Goal: Transaction & Acquisition: Book appointment/travel/reservation

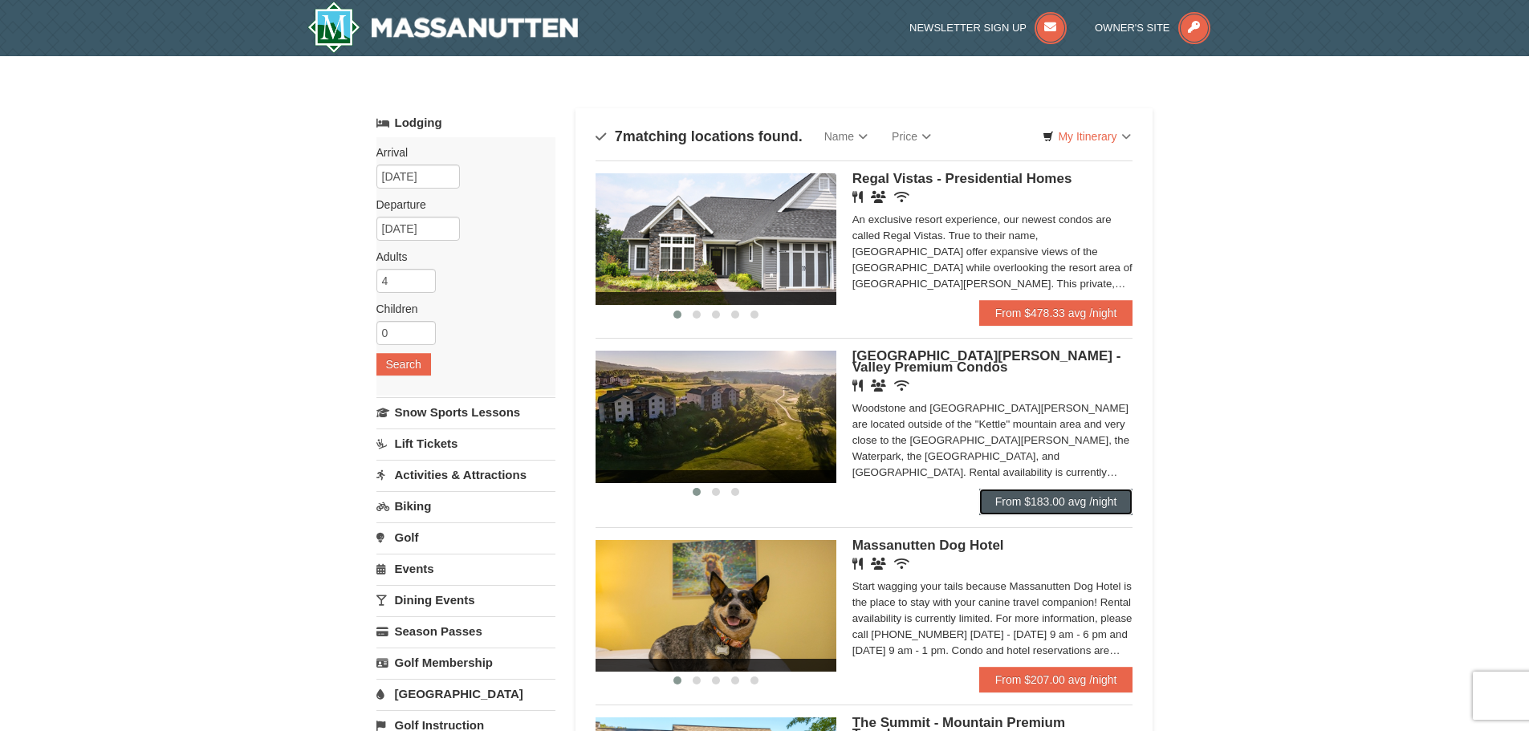
click at [1041, 501] on link "From $183.00 avg /night" at bounding box center [1056, 502] width 154 height 26
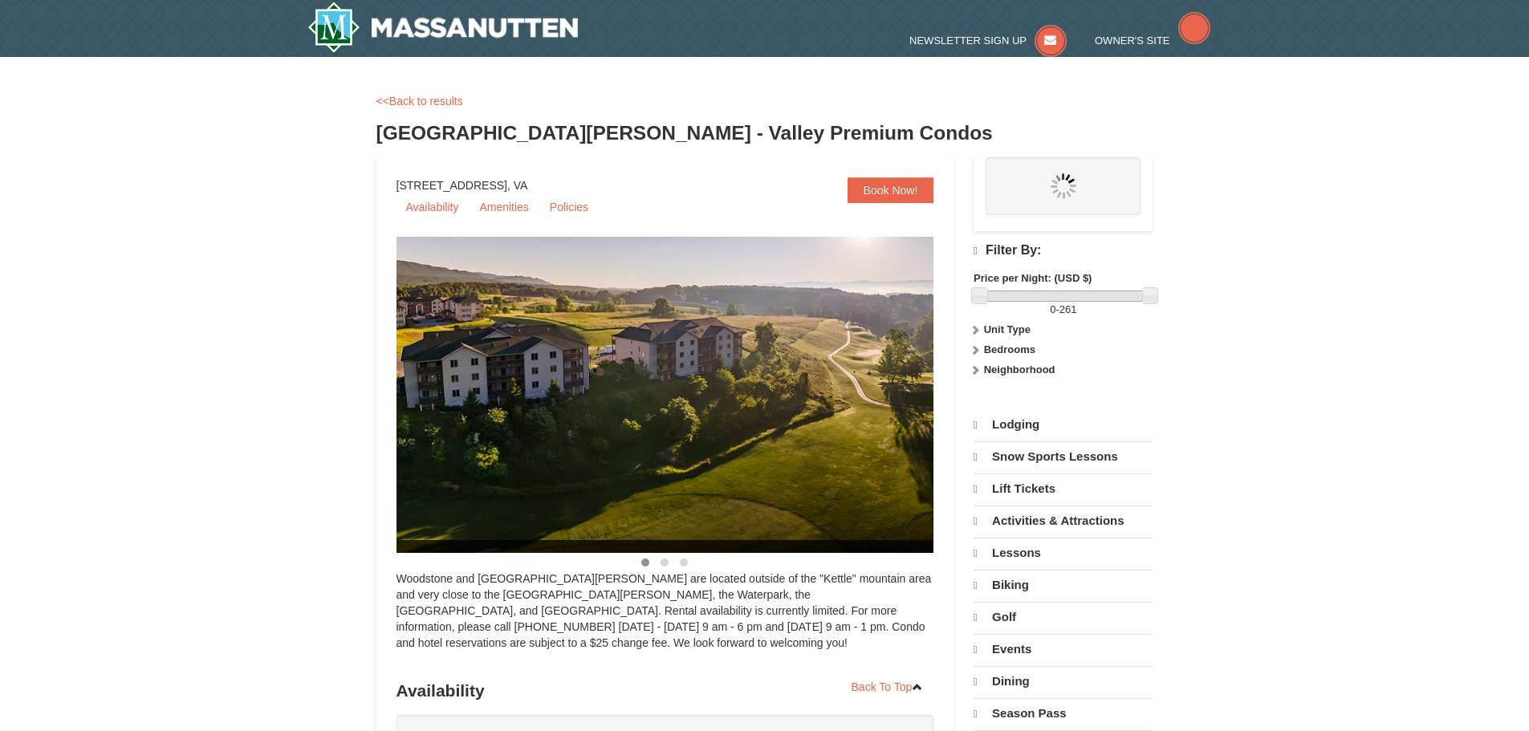
select select "9"
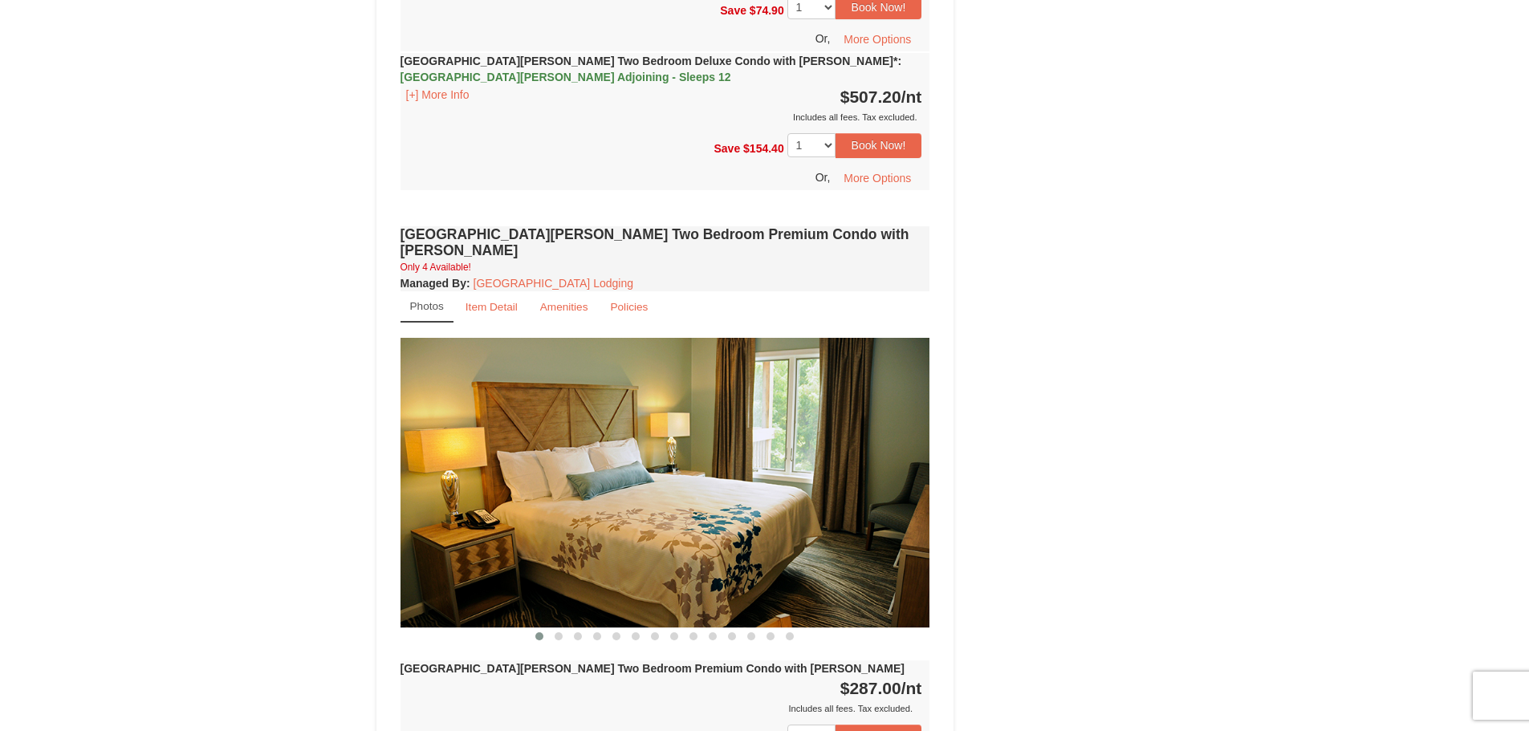
scroll to position [3612, 0]
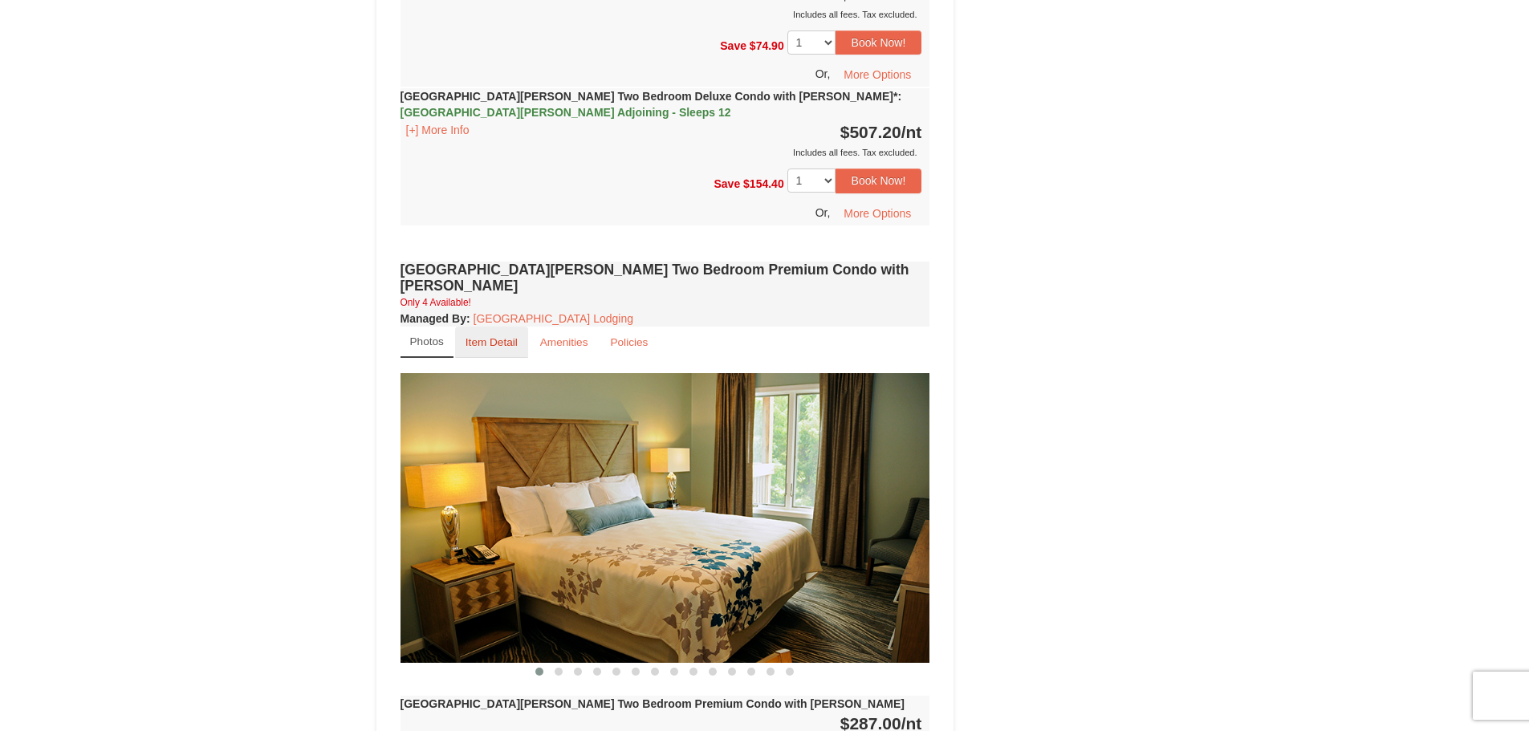
click at [491, 336] on small "Item Detail" at bounding box center [492, 342] width 52 height 12
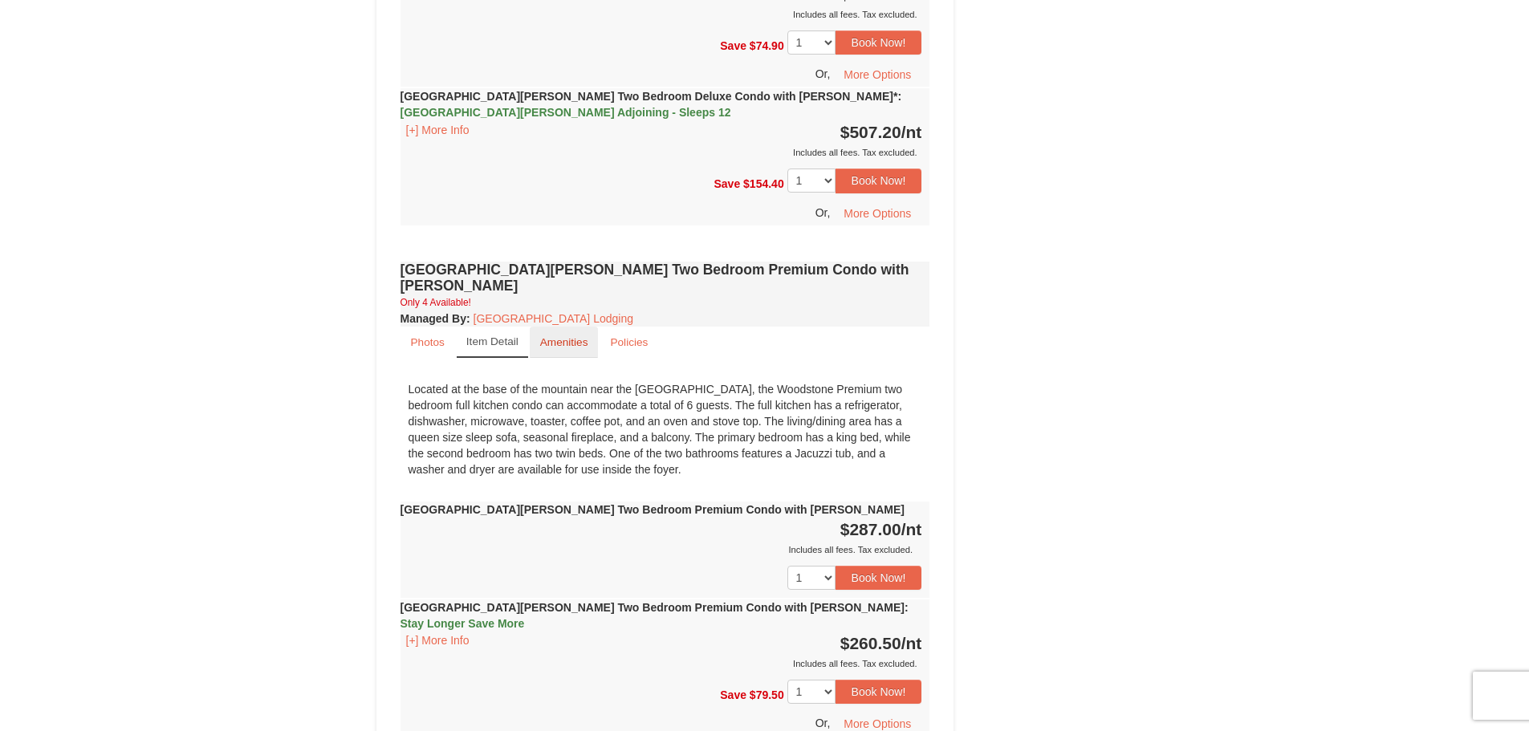
click at [563, 336] on small "Amenities" at bounding box center [564, 342] width 48 height 12
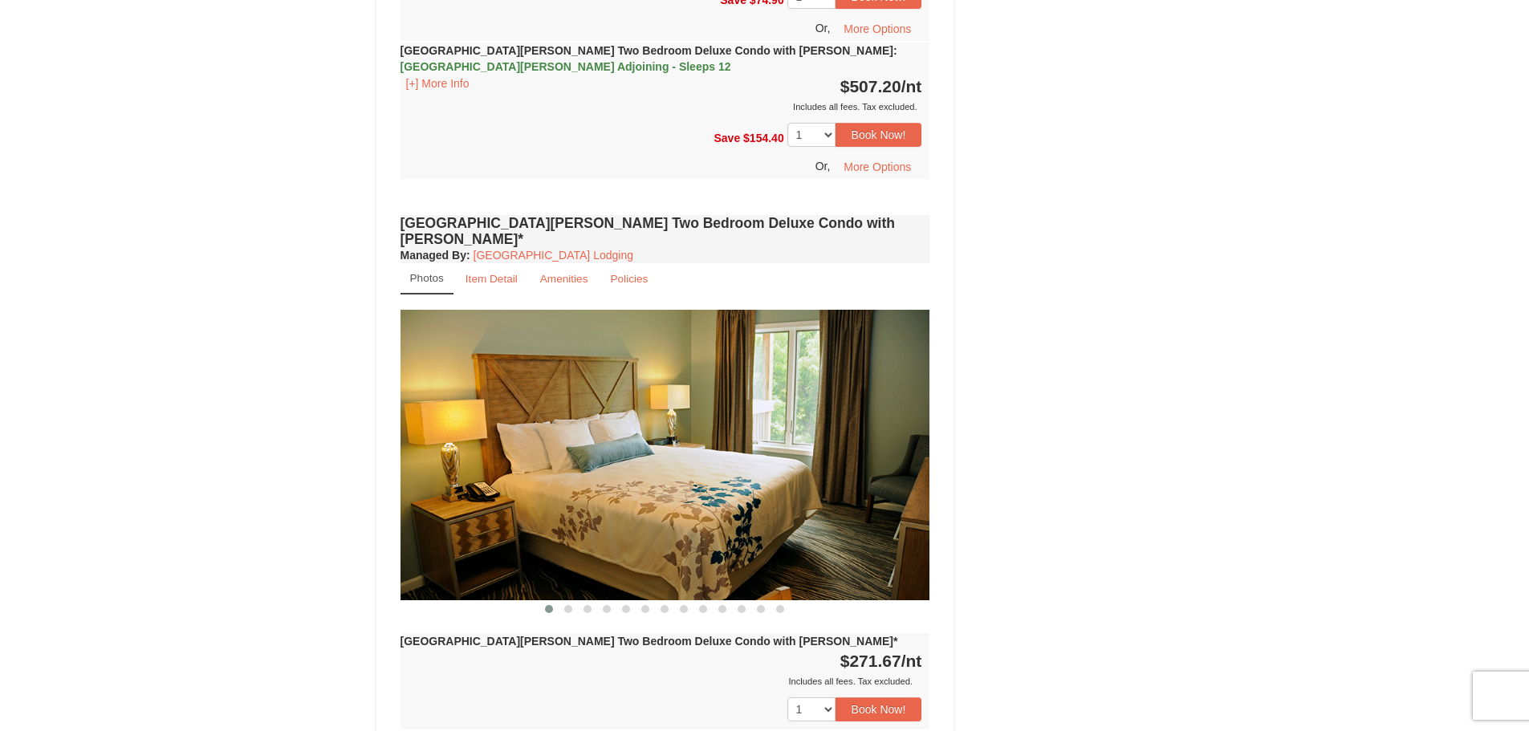
scroll to position [2809, 0]
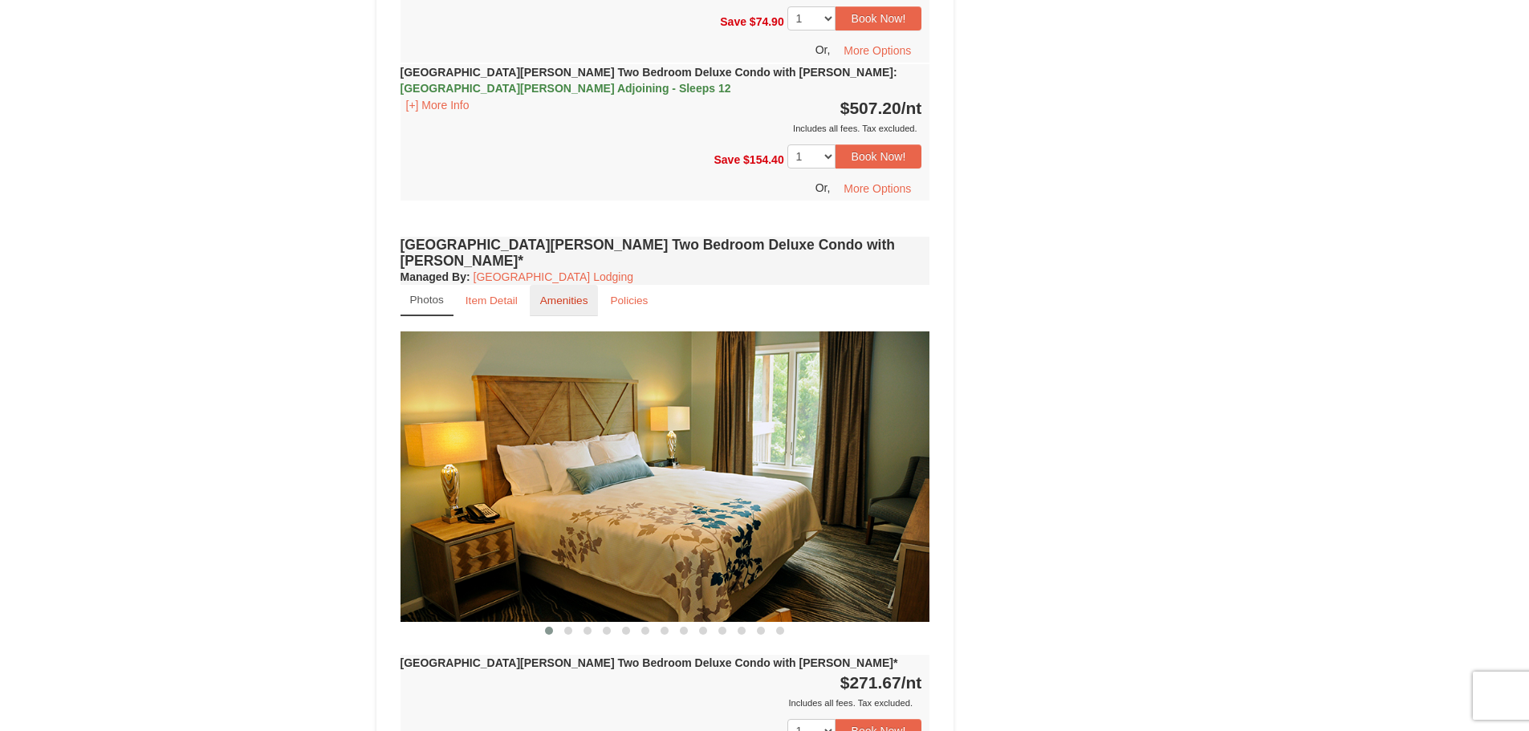
click at [560, 295] on small "Amenities" at bounding box center [564, 301] width 48 height 12
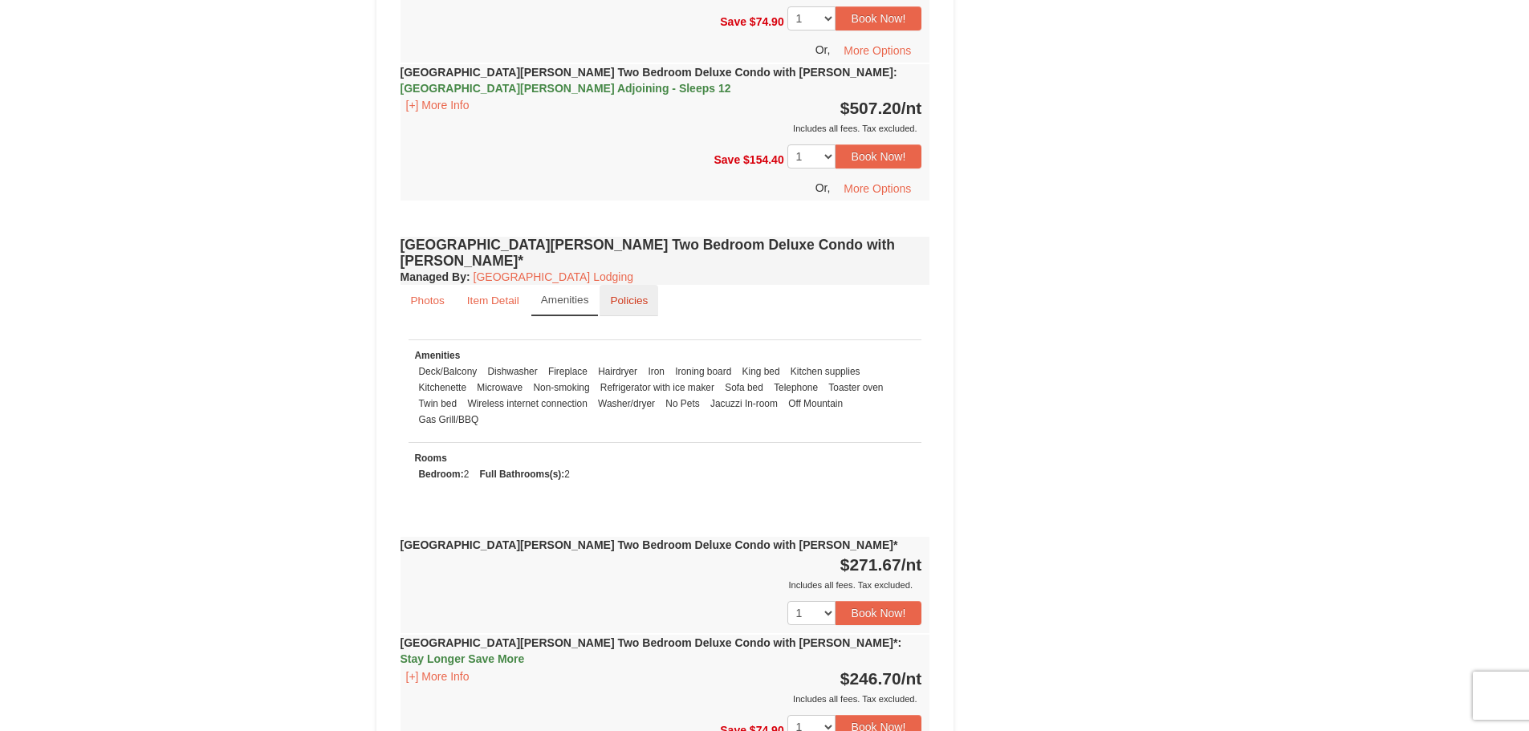
click at [624, 295] on small "Policies" at bounding box center [629, 301] width 38 height 12
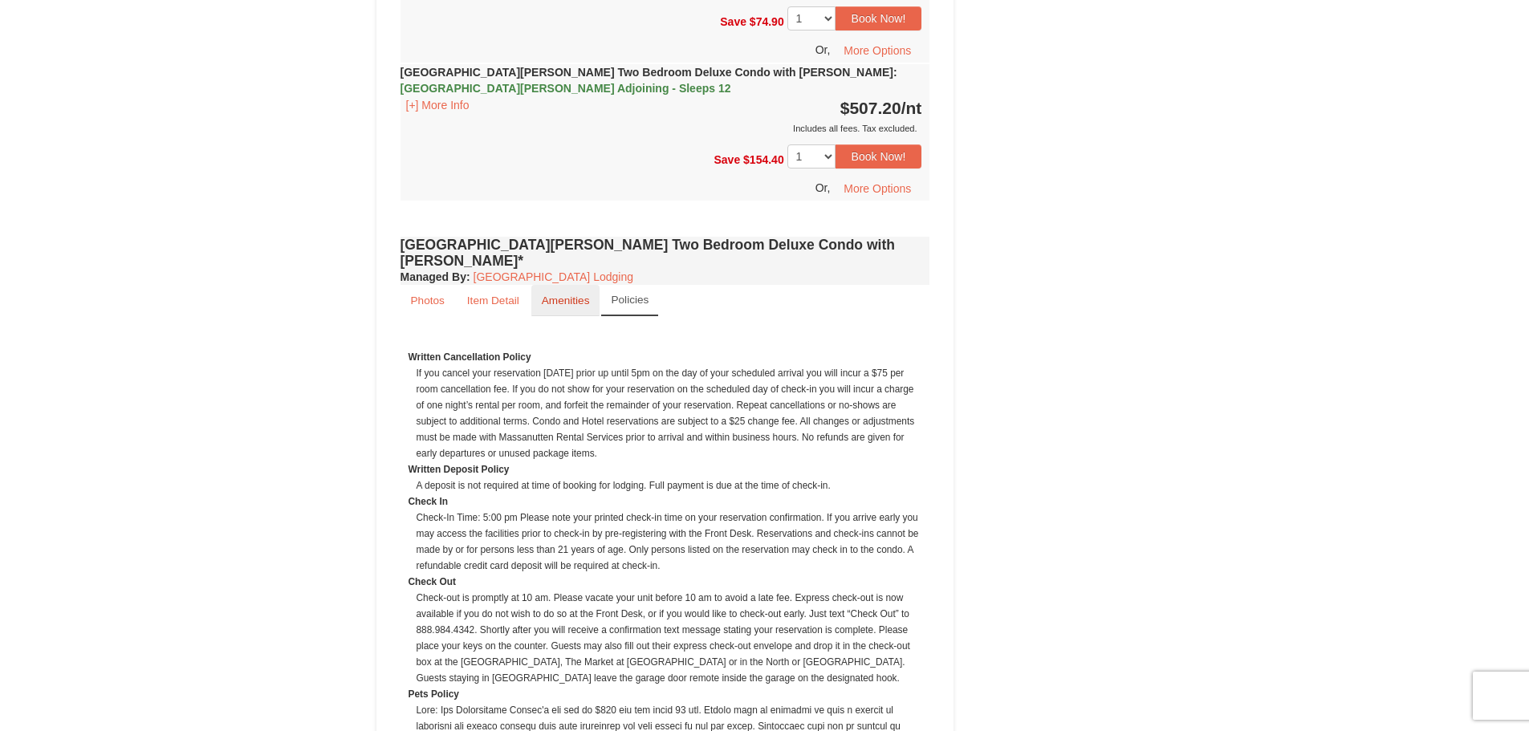
click at [563, 295] on small "Amenities" at bounding box center [566, 301] width 48 height 12
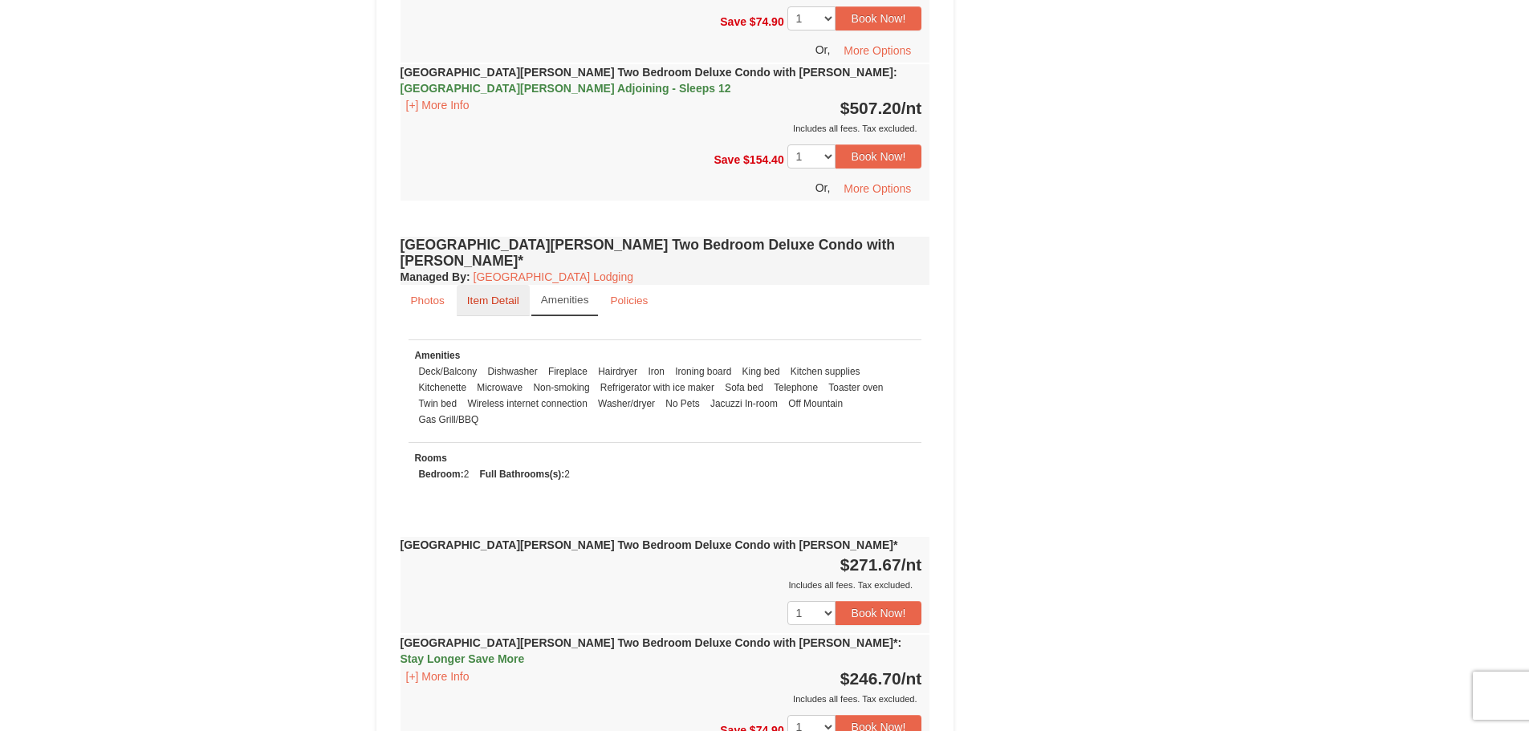
click at [495, 295] on small "Item Detail" at bounding box center [493, 301] width 52 height 12
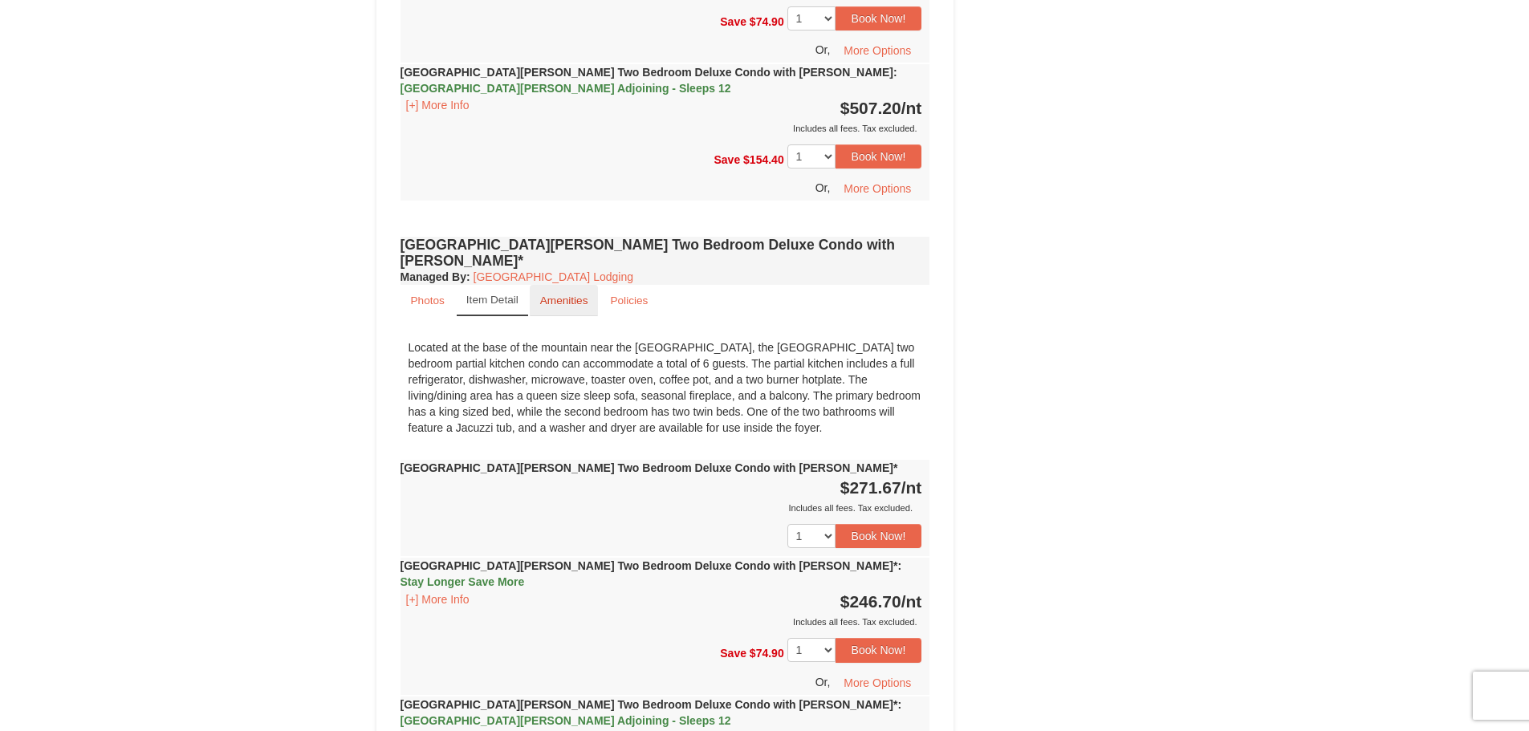
click at [550, 295] on small "Amenities" at bounding box center [564, 301] width 48 height 12
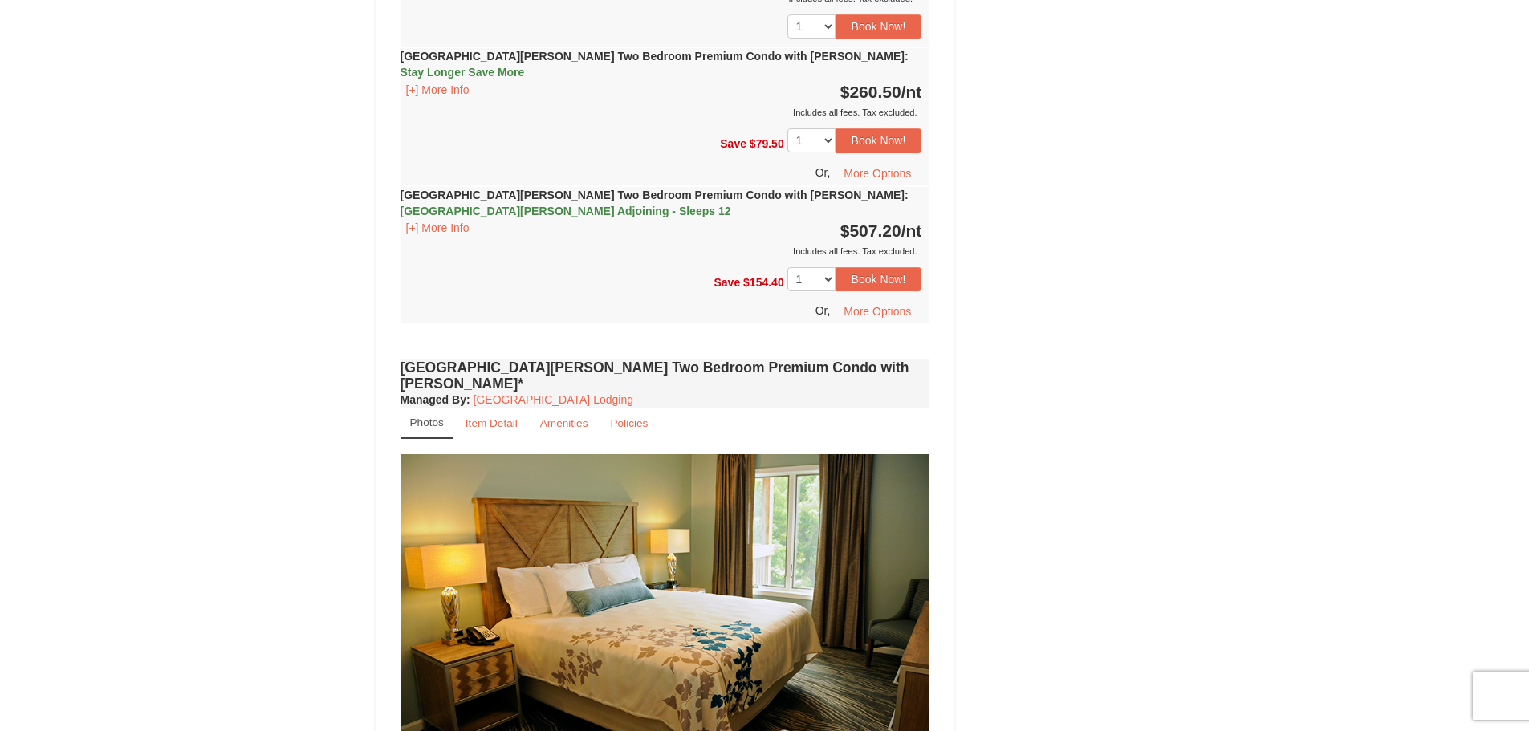
scroll to position [4093, 0]
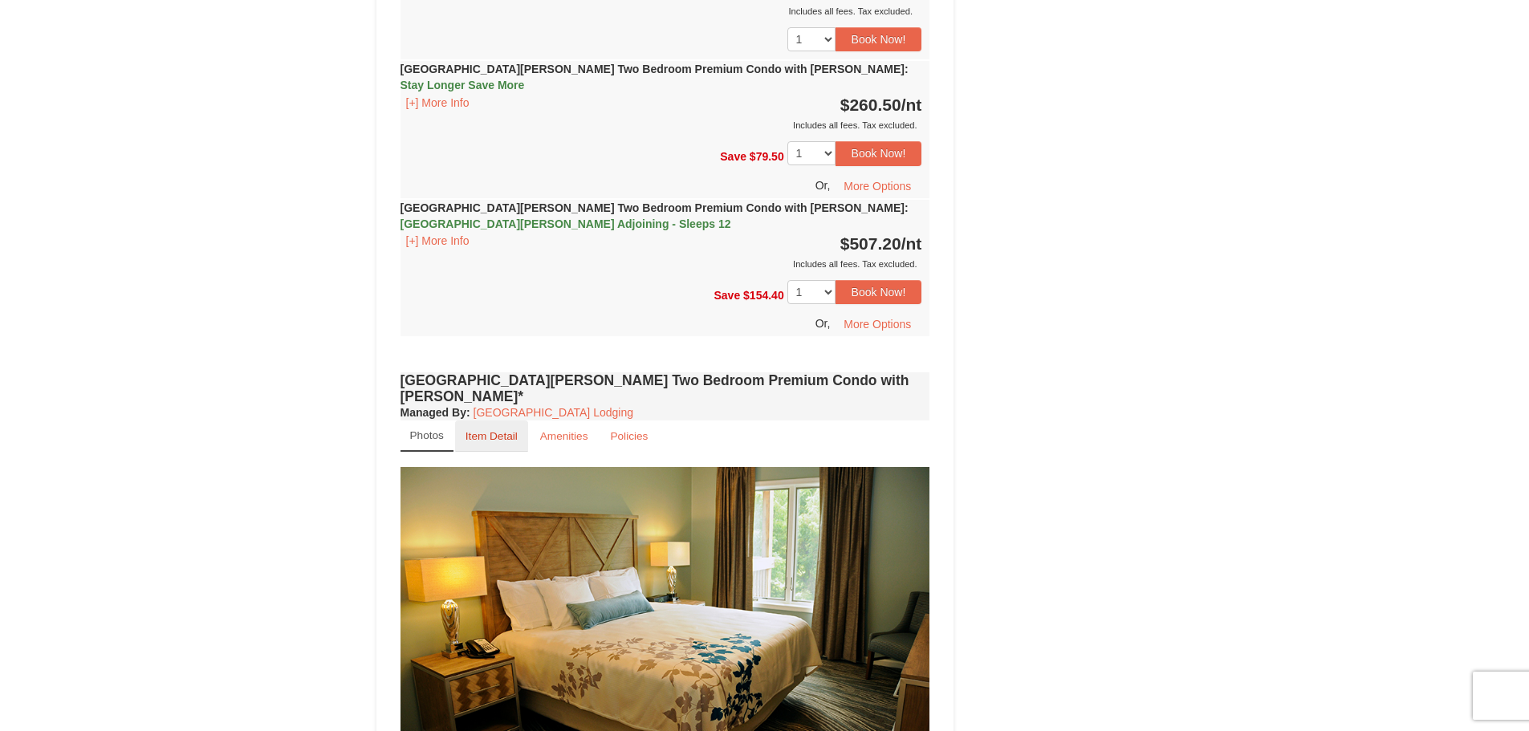
click at [486, 430] on small "Item Detail" at bounding box center [492, 436] width 52 height 12
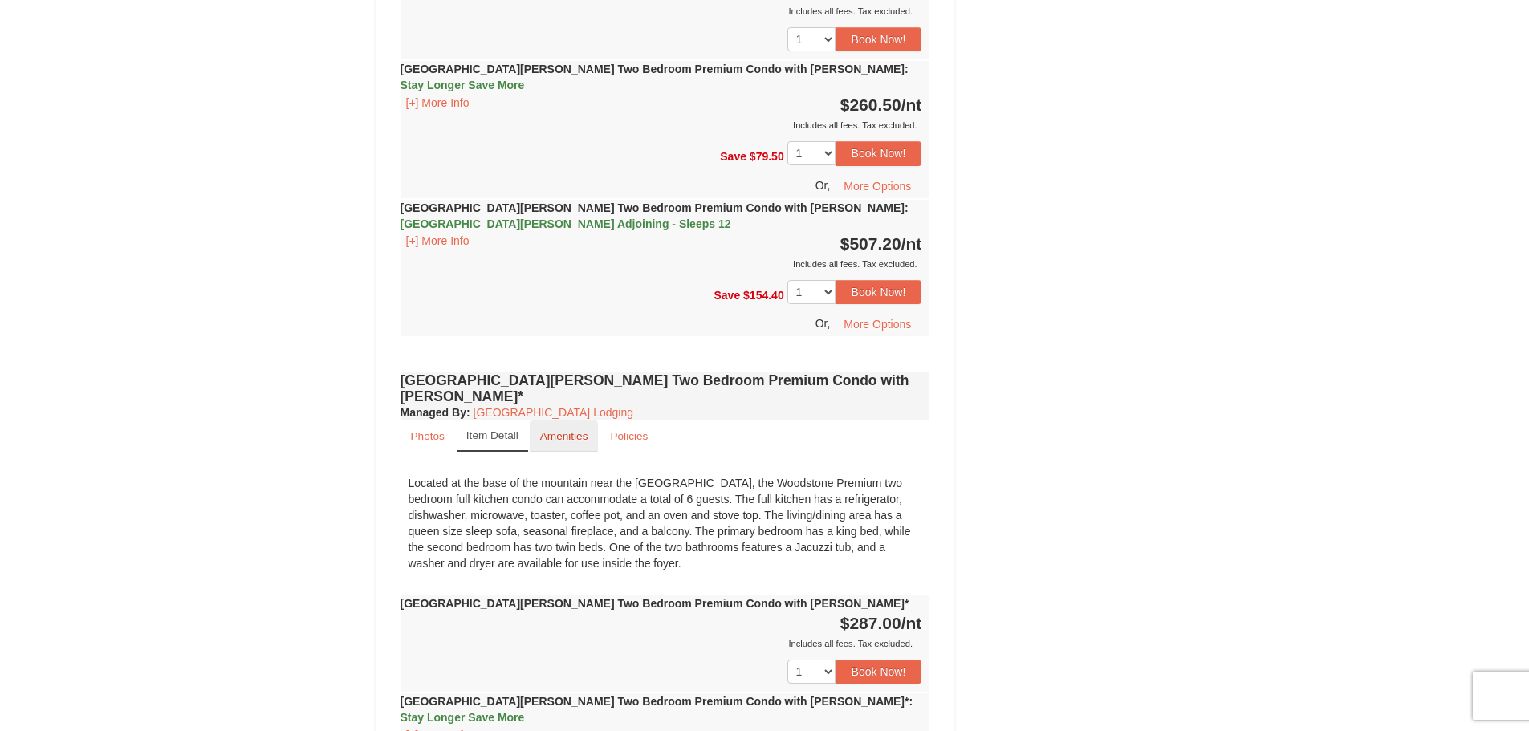
click at [551, 430] on small "Amenities" at bounding box center [564, 436] width 48 height 12
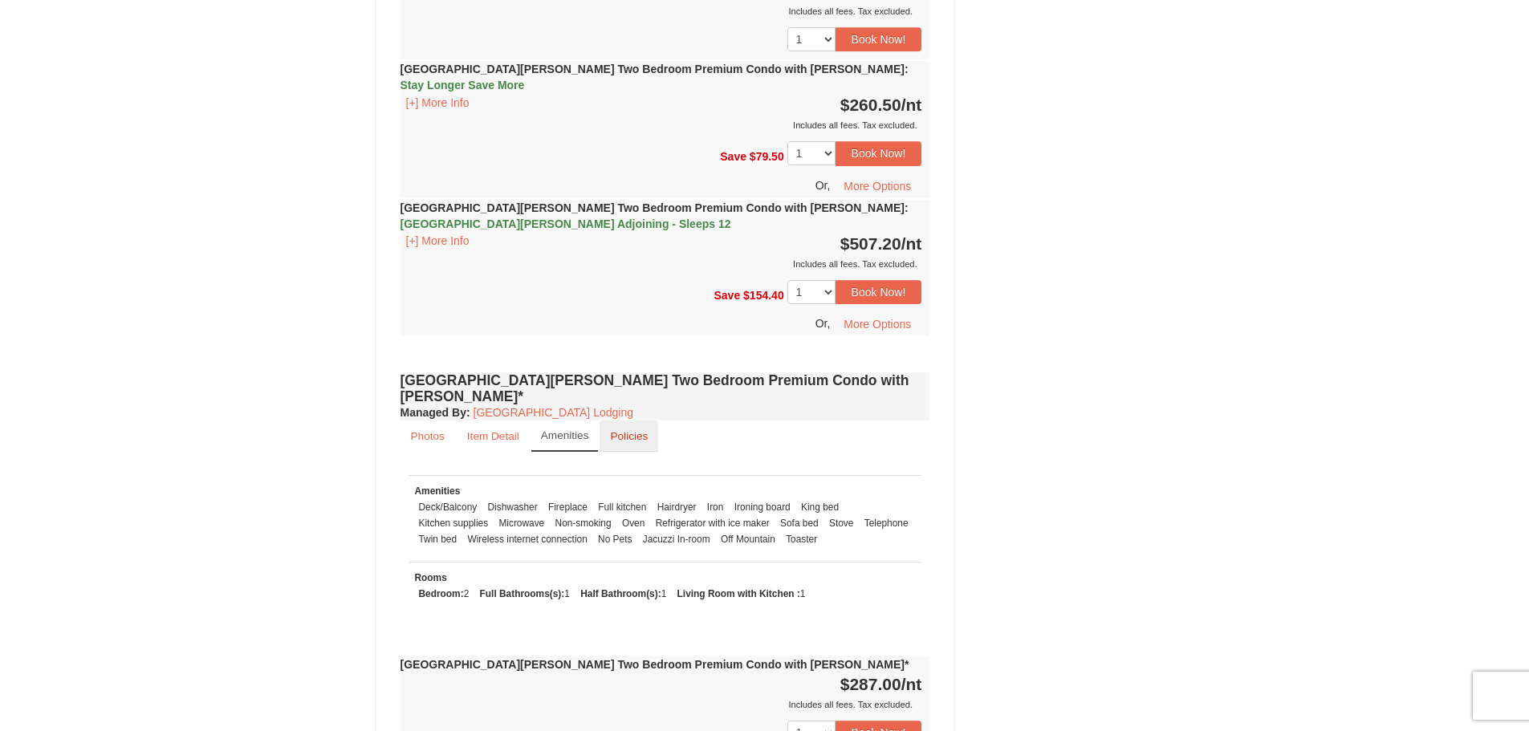
click at [619, 430] on small "Policies" at bounding box center [629, 436] width 38 height 12
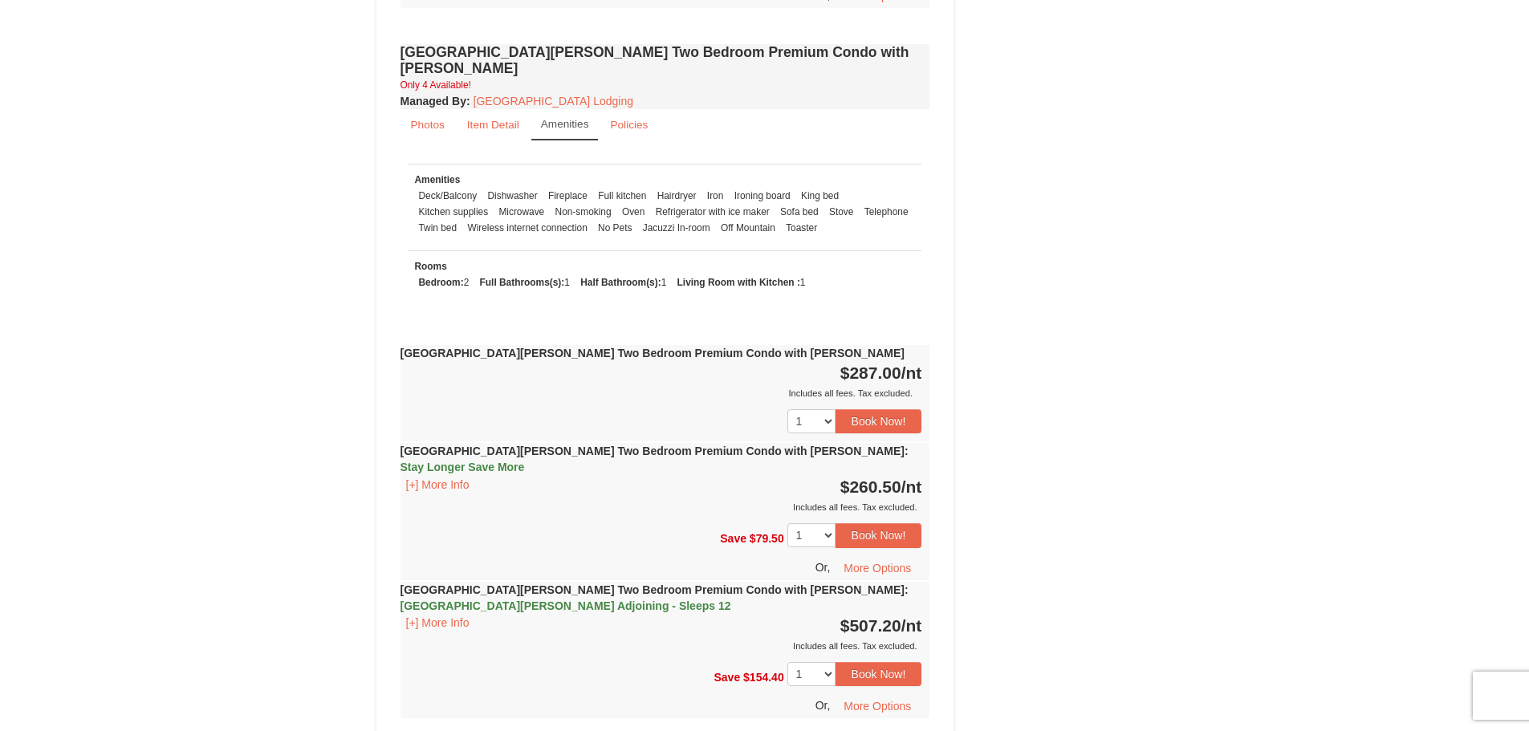
scroll to position [3772, 0]
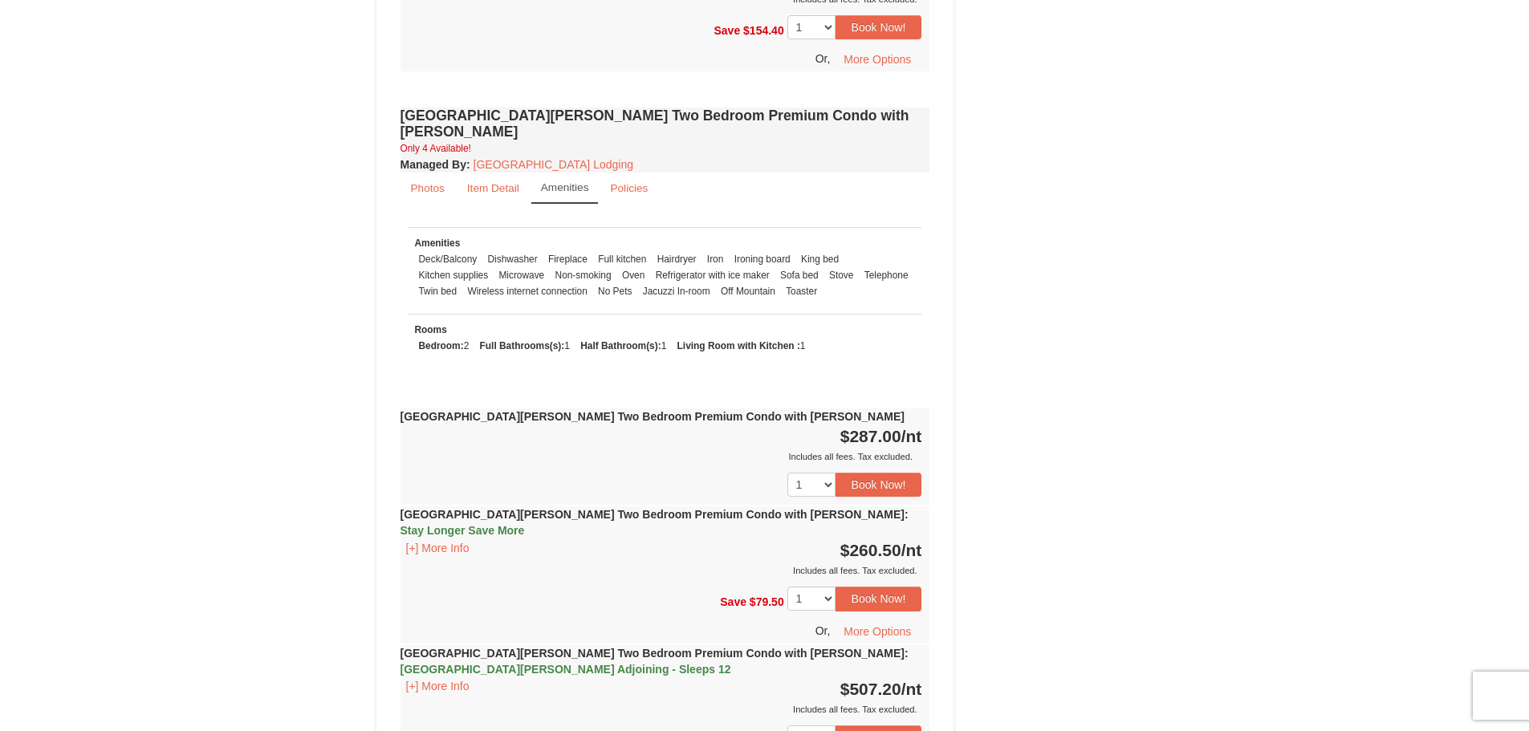
scroll to position [3612, 0]
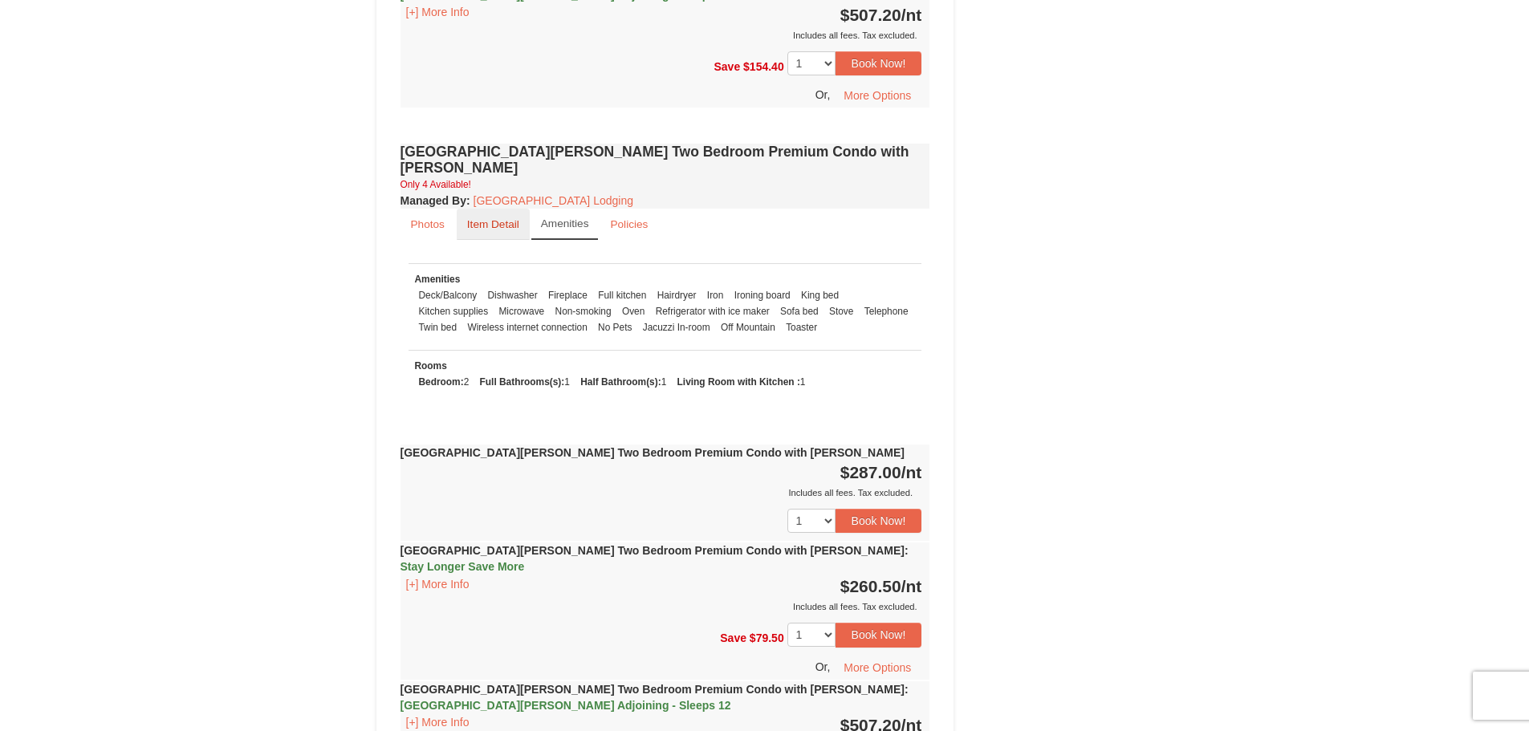
click at [495, 218] on small "Item Detail" at bounding box center [493, 224] width 52 height 12
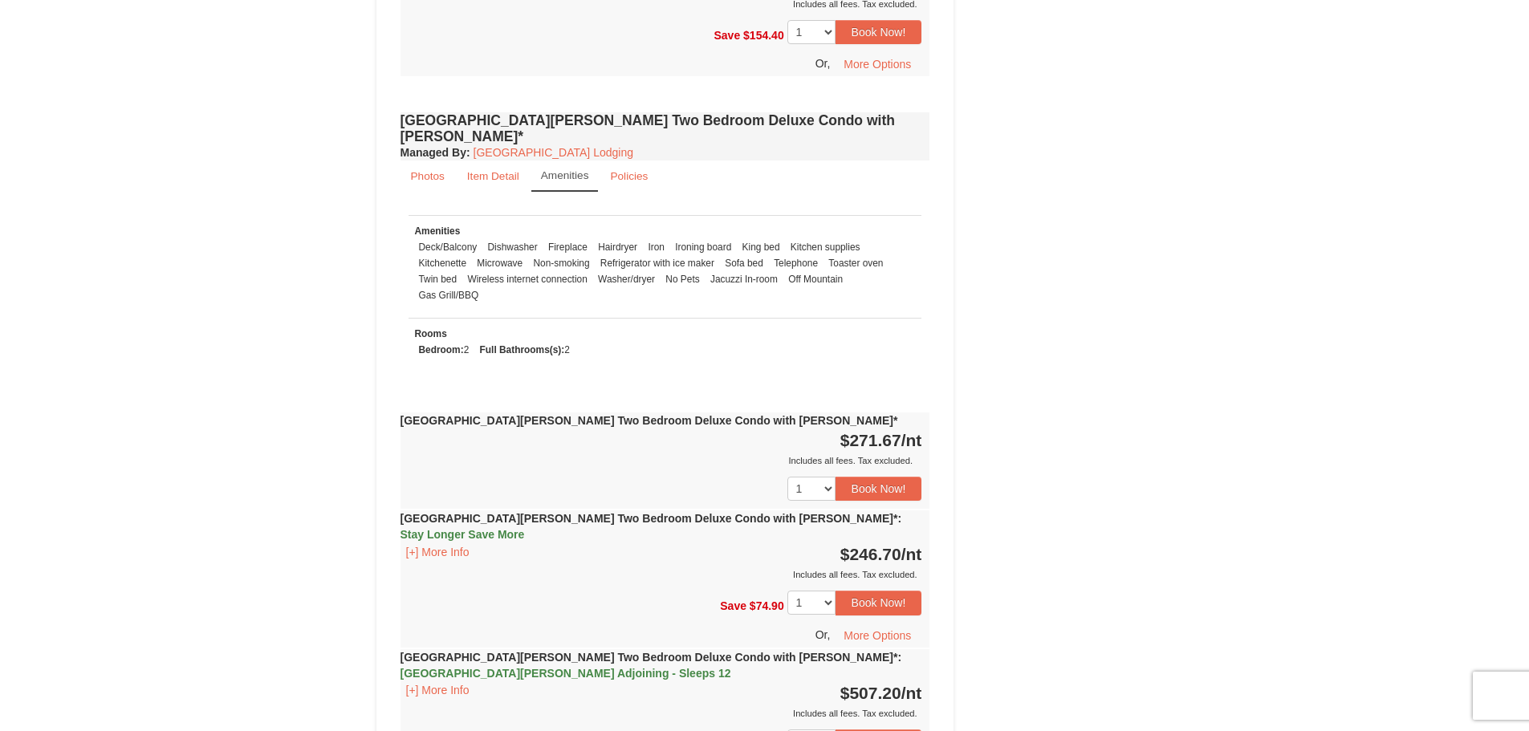
scroll to position [2970, 0]
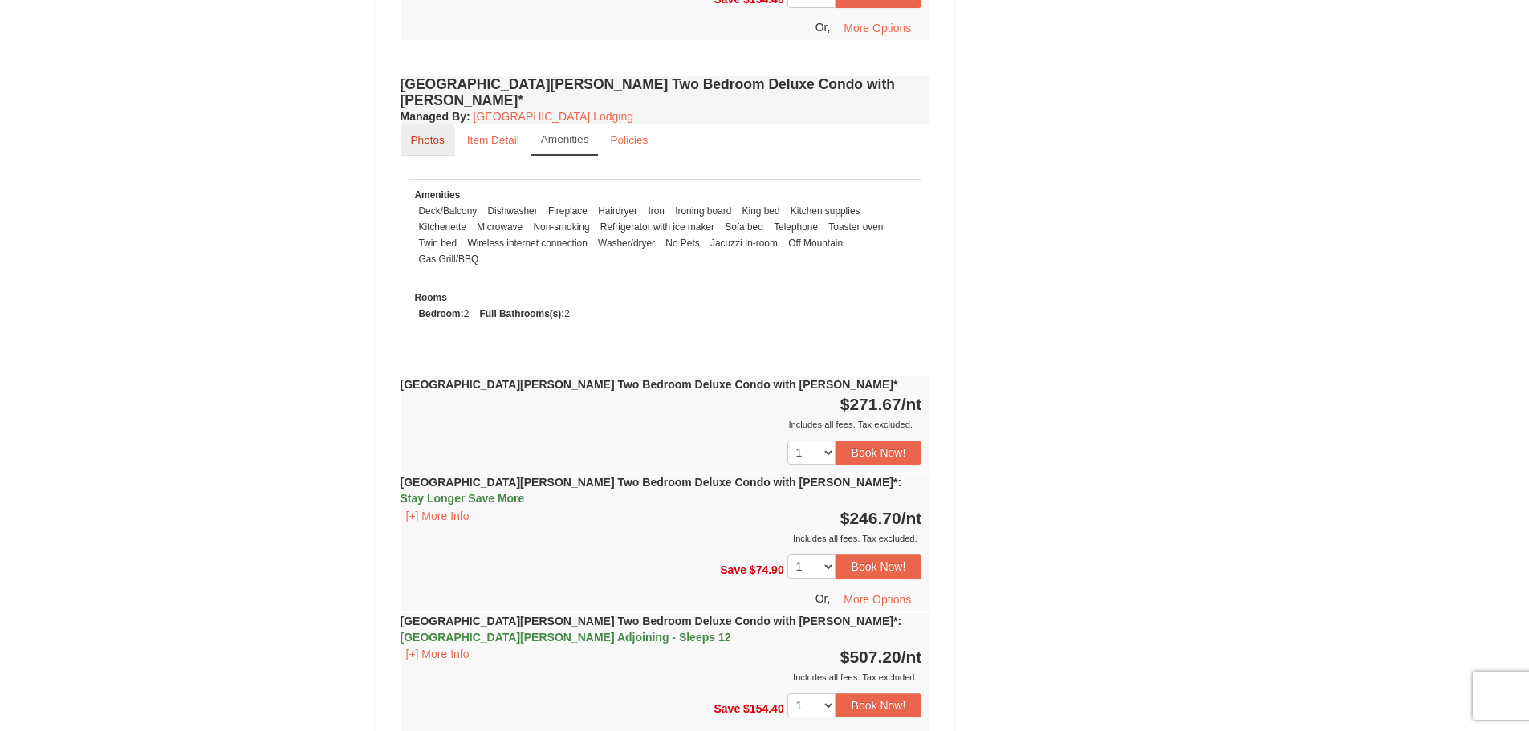
drag, startPoint x: 421, startPoint y: 24, endPoint x: 412, endPoint y: 34, distance: 13.1
click at [421, 134] on small "Photos" at bounding box center [428, 140] width 34 height 12
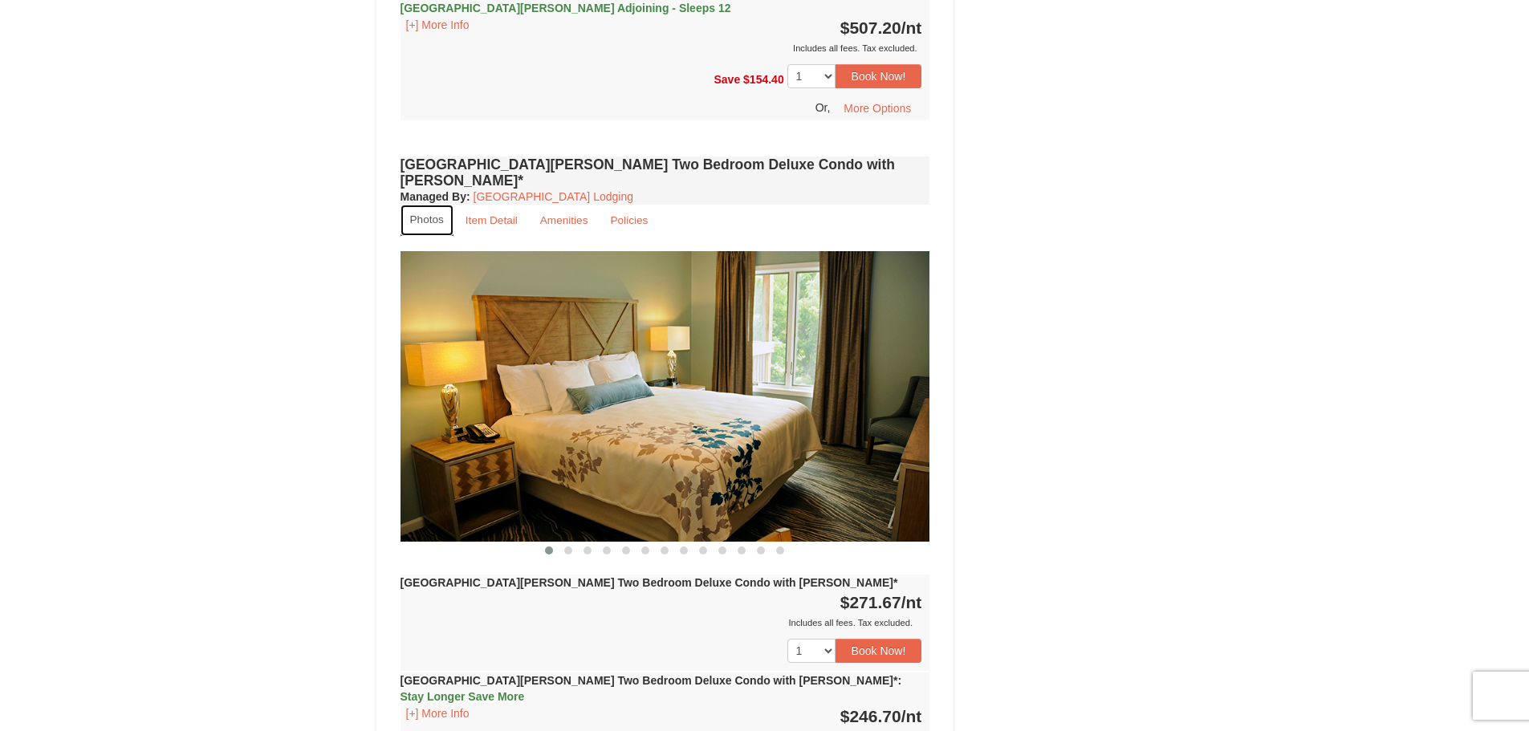
scroll to position [2809, 0]
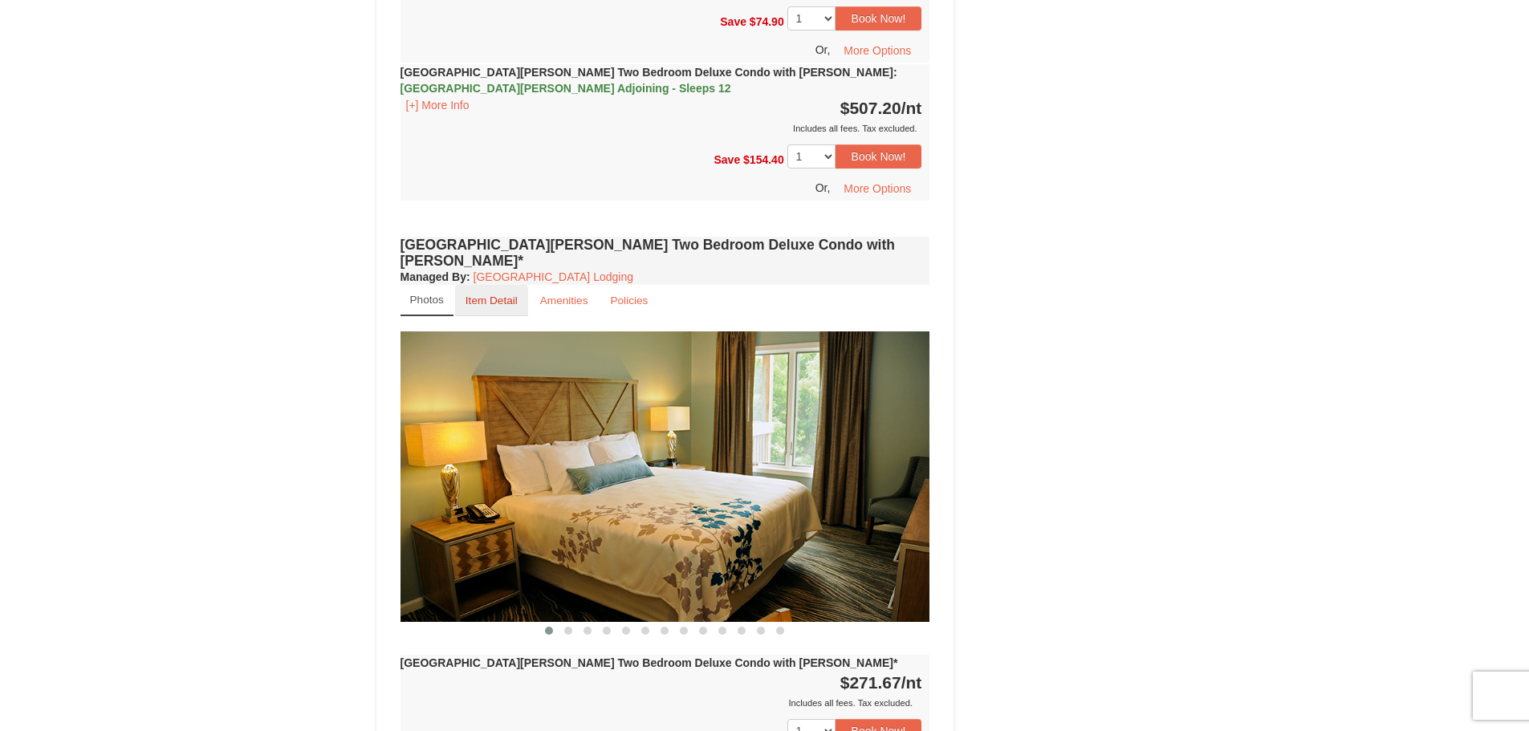
click at [486, 295] on small "Item Detail" at bounding box center [492, 301] width 52 height 12
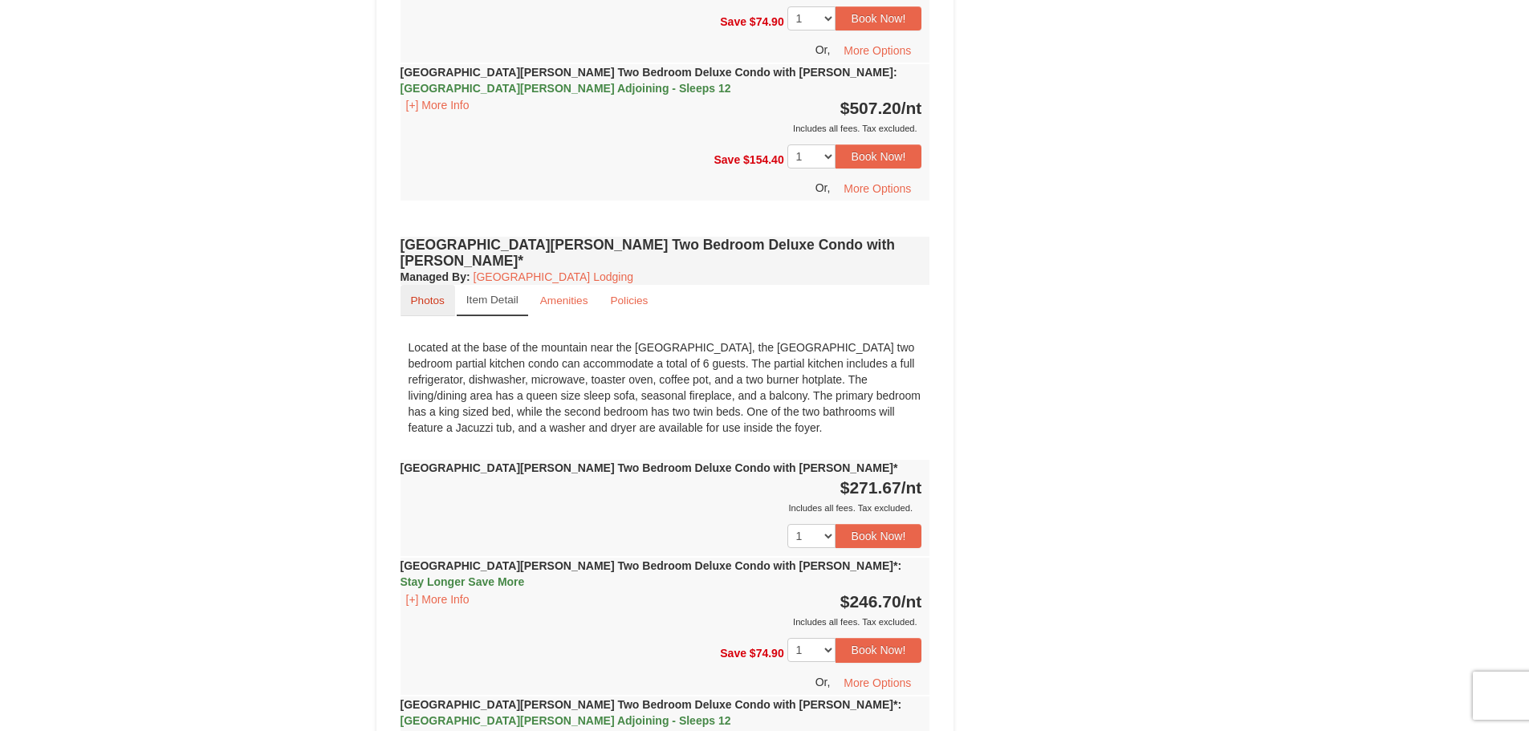
click at [433, 295] on small "Photos" at bounding box center [428, 301] width 34 height 12
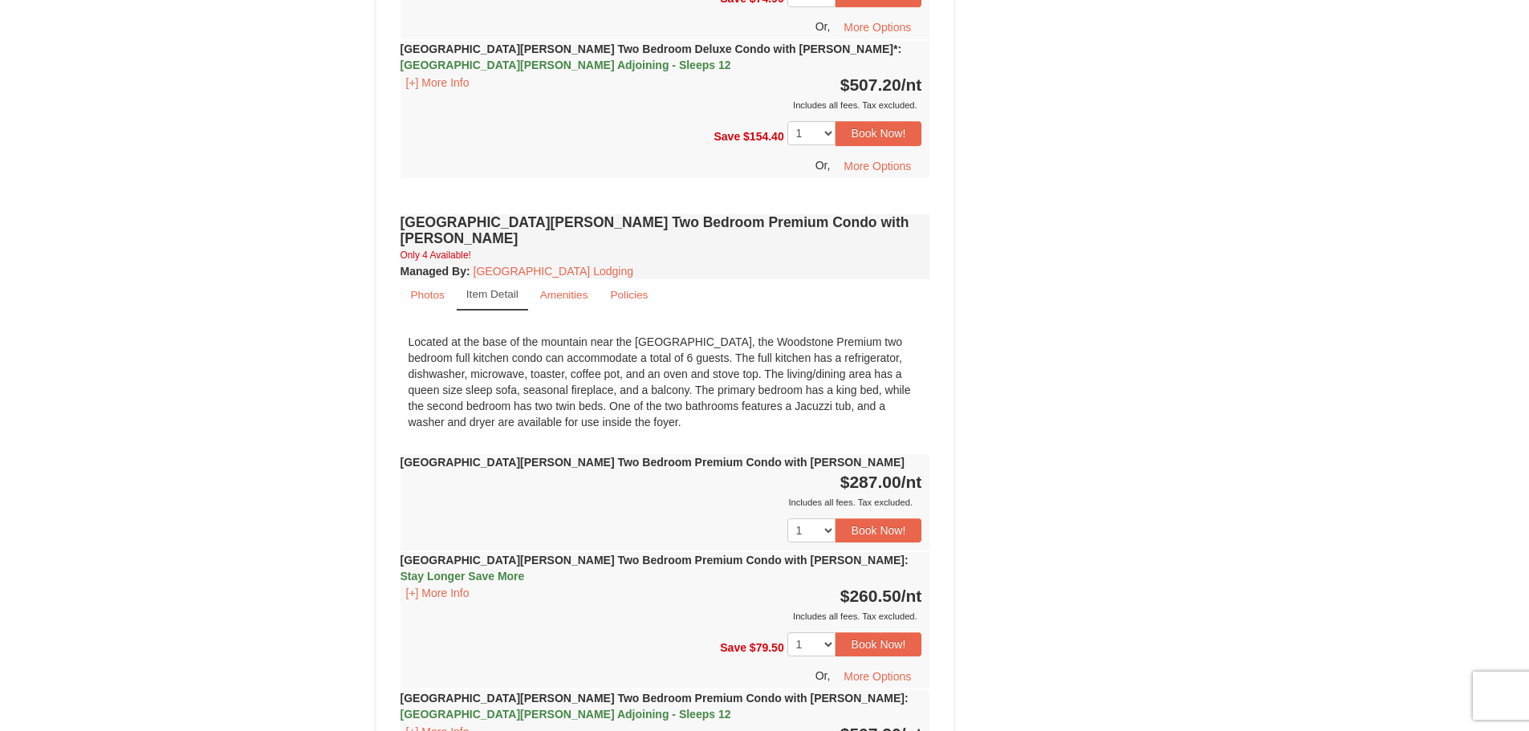
scroll to position [3692, 0]
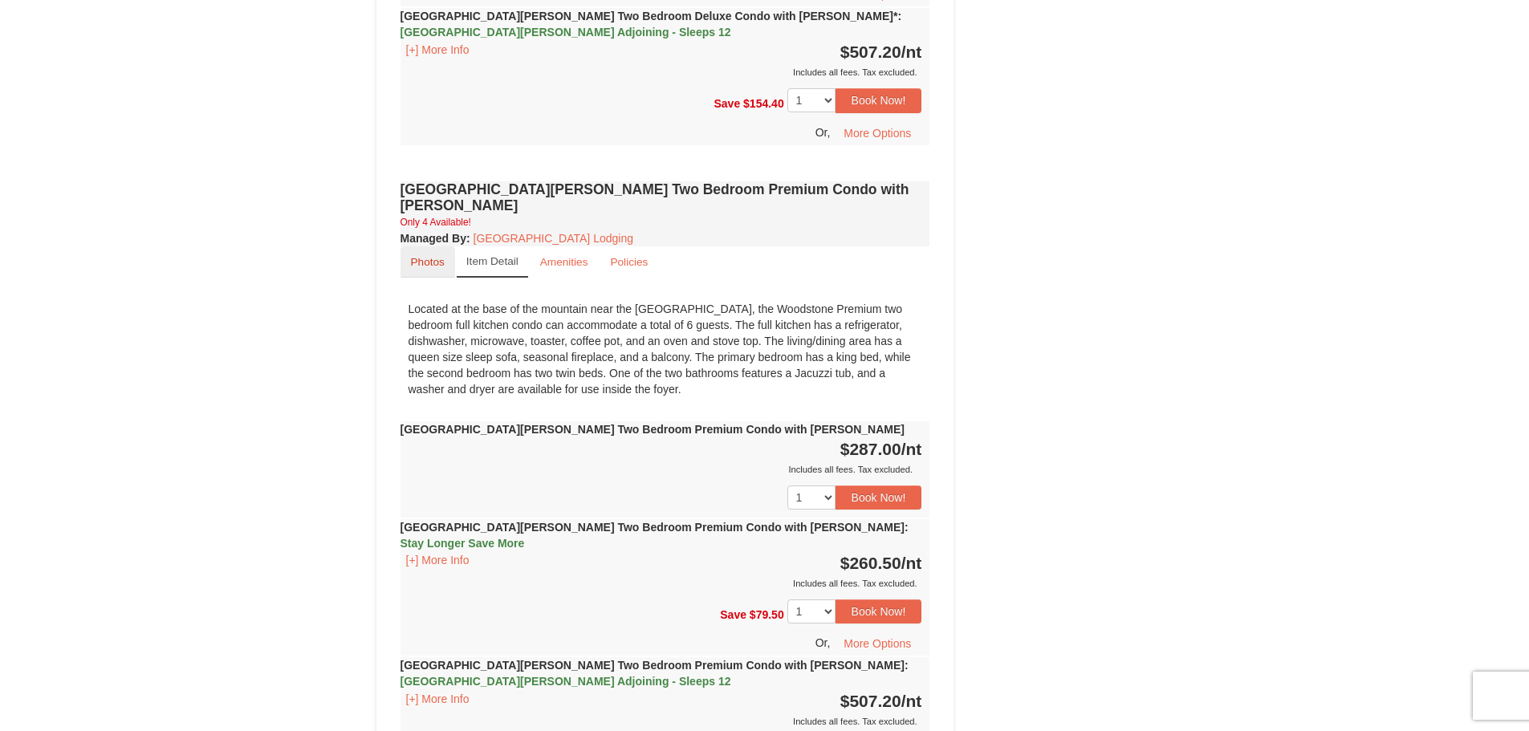
click at [422, 256] on small "Photos" at bounding box center [428, 262] width 34 height 12
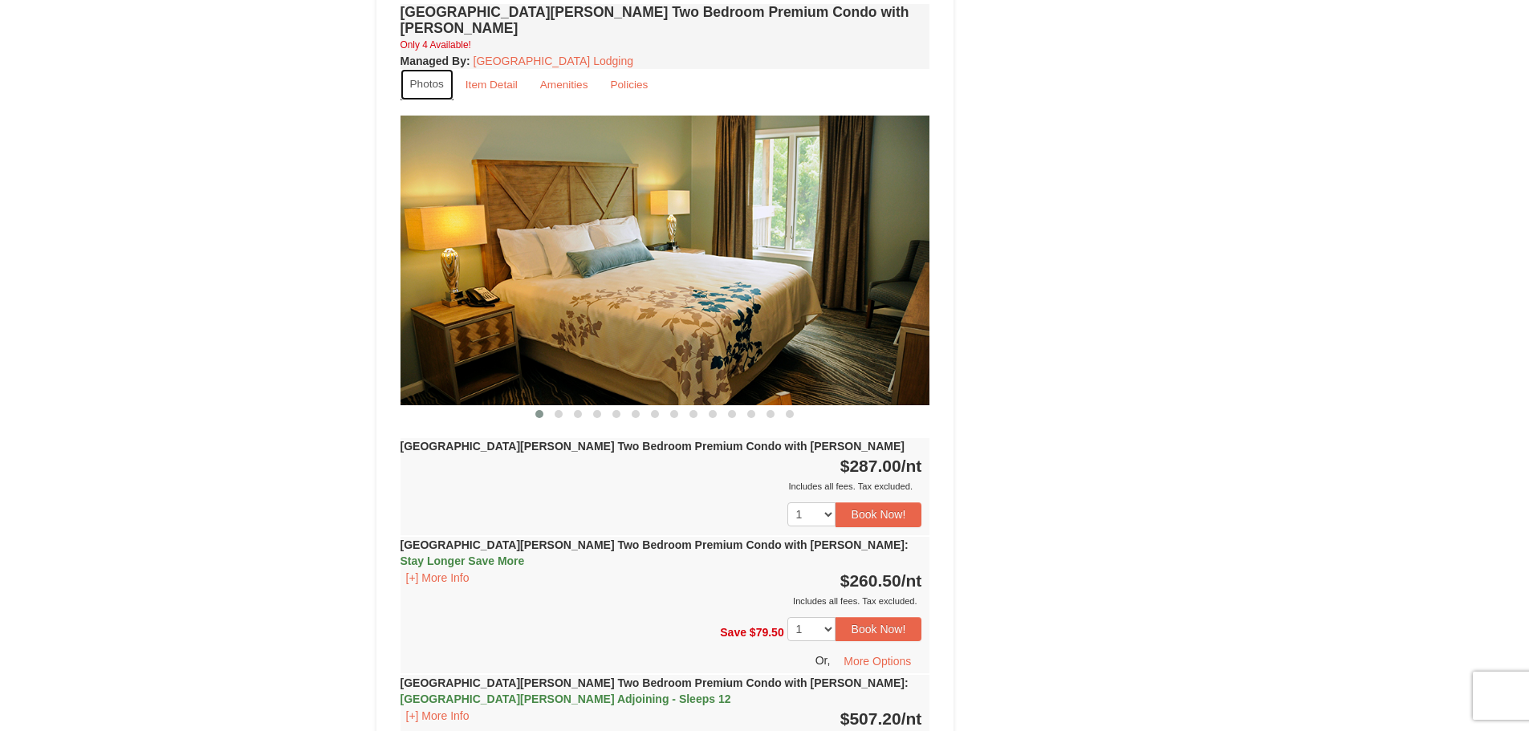
scroll to position [3853, 0]
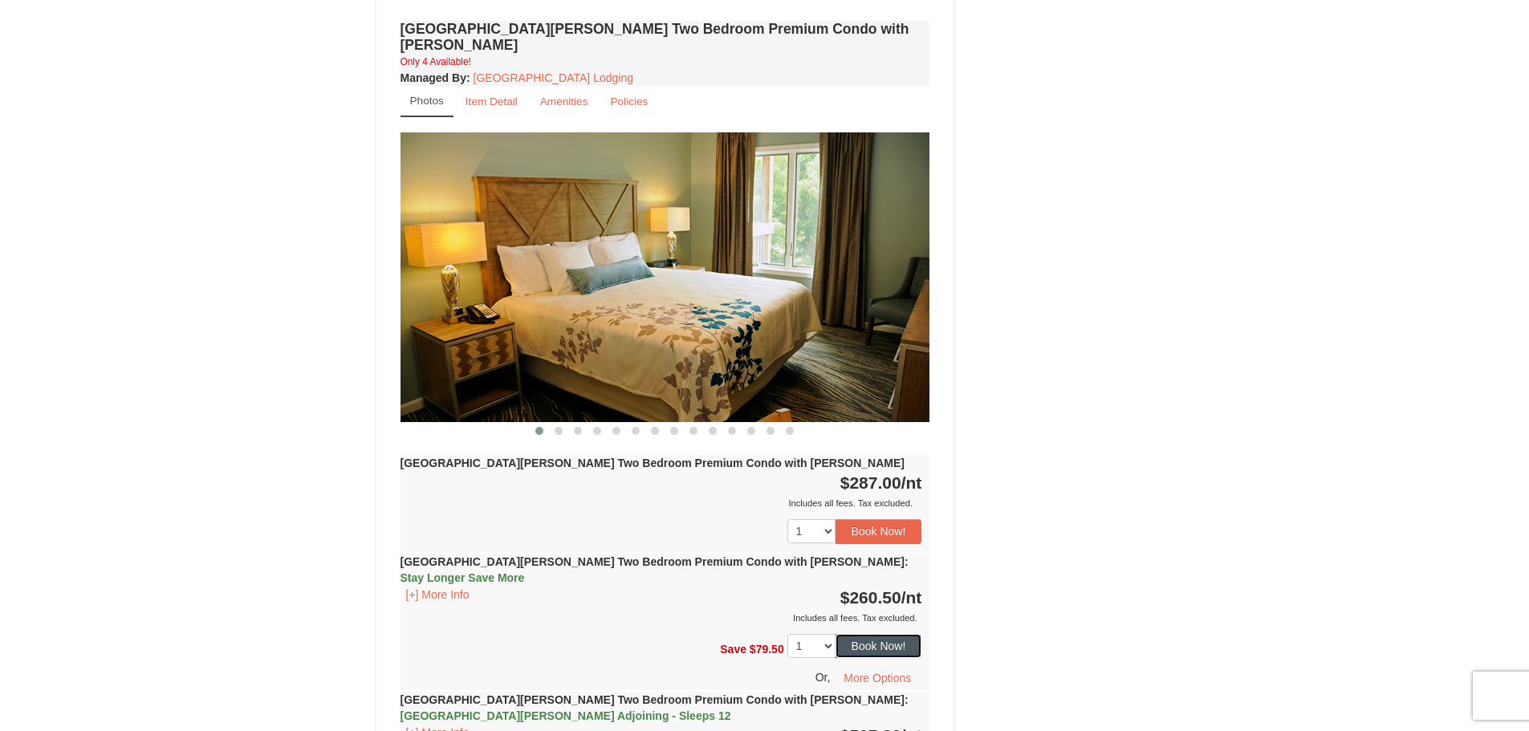
click at [875, 634] on button "Book Now!" at bounding box center [879, 646] width 87 height 24
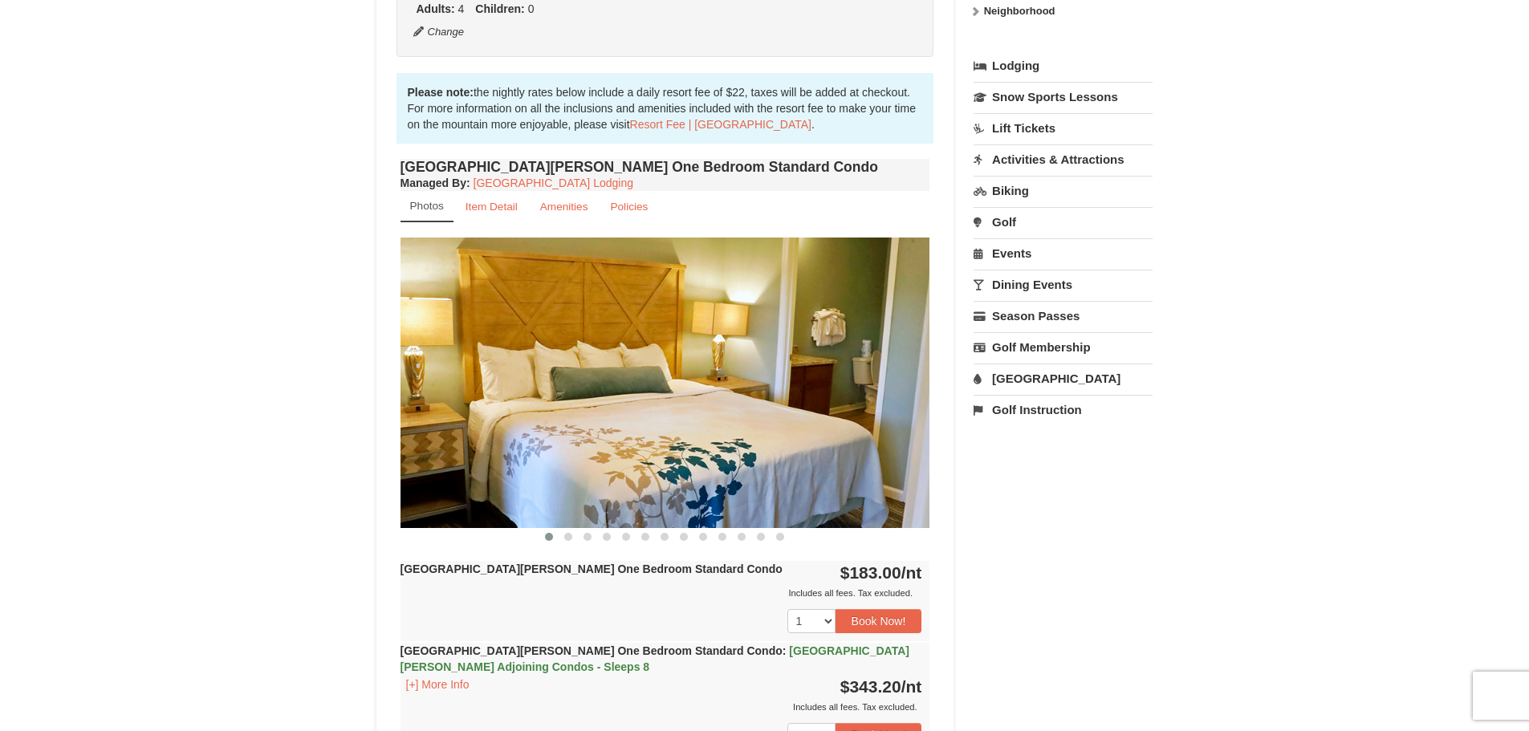
scroll to position [157, 0]
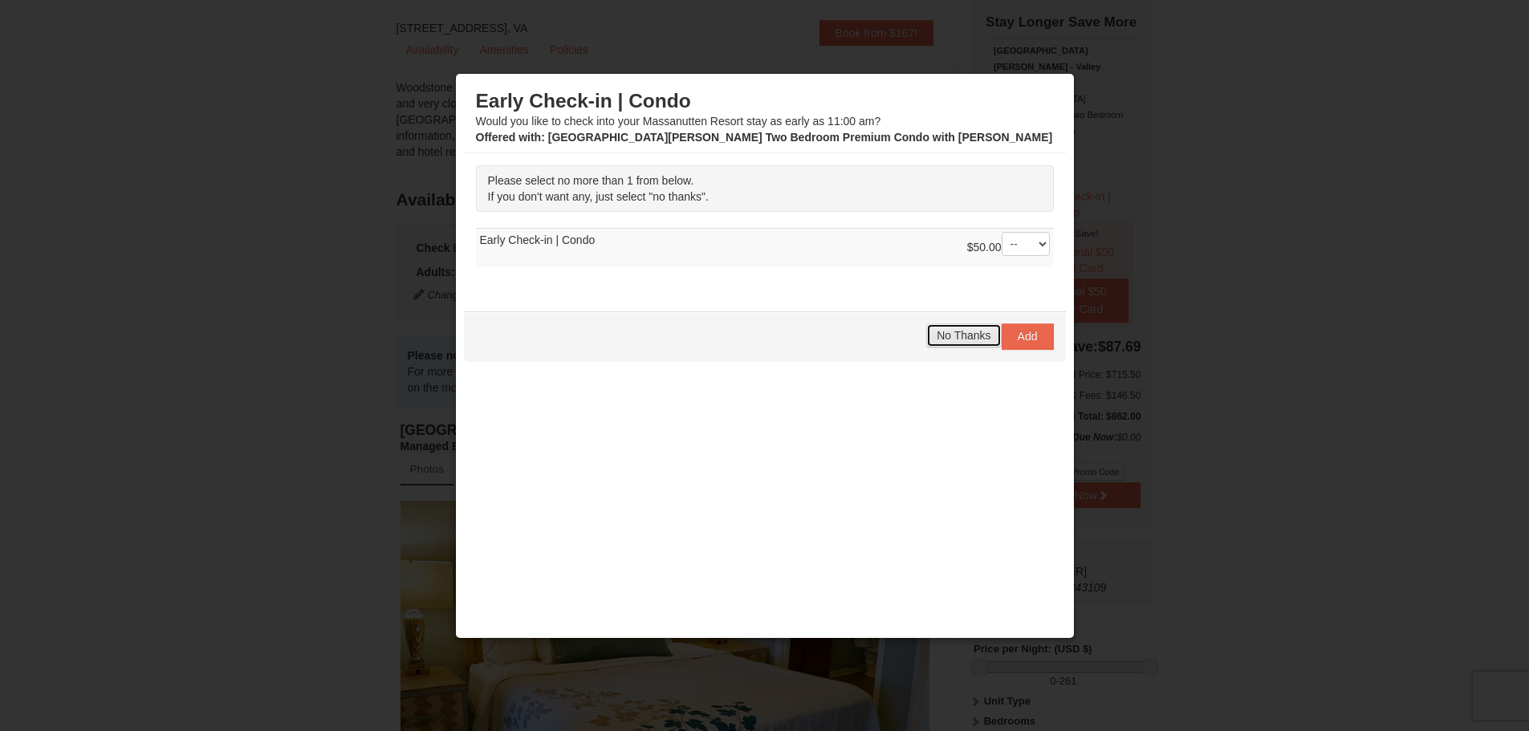
click at [952, 336] on span "No Thanks" at bounding box center [964, 335] width 54 height 13
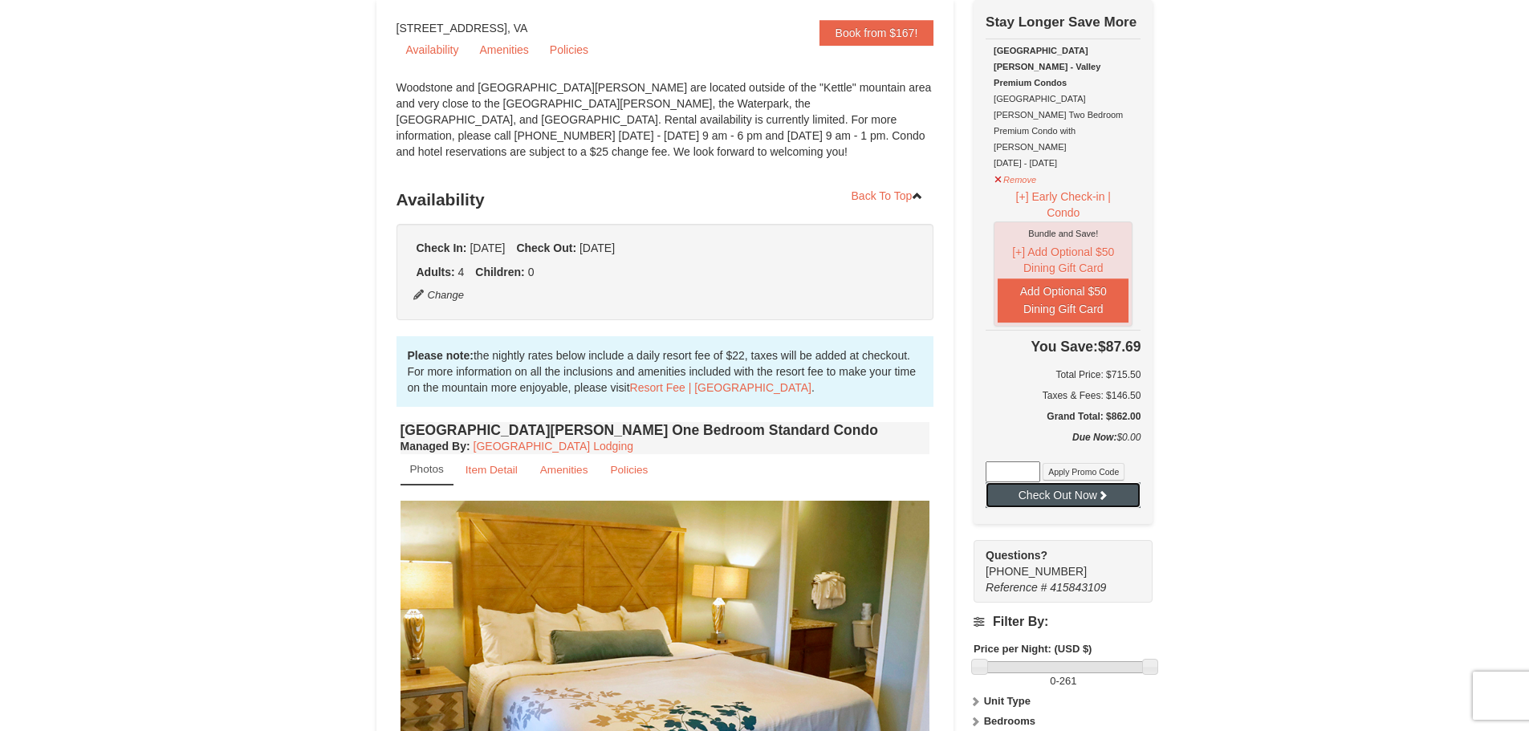
click at [1056, 482] on button "Check Out Now" at bounding box center [1063, 495] width 155 height 26
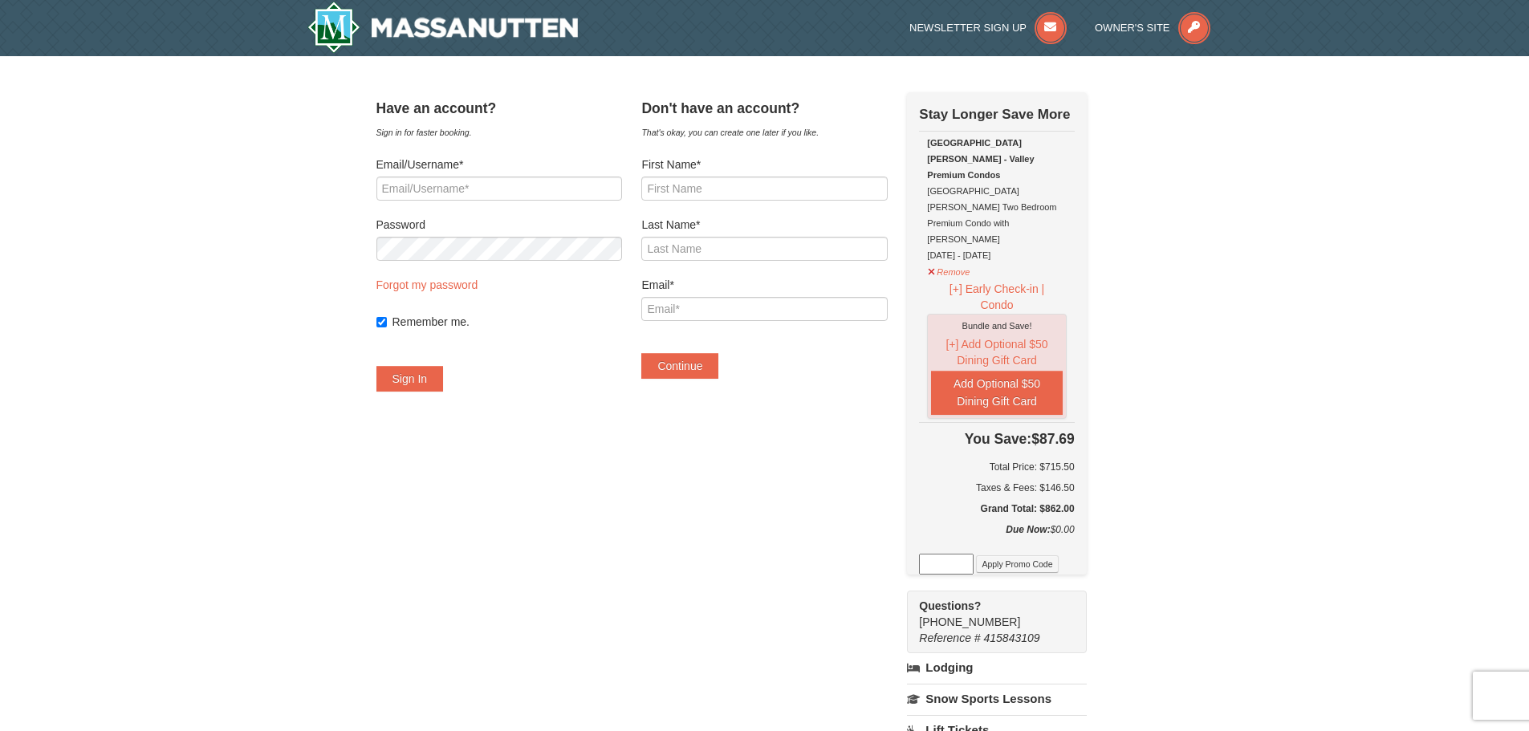
click at [376, 177] on div at bounding box center [376, 177] width 0 height 0
type input "mbotterbusch@comcast.net"
click at [266, 367] on div "× Have an account? Sign in for faster booking. Email/Username* mbotterbusch@com…" at bounding box center [764, 567] width 1529 height 1023
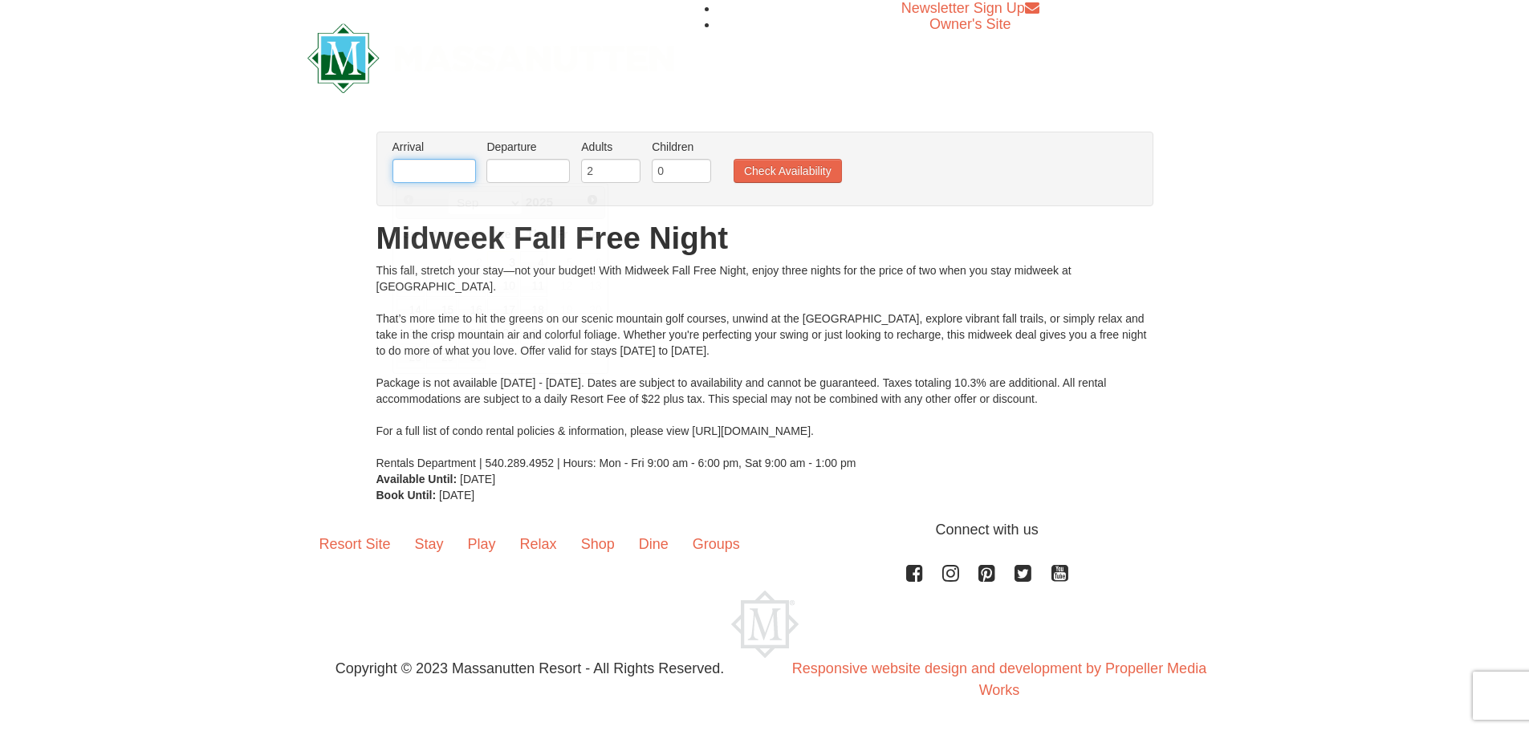
click at [433, 160] on input "text" at bounding box center [433, 171] width 83 height 24
click at [502, 169] on input "text" at bounding box center [527, 171] width 83 height 24
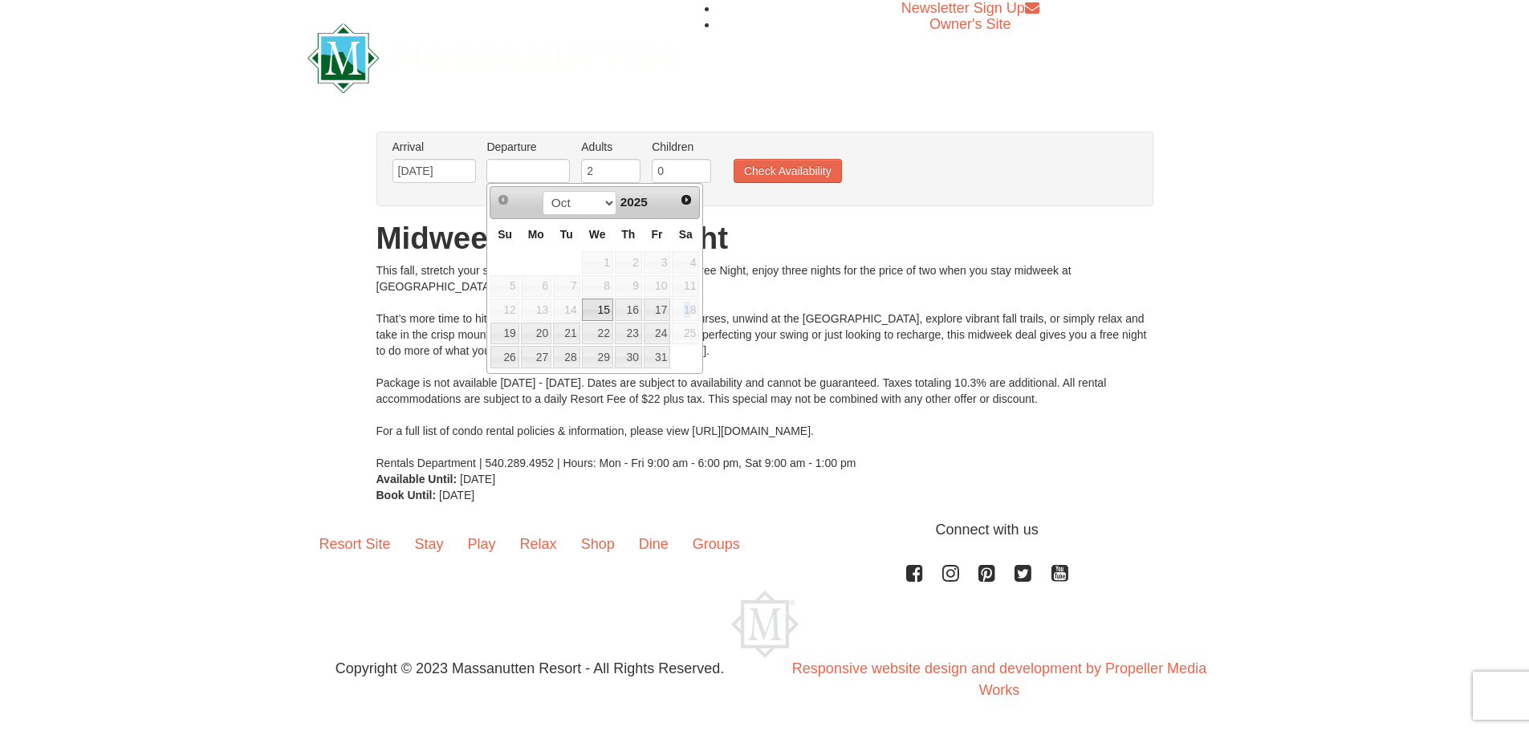
click at [687, 313] on span "18" at bounding box center [685, 310] width 27 height 22
click at [433, 170] on input "[DATE]" at bounding box center [433, 171] width 83 height 24
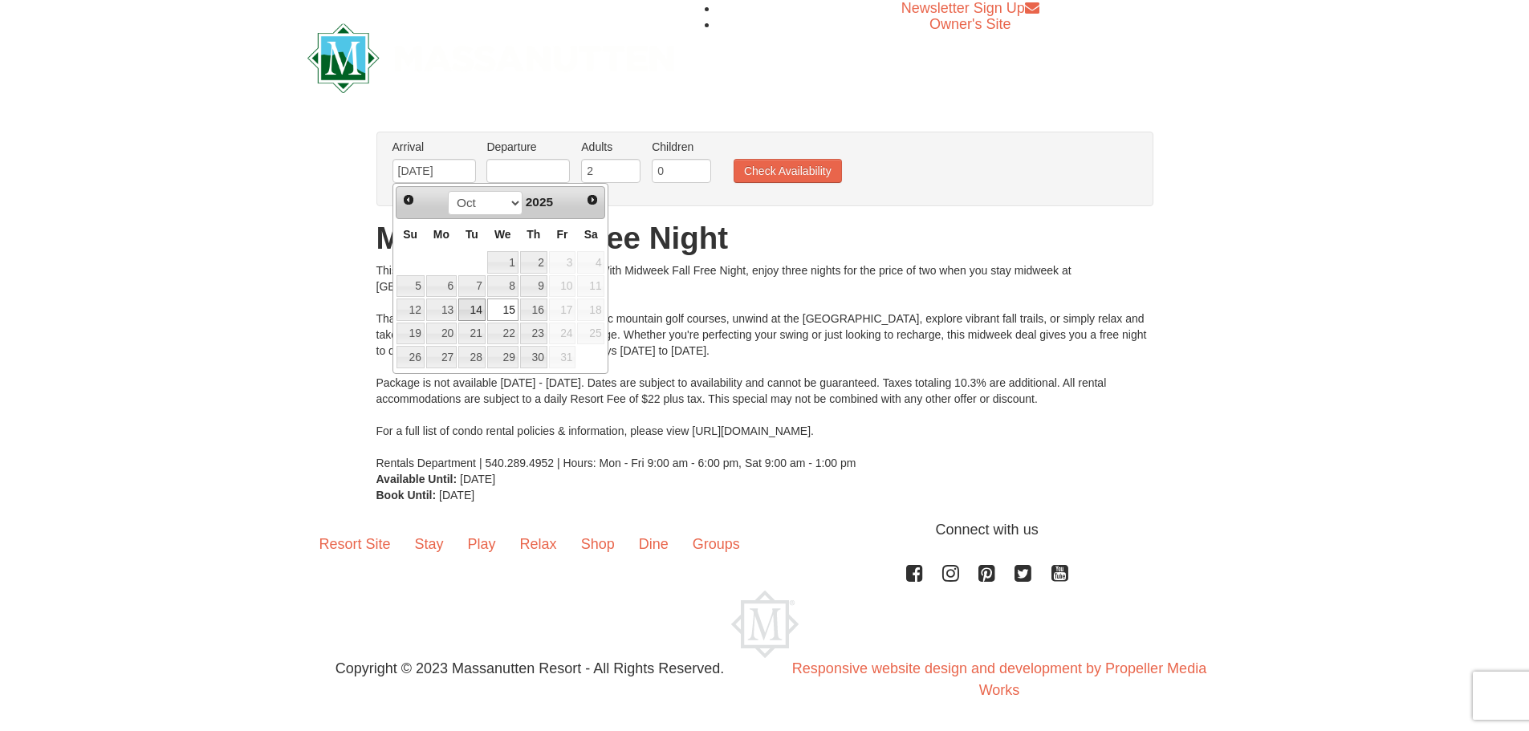
click at [475, 308] on link "14" at bounding box center [471, 310] width 27 height 22
type input "10/14/2025"
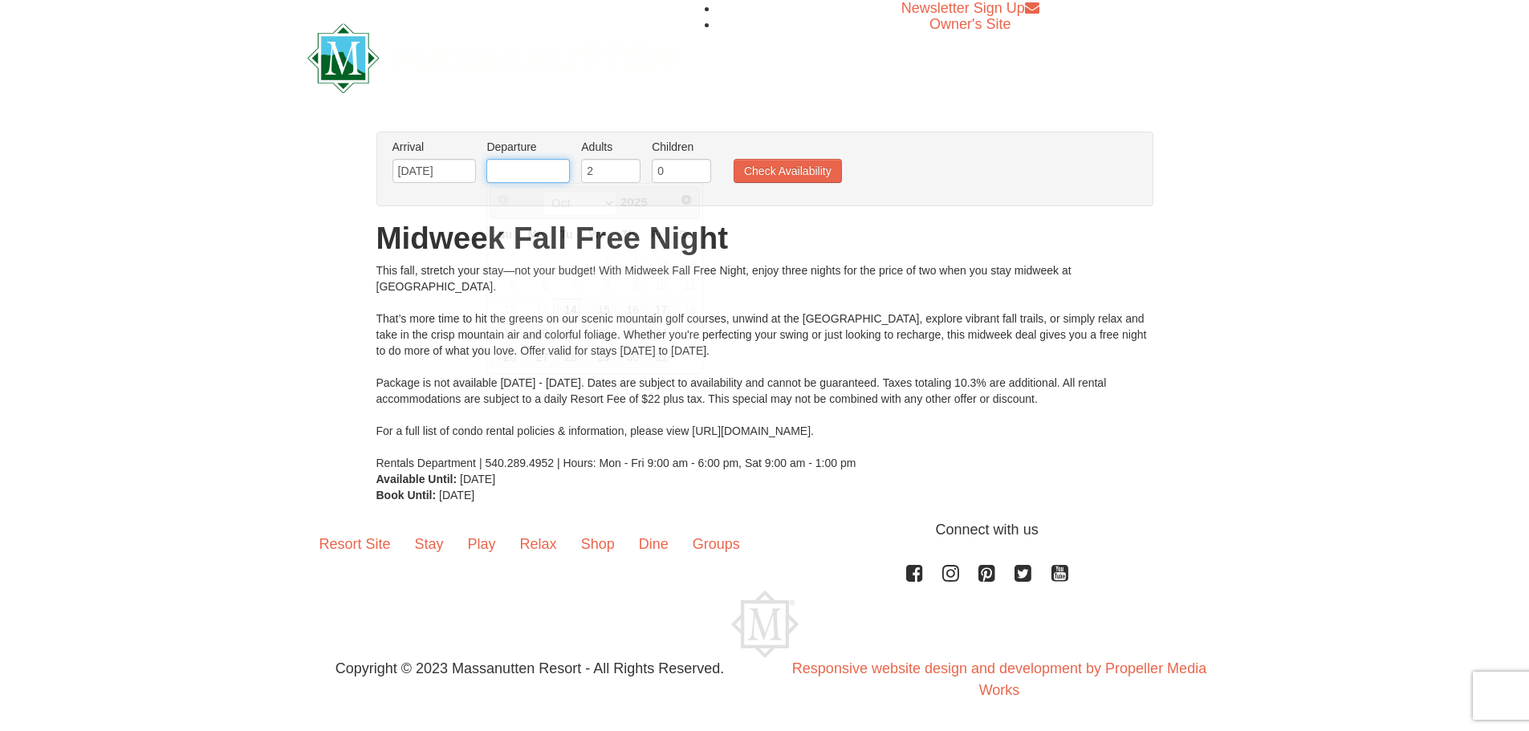
click at [533, 171] on input "text" at bounding box center [527, 171] width 83 height 24
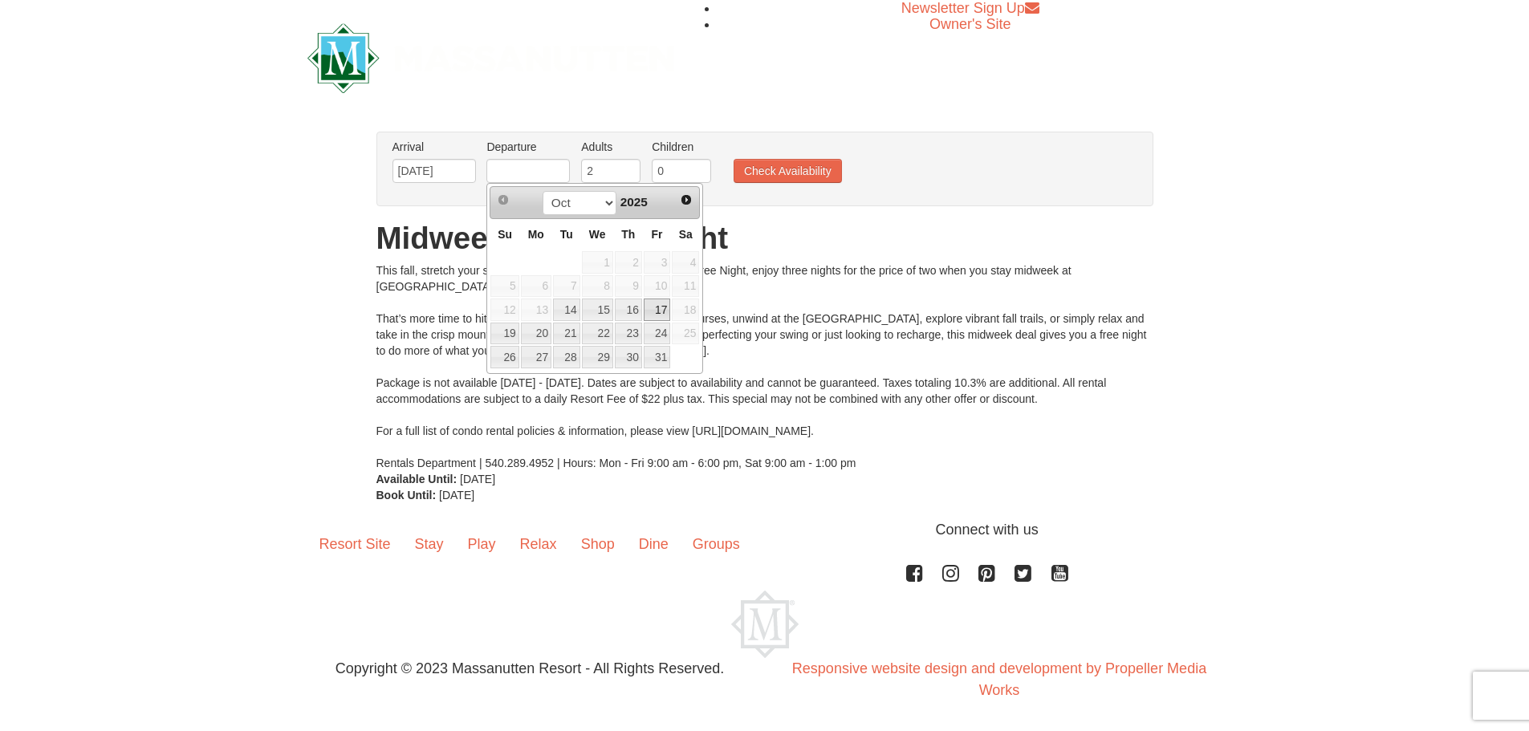
click at [663, 312] on link "17" at bounding box center [657, 310] width 27 height 22
type input "[DATE]"
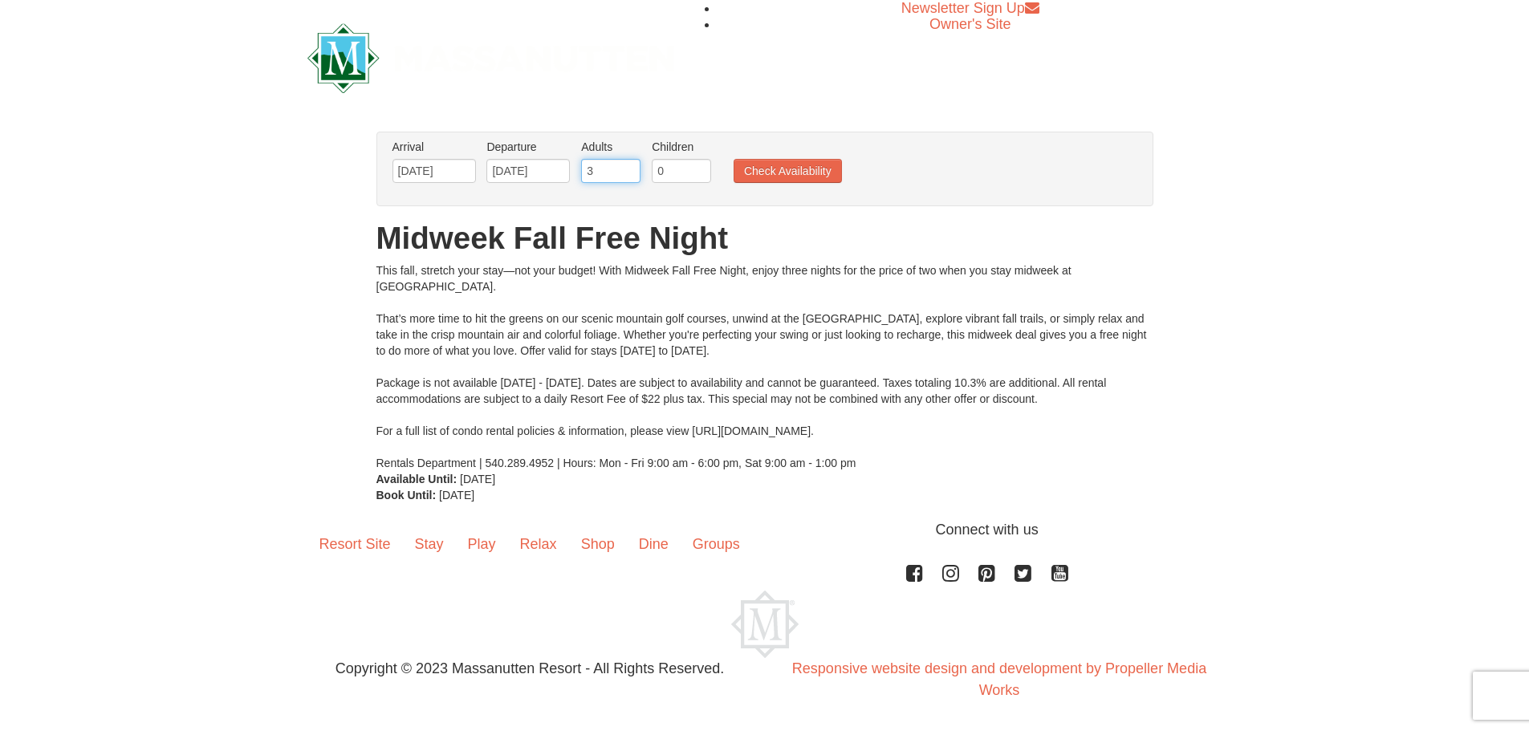
click at [628, 164] on input "3" at bounding box center [610, 171] width 59 height 24
type input "4"
click at [628, 164] on input "4" at bounding box center [610, 171] width 59 height 24
click at [799, 166] on button "Check Availability" at bounding box center [788, 171] width 108 height 24
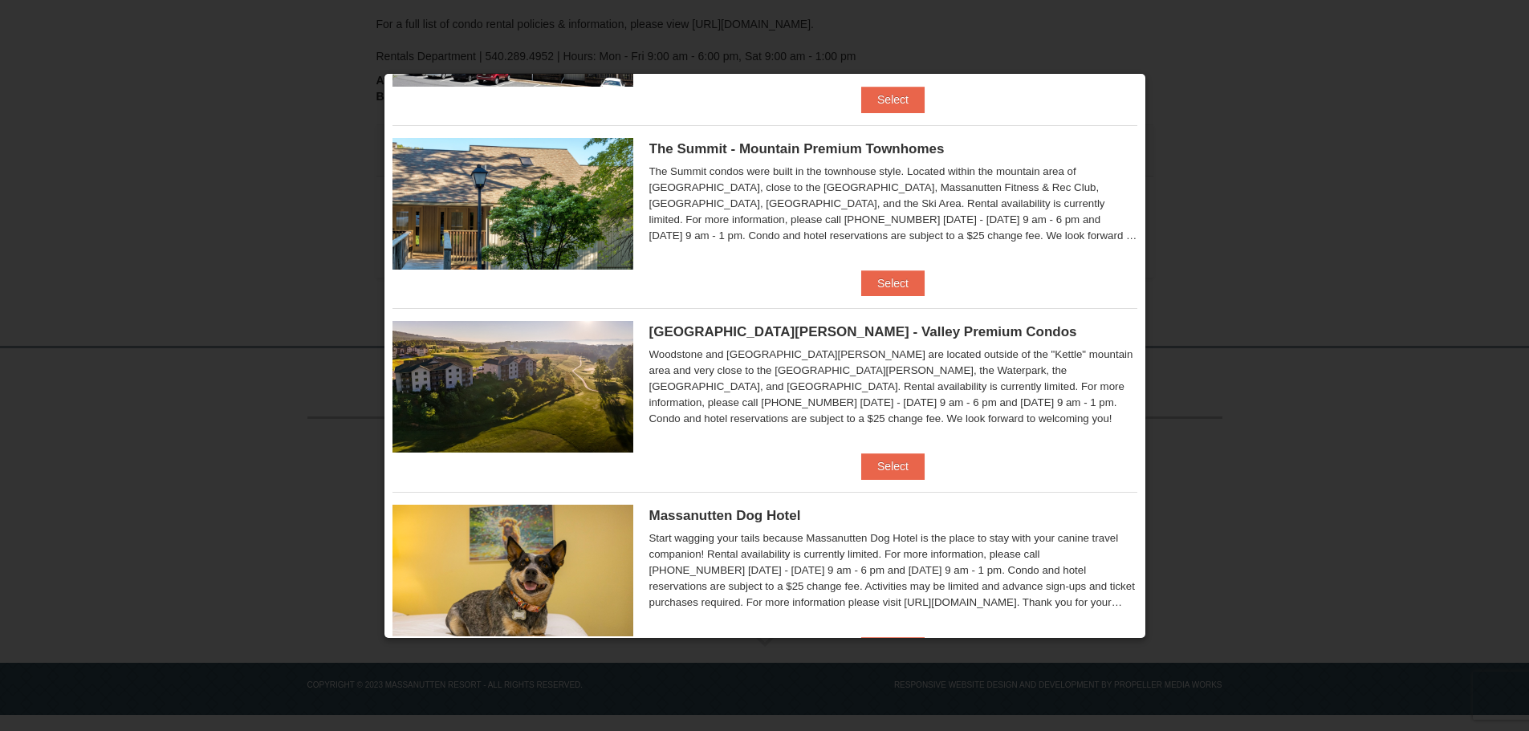
scroll to position [722, 0]
click at [891, 471] on button "Select" at bounding box center [892, 466] width 63 height 26
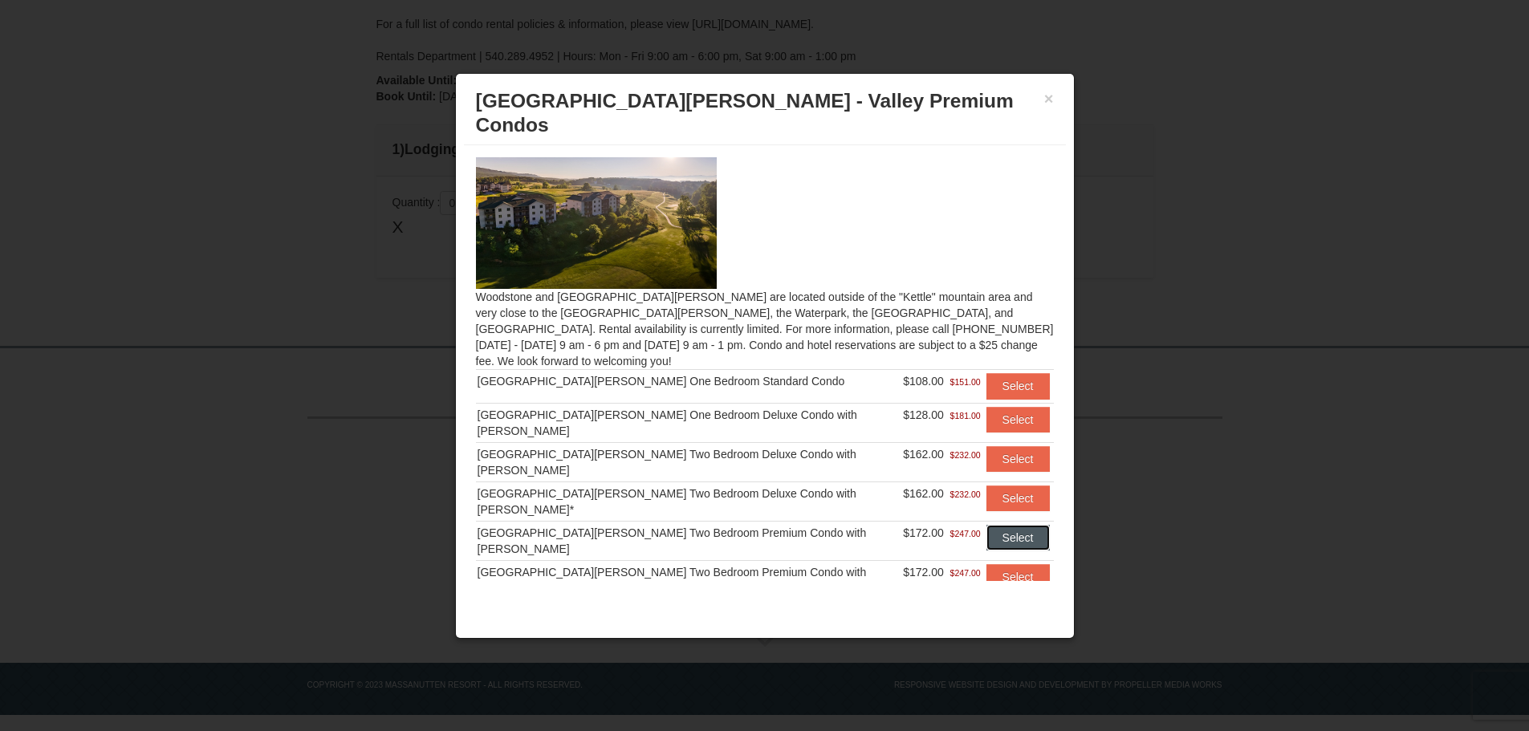
click at [994, 525] on button "Select" at bounding box center [1017, 538] width 63 height 26
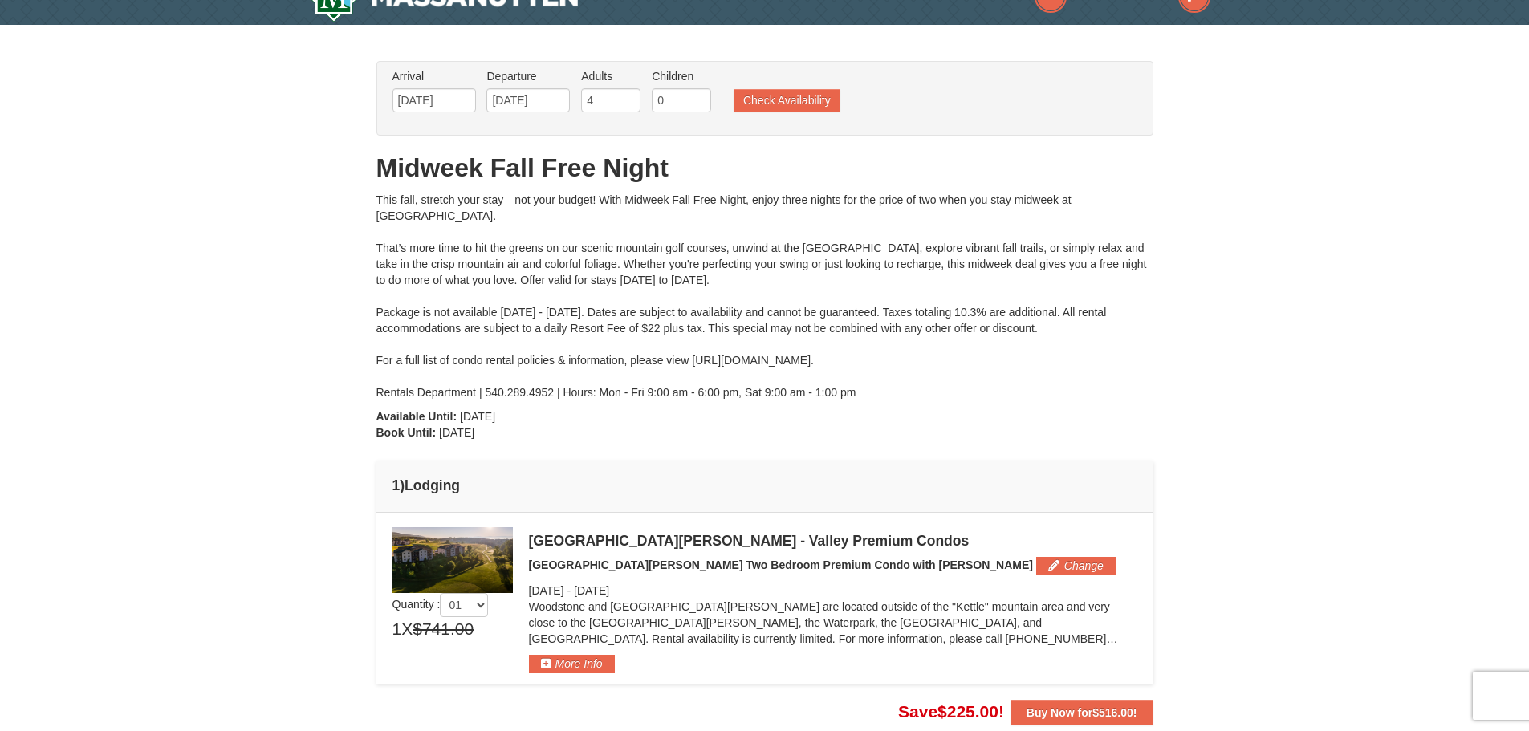
scroll to position [0, 0]
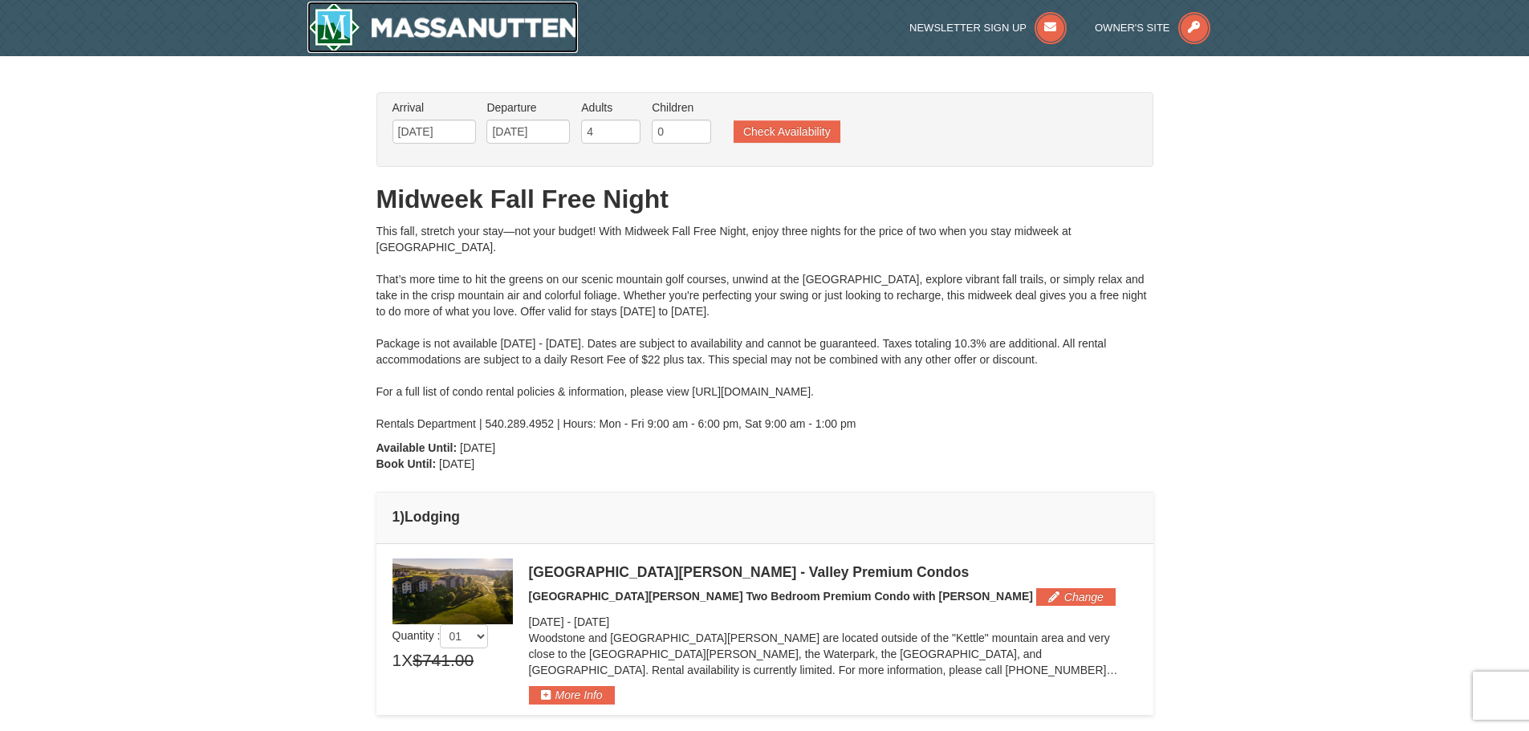
click at [442, 27] on img at bounding box center [442, 27] width 271 height 51
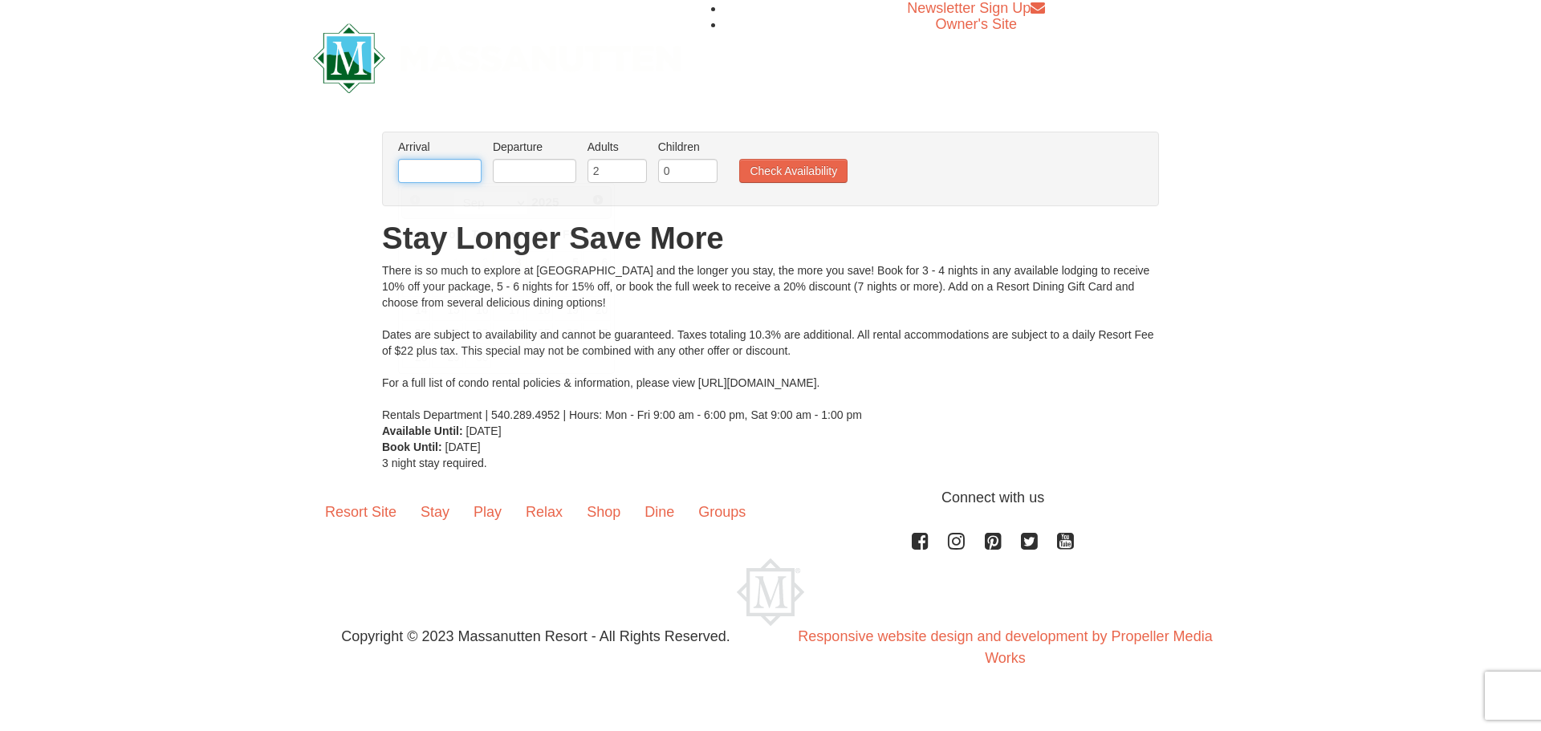
click at [440, 169] on input "text" at bounding box center [439, 171] width 83 height 24
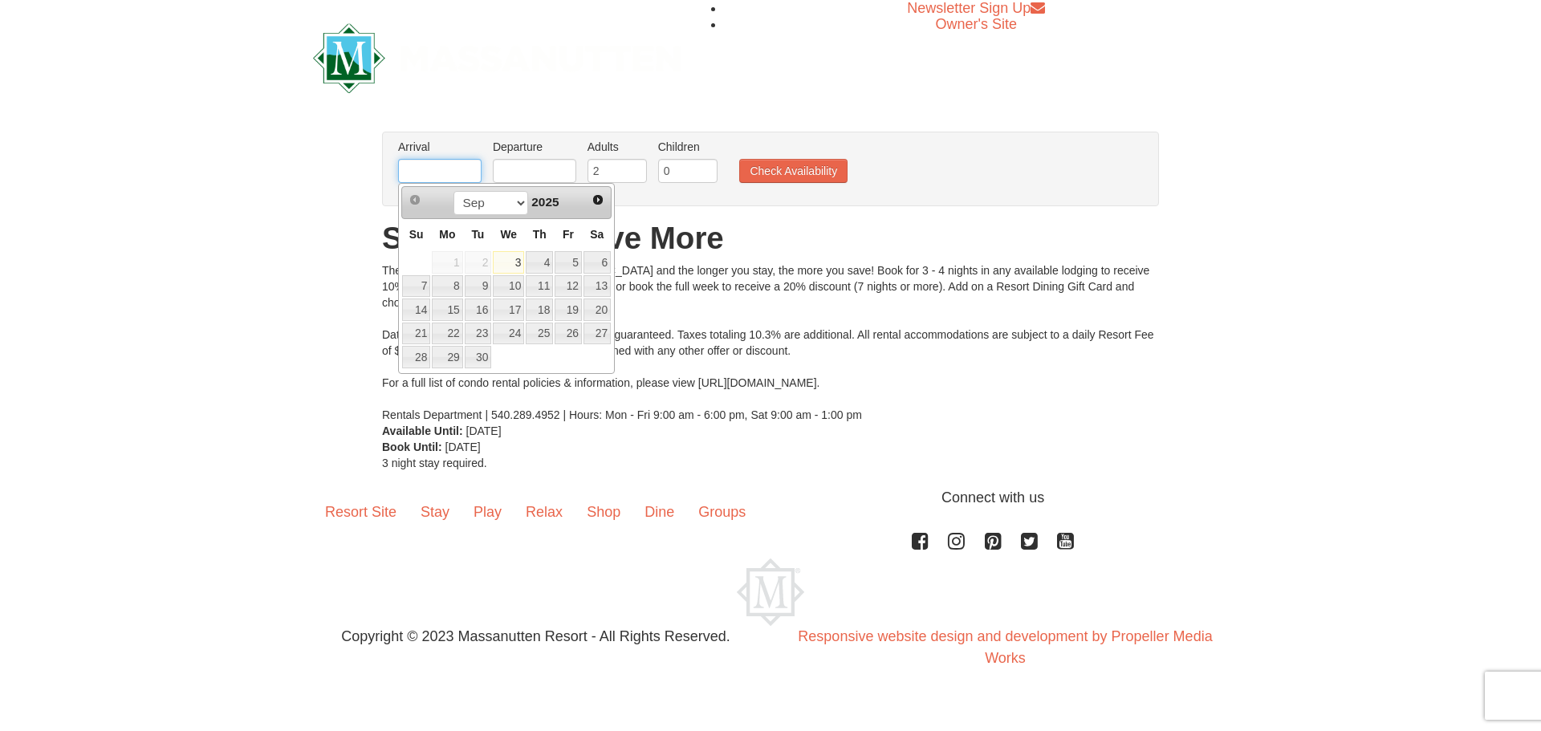
type input "[DATE]"
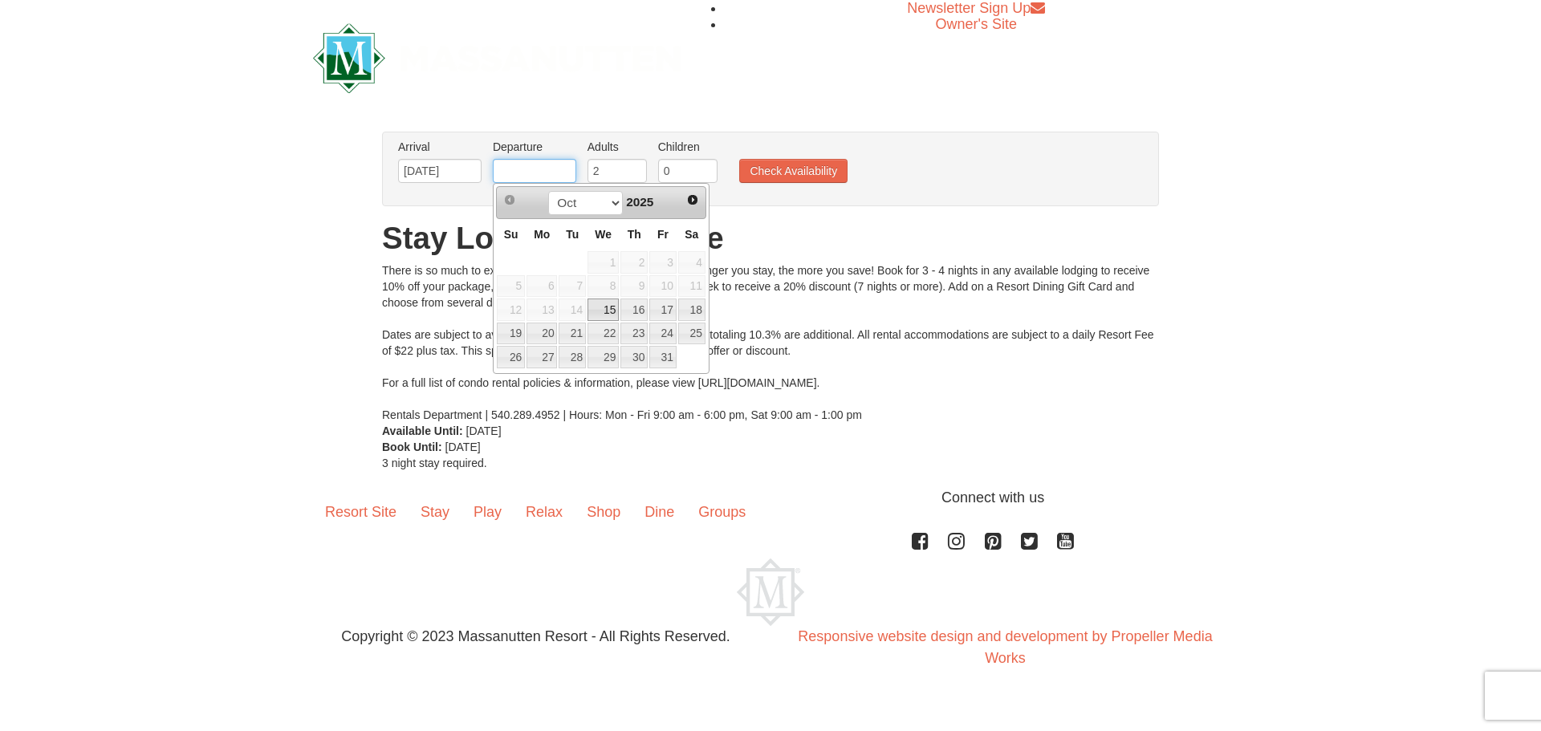
click at [504, 173] on input "text" at bounding box center [534, 171] width 83 height 24
click at [695, 312] on link "18" at bounding box center [691, 310] width 27 height 22
type input "[DATE]"
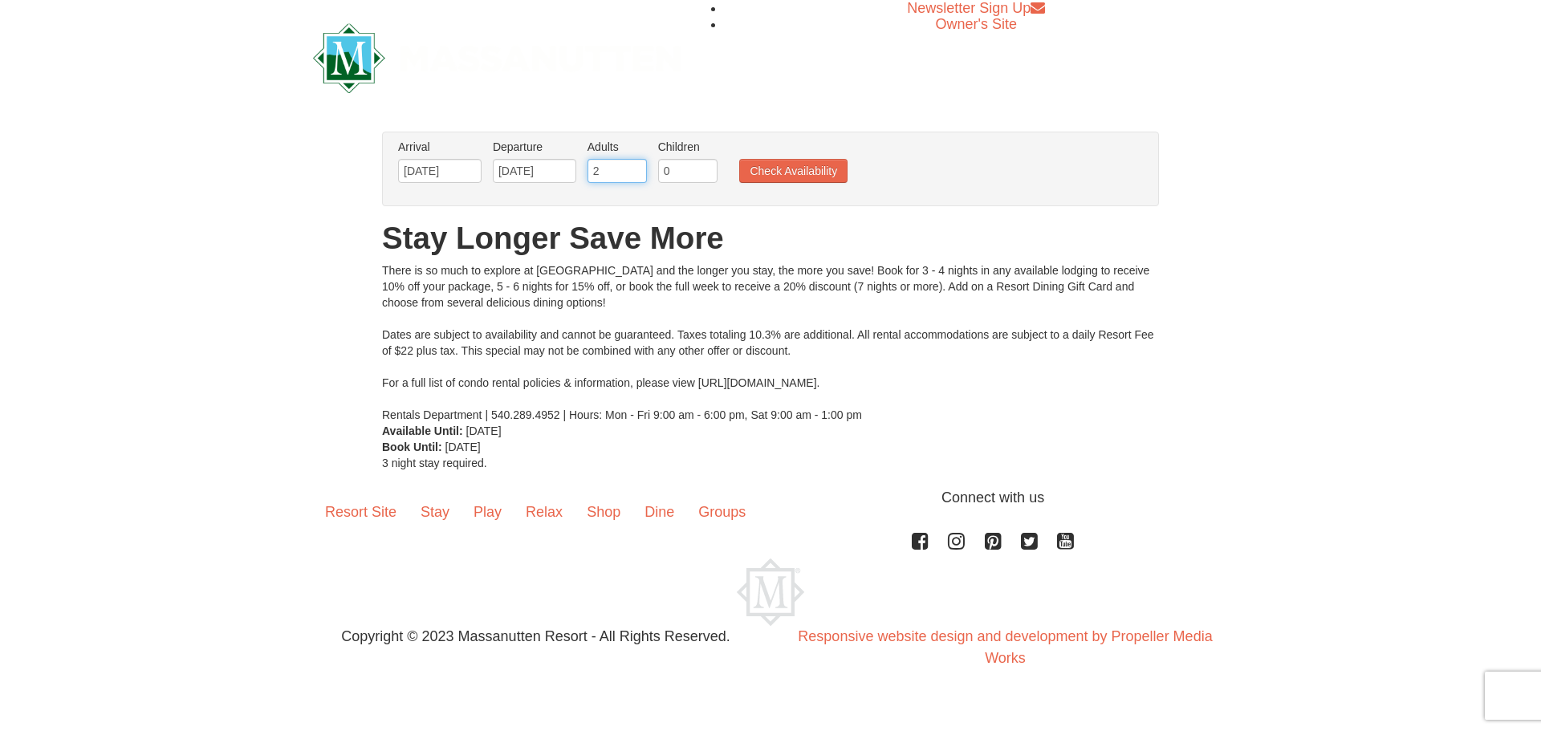
click at [628, 176] on input "2" at bounding box center [617, 171] width 59 height 24
click at [634, 167] on input "3" at bounding box center [617, 171] width 59 height 24
type input "4"
click at [634, 167] on input "4" at bounding box center [617, 171] width 59 height 24
click at [779, 170] on button "Check Availability" at bounding box center [793, 171] width 108 height 24
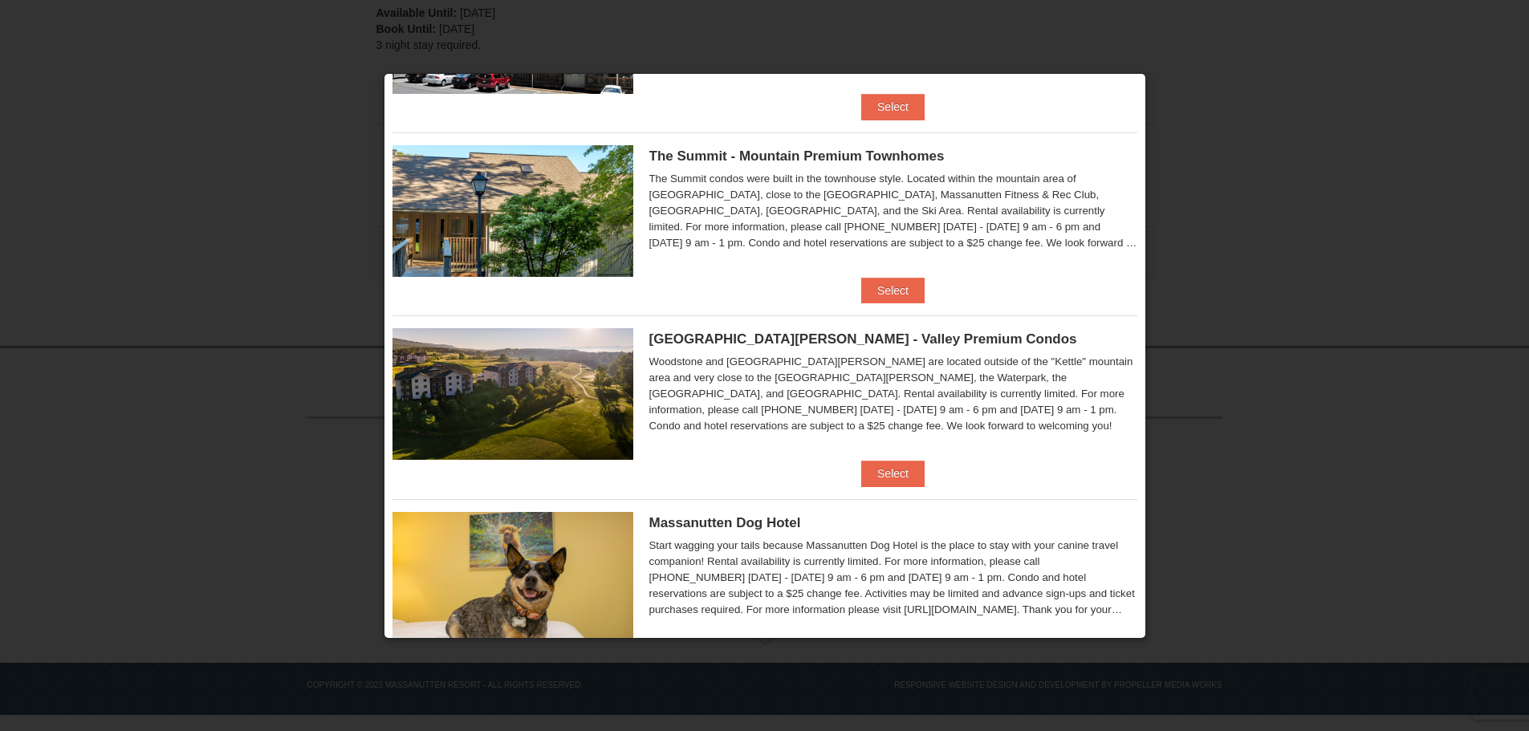
scroll to position [722, 0]
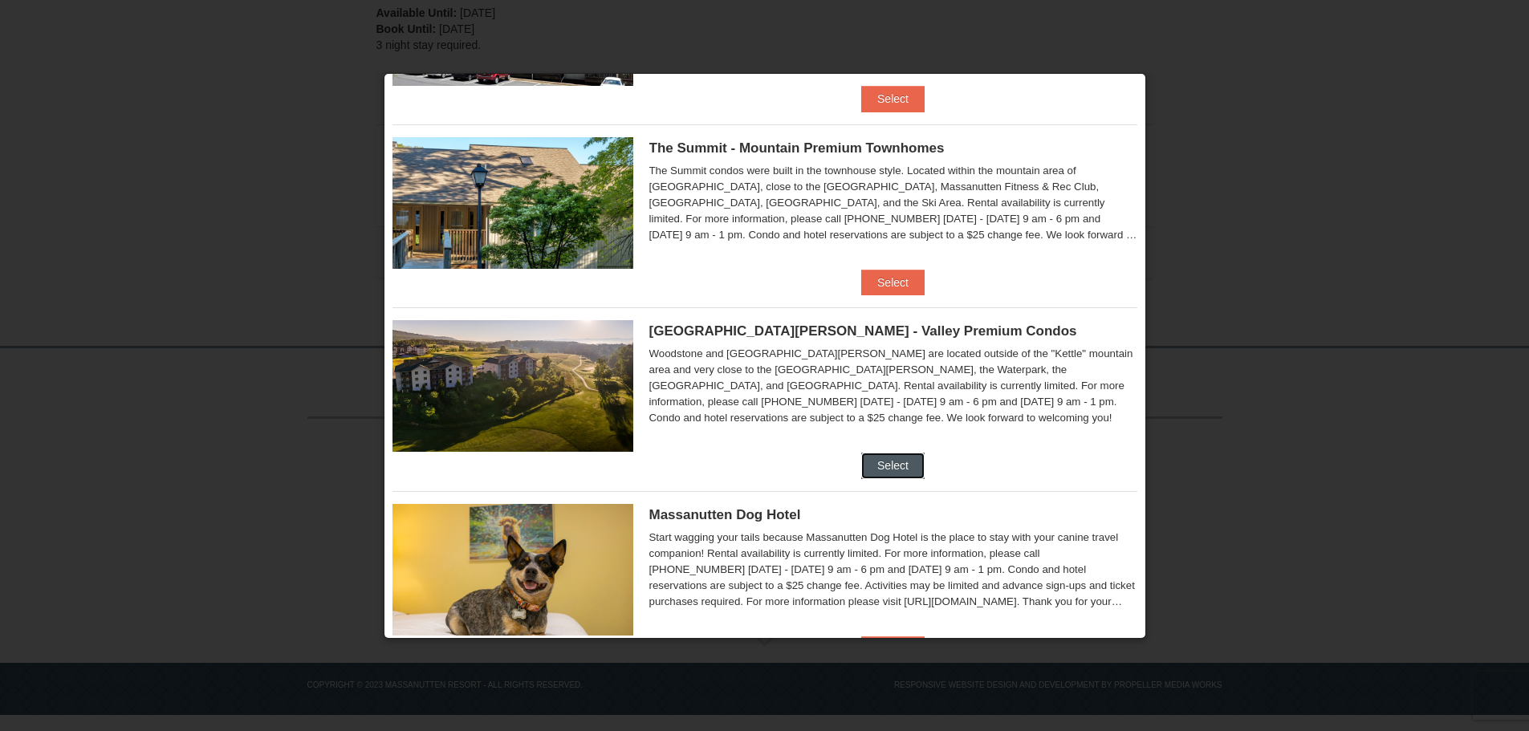
click at [885, 465] on button "Select" at bounding box center [892, 466] width 63 height 26
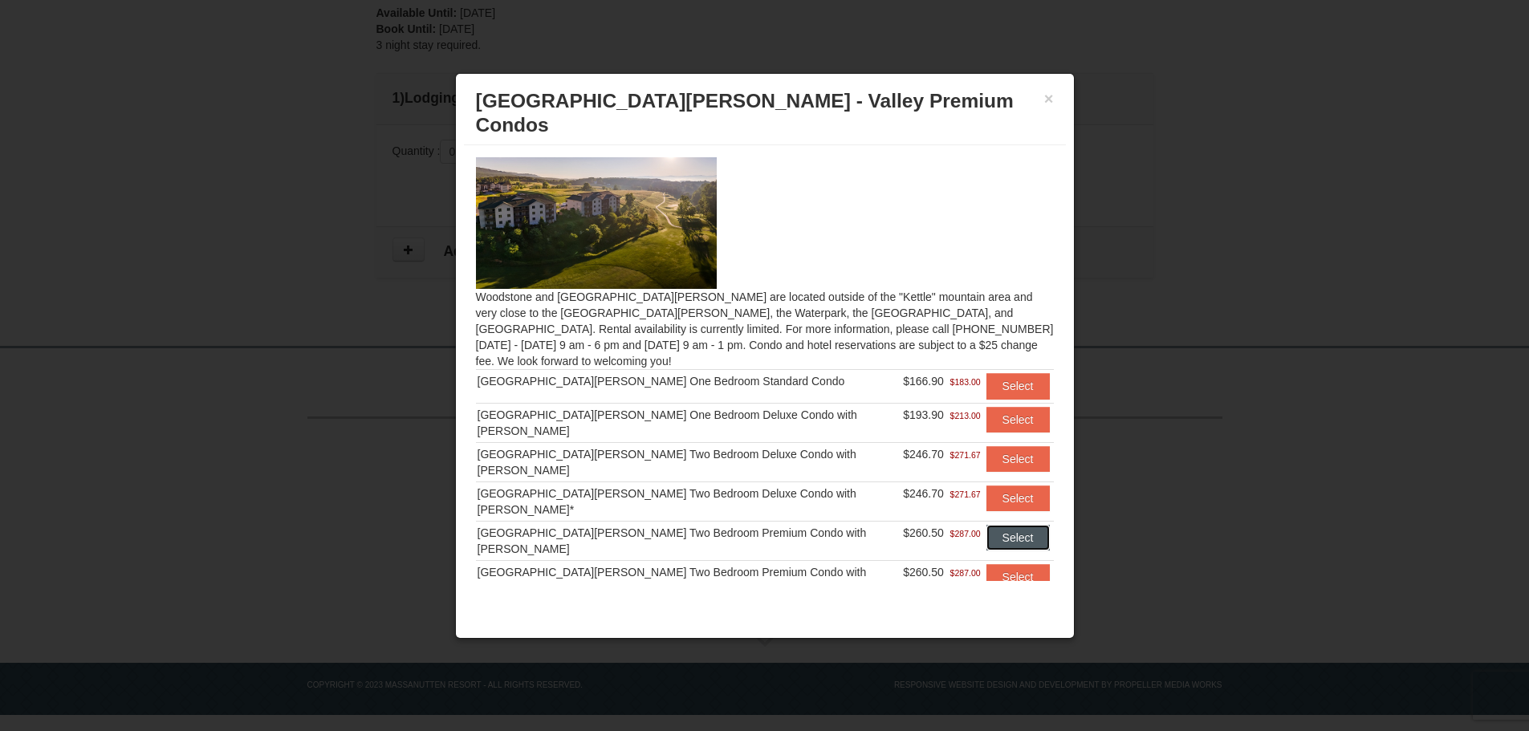
click at [998, 525] on button "Select" at bounding box center [1017, 538] width 63 height 26
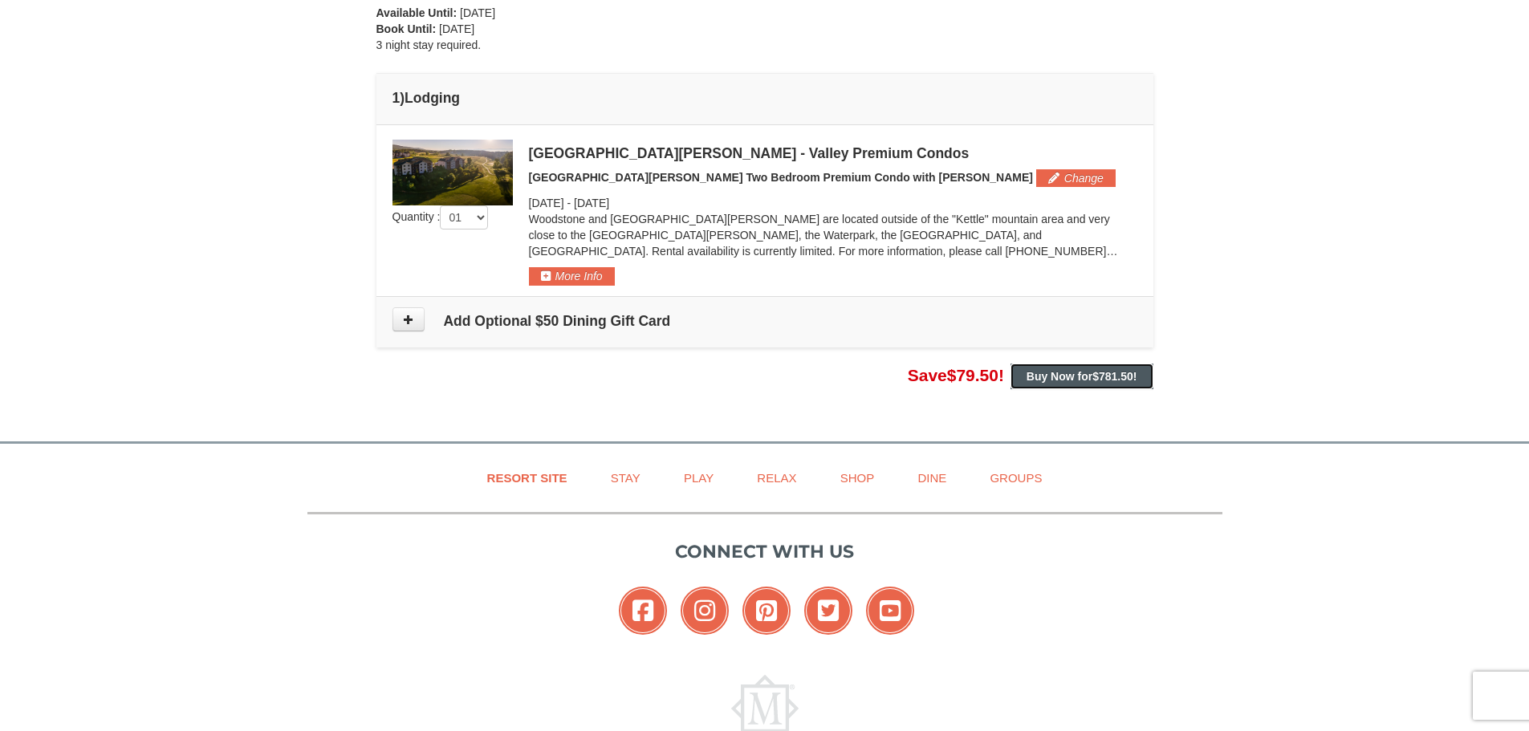
click at [1083, 376] on strong "Buy Now for $781.50 !" at bounding box center [1082, 376] width 111 height 13
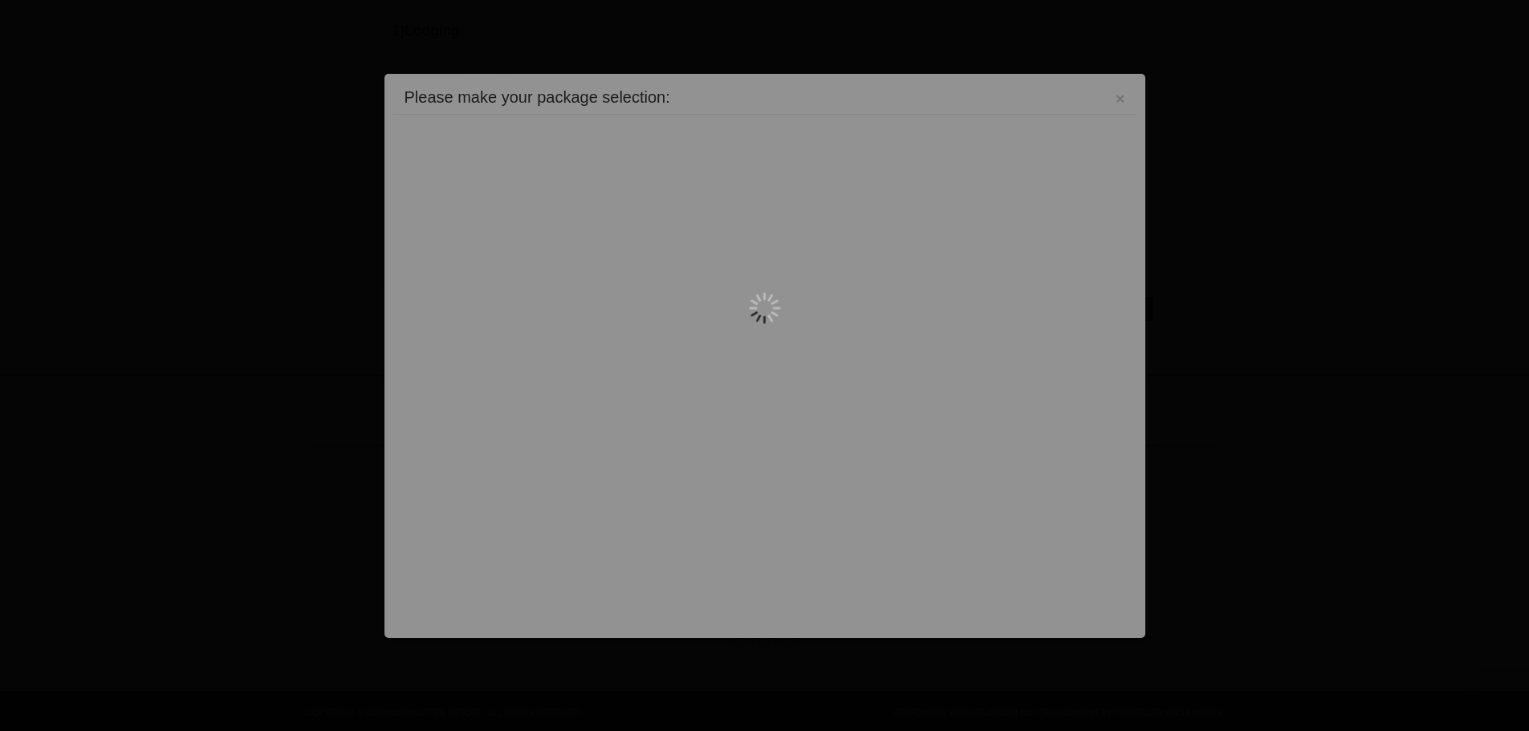
scroll to position [482, 0]
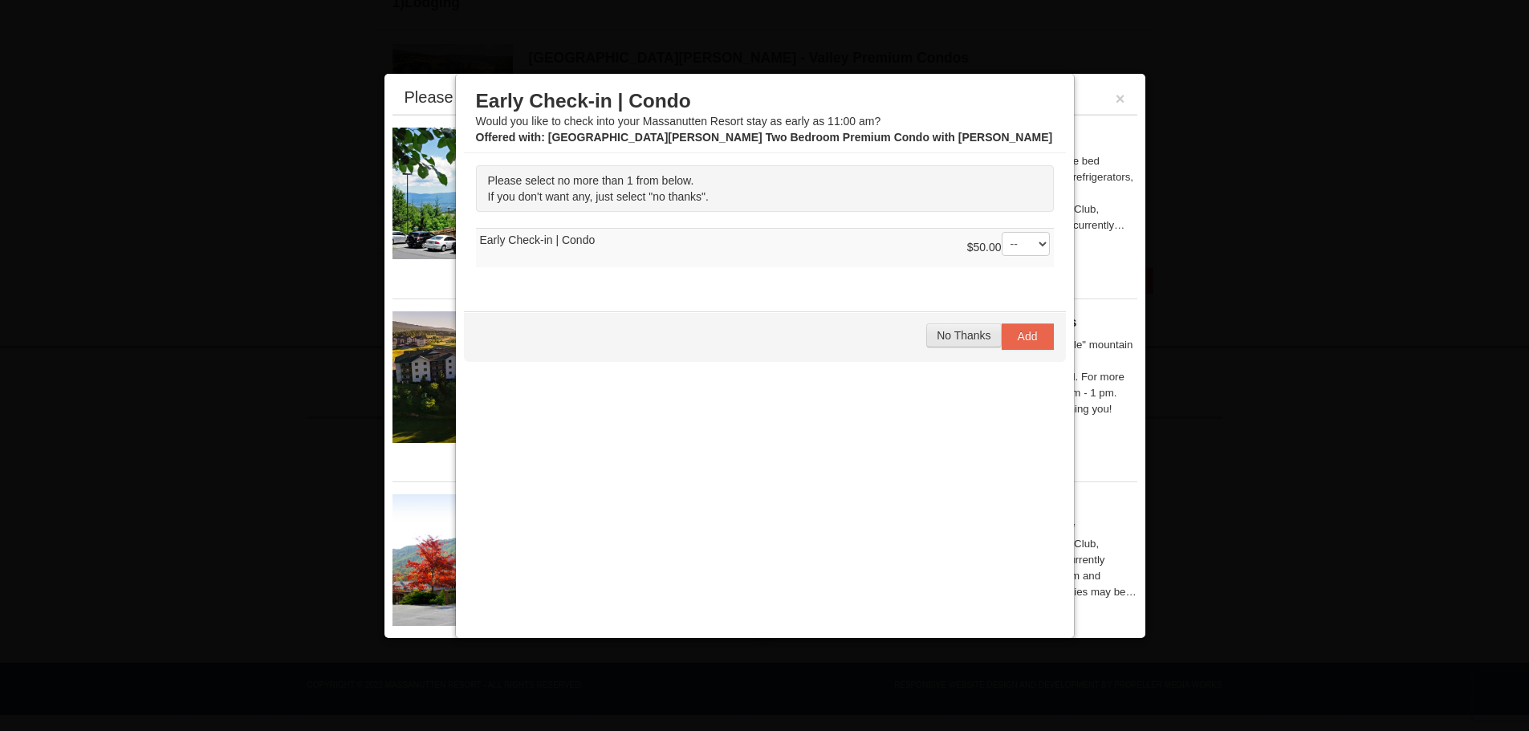
click at [948, 336] on span "No Thanks" at bounding box center [964, 335] width 54 height 13
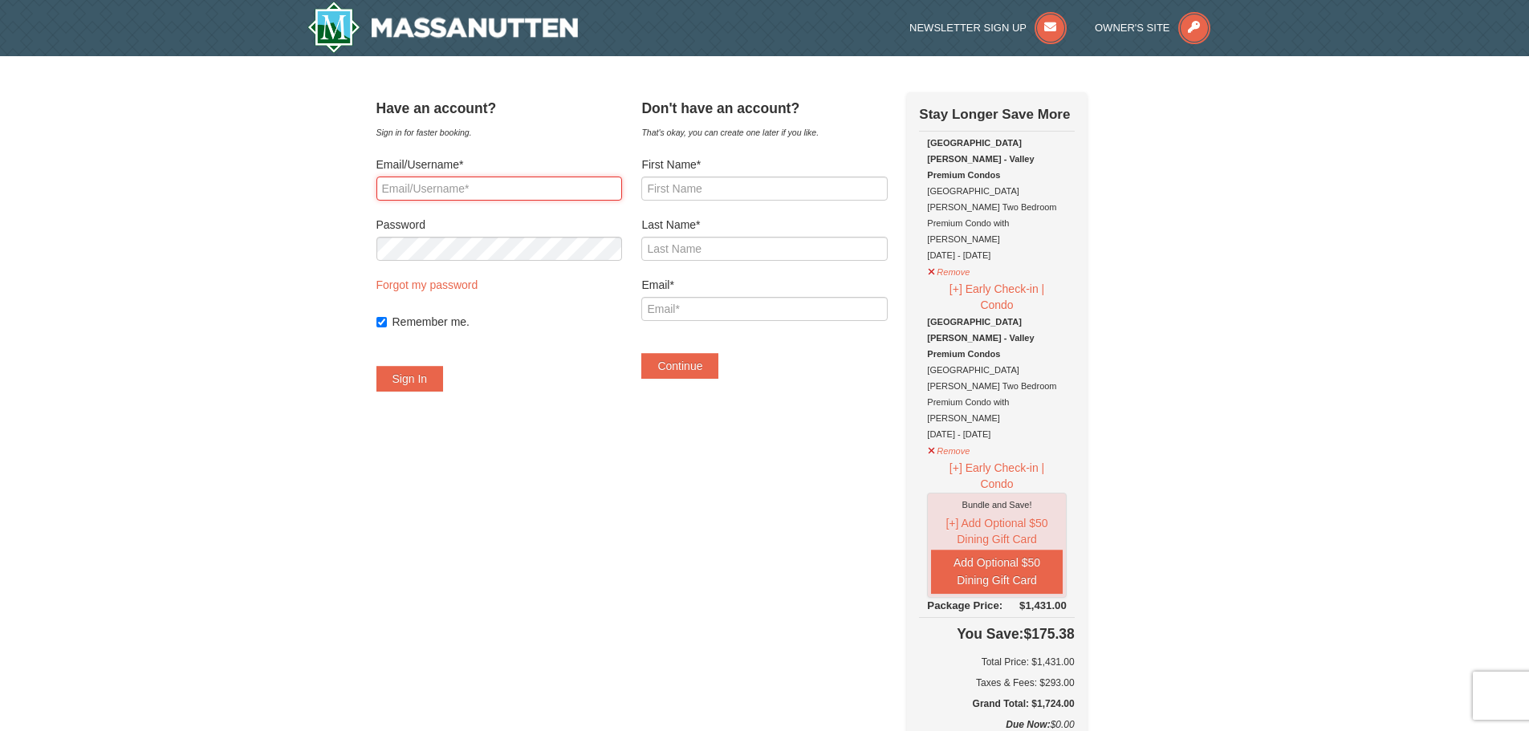
click at [447, 191] on input "Email/Username*" at bounding box center [499, 189] width 246 height 24
type input "mbotterbusch@comcast.net"
click at [449, 286] on link "Forgot my password" at bounding box center [427, 285] width 102 height 13
type input "mbotterbusch@comcast.net"
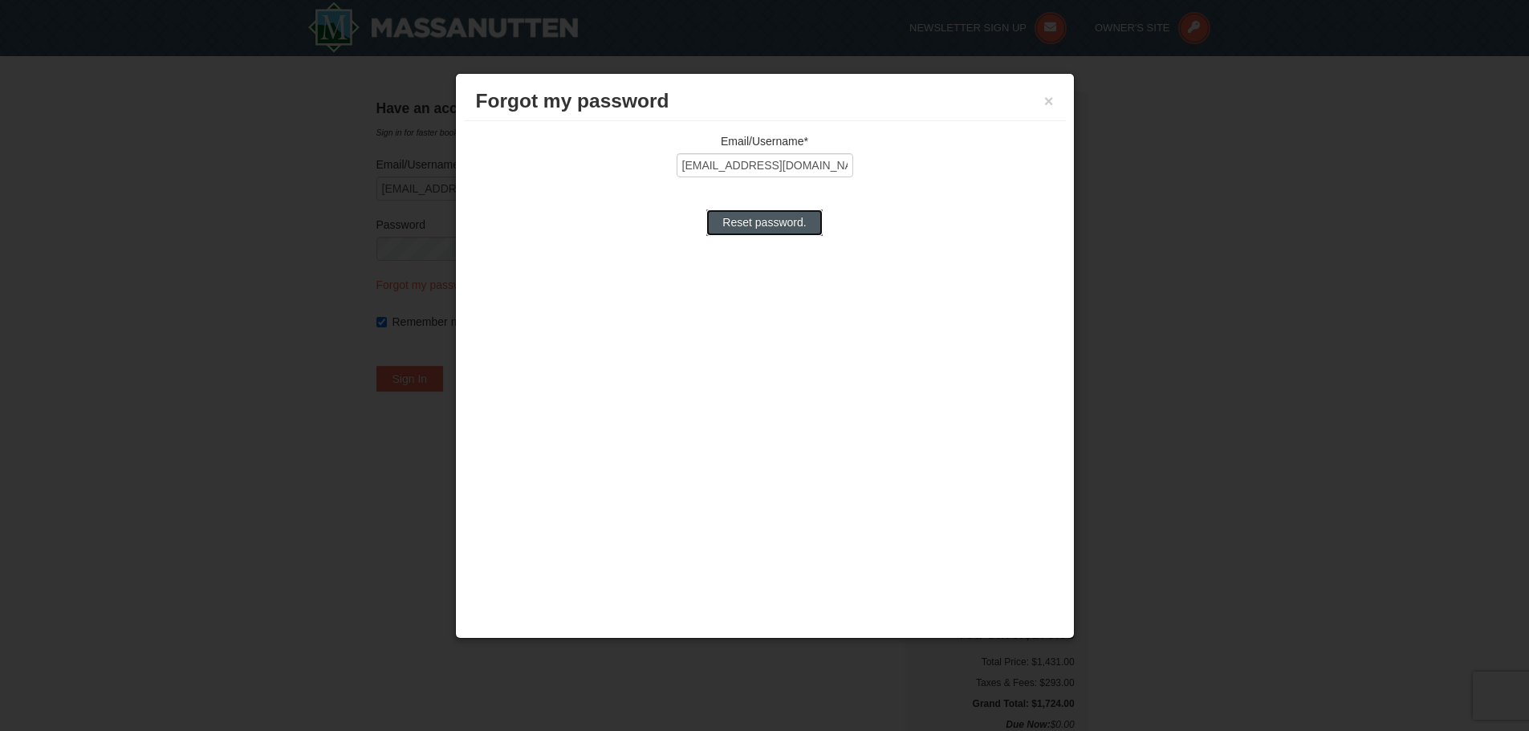
click at [768, 224] on input "Reset password." at bounding box center [764, 222] width 116 height 26
type input "Processing..."
type input "mbotterbusch@comcast.net"
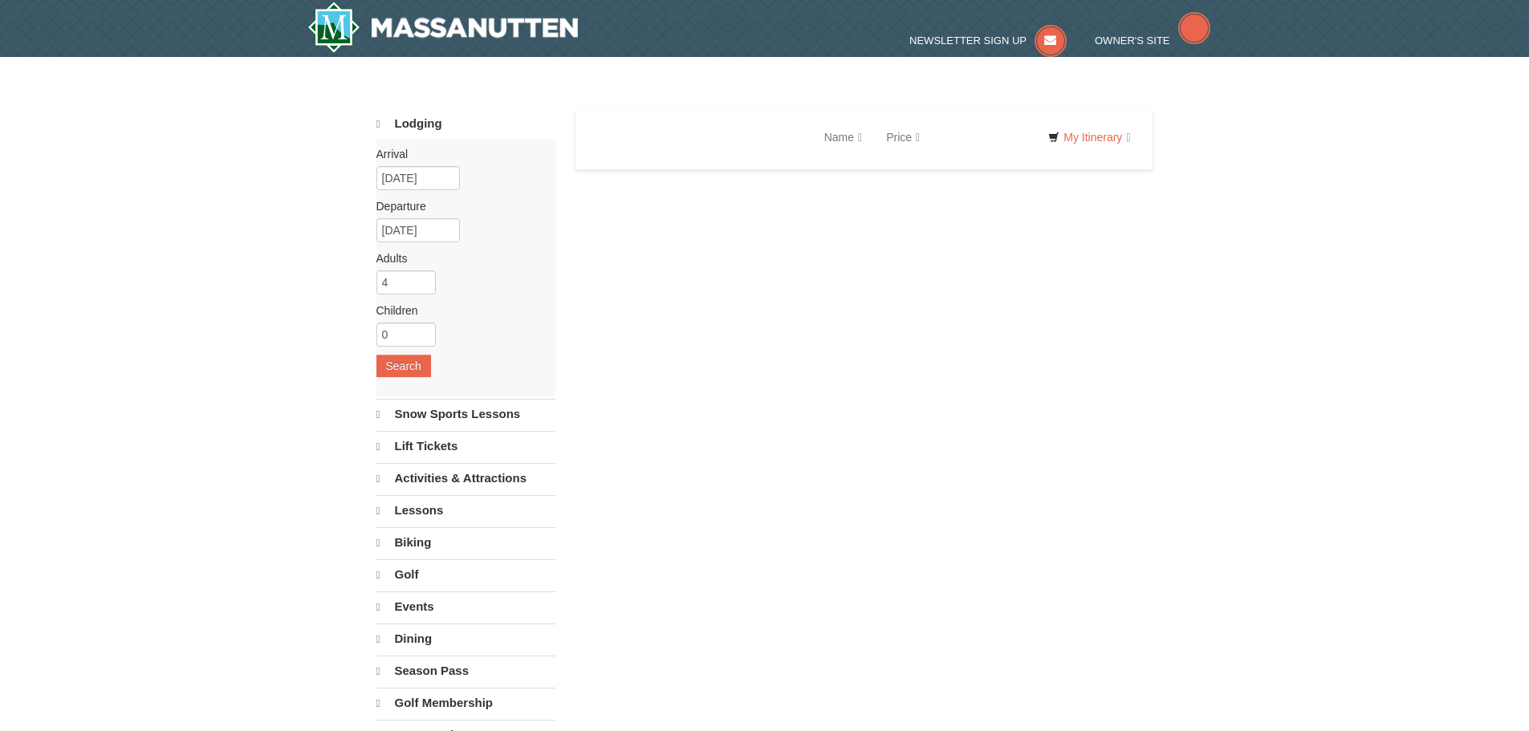
select select "9"
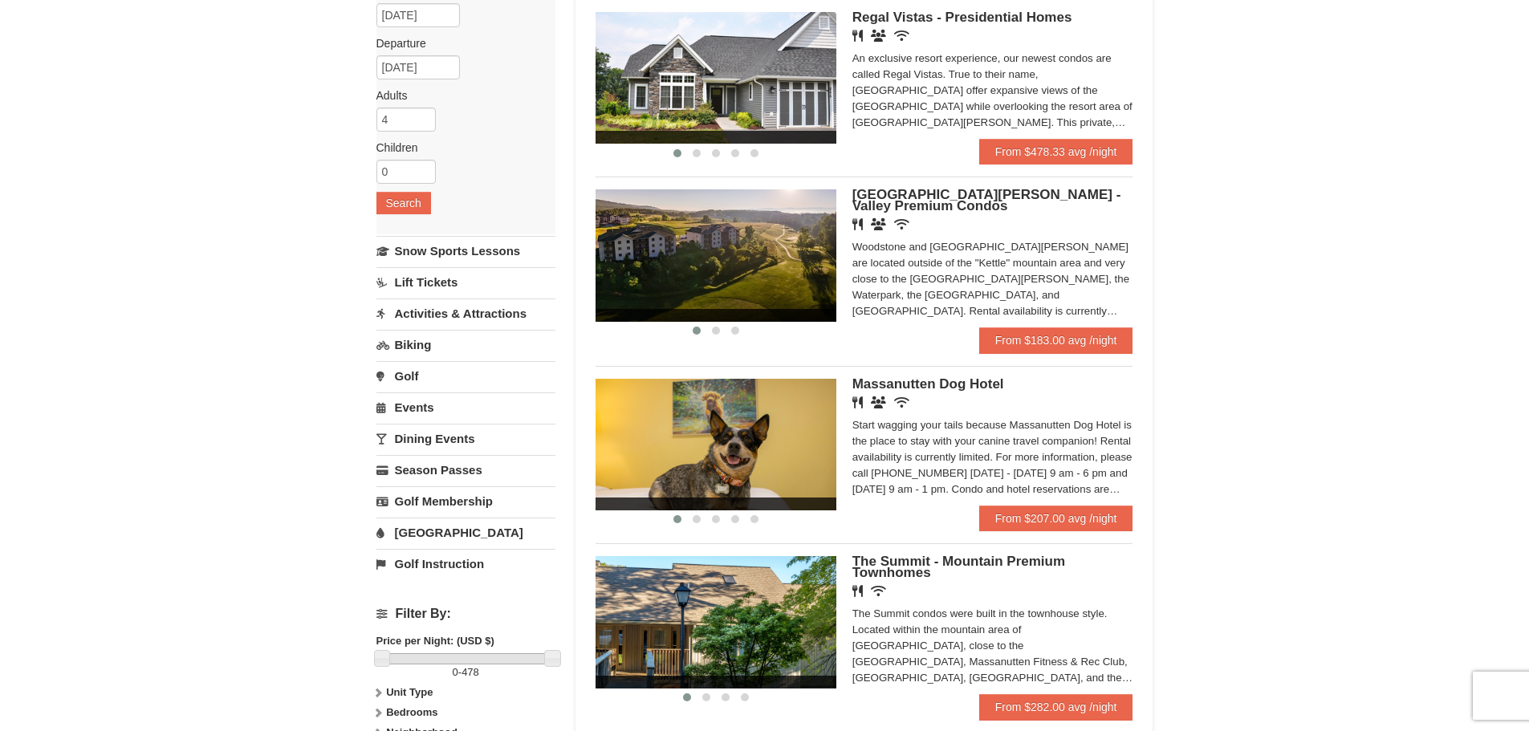
scroll to position [161, 0]
click at [1053, 341] on link "From $183.00 avg /night" at bounding box center [1056, 341] width 154 height 26
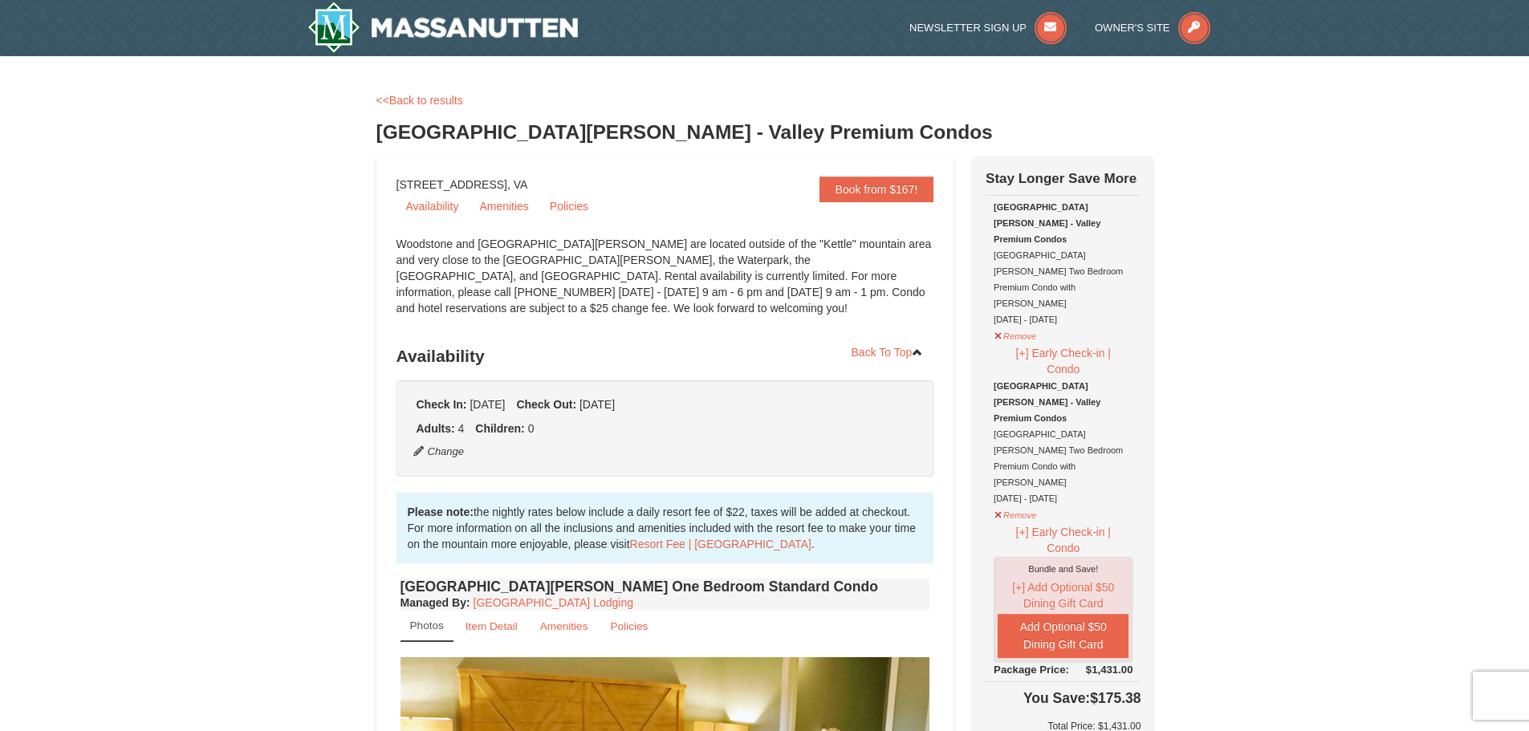
scroll to position [80, 0]
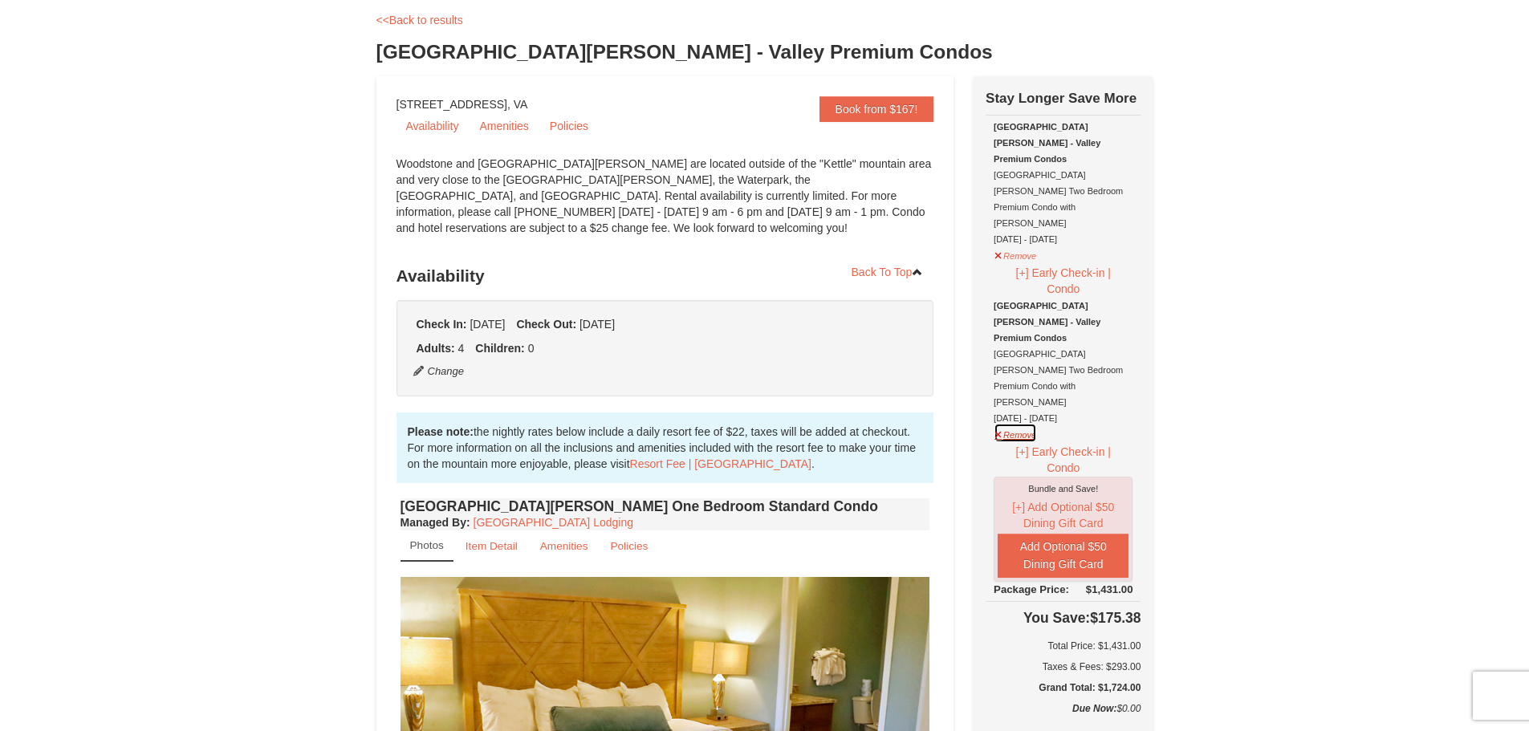
click at [1017, 423] on button "Remove" at bounding box center [1015, 433] width 43 height 20
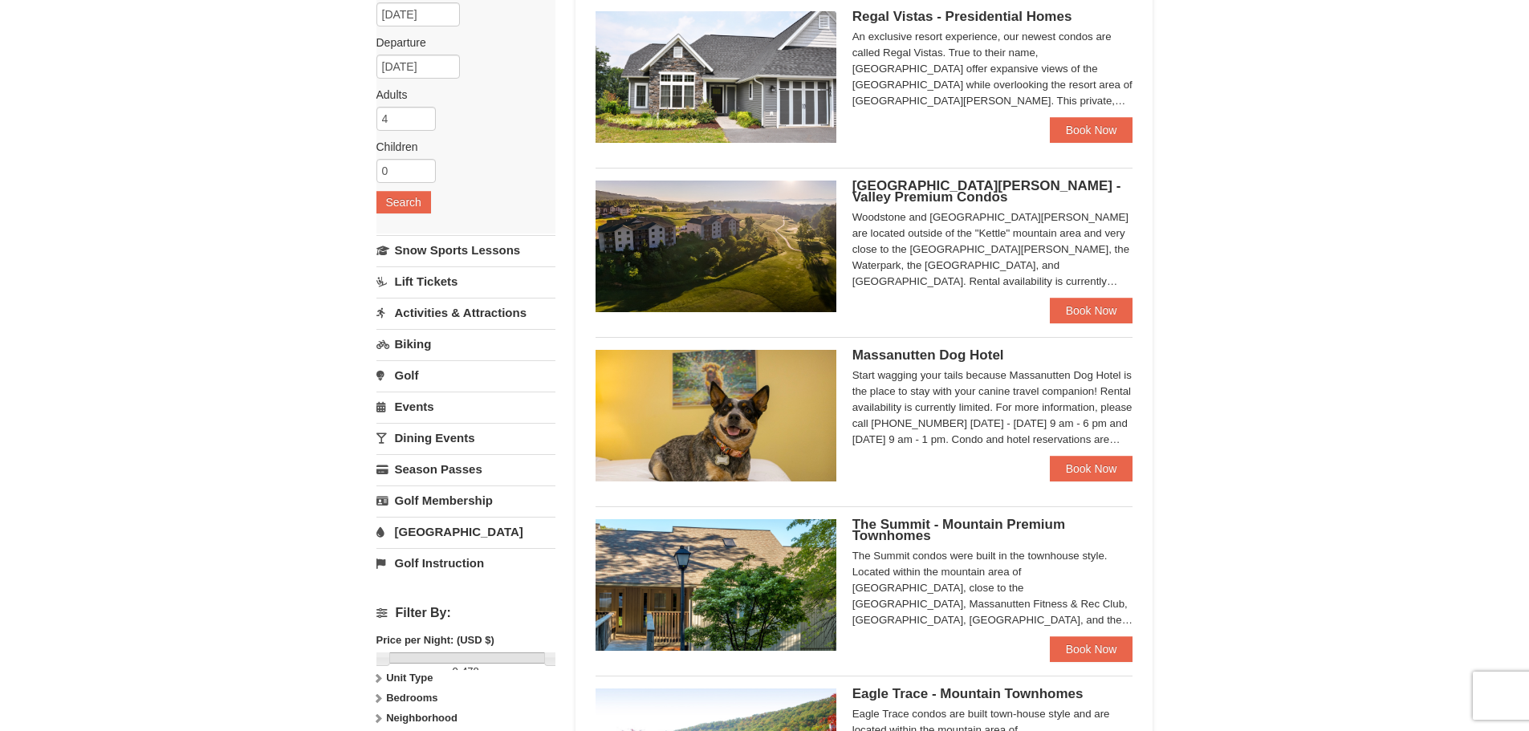
scroll to position [161, 0]
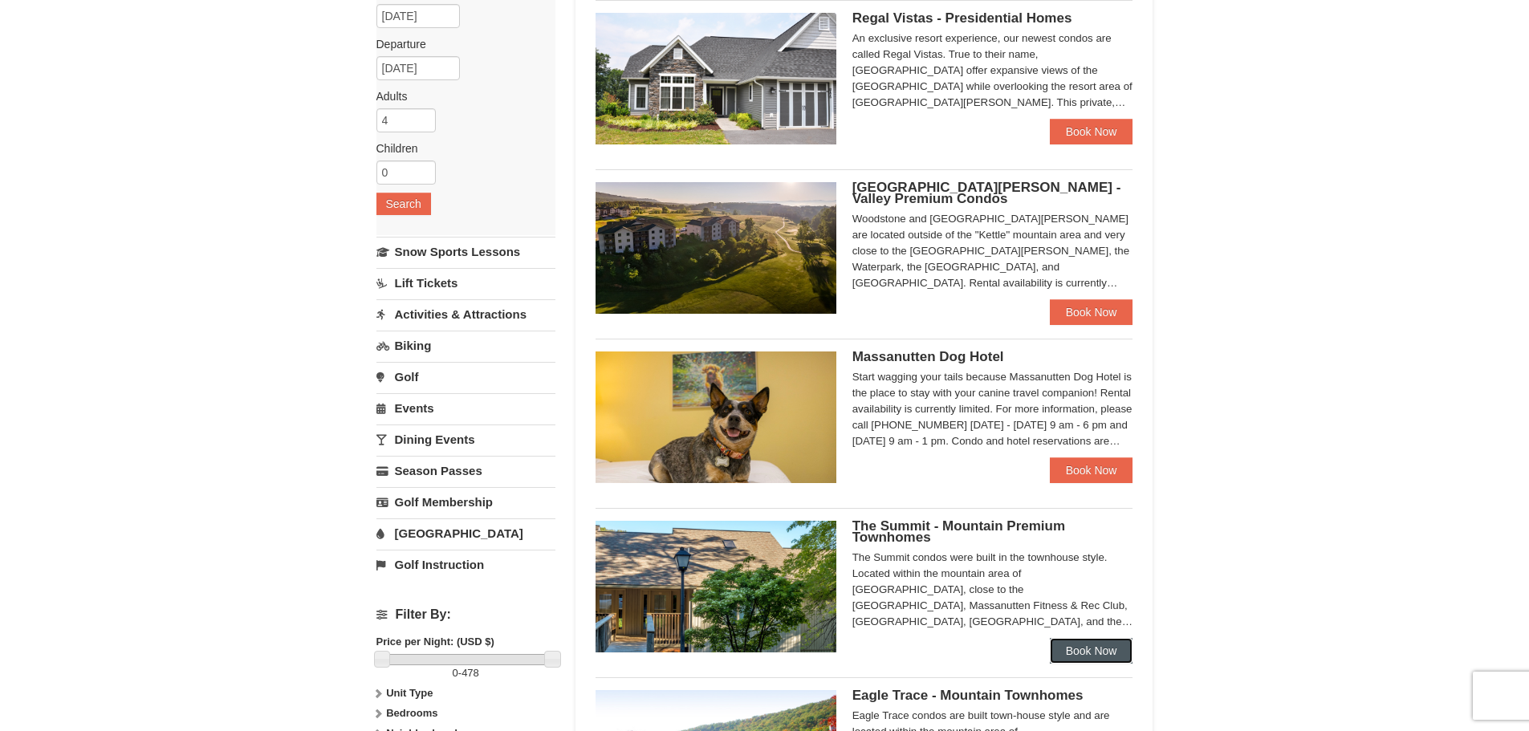
click at [1088, 649] on link "Book Now" at bounding box center [1091, 651] width 83 height 26
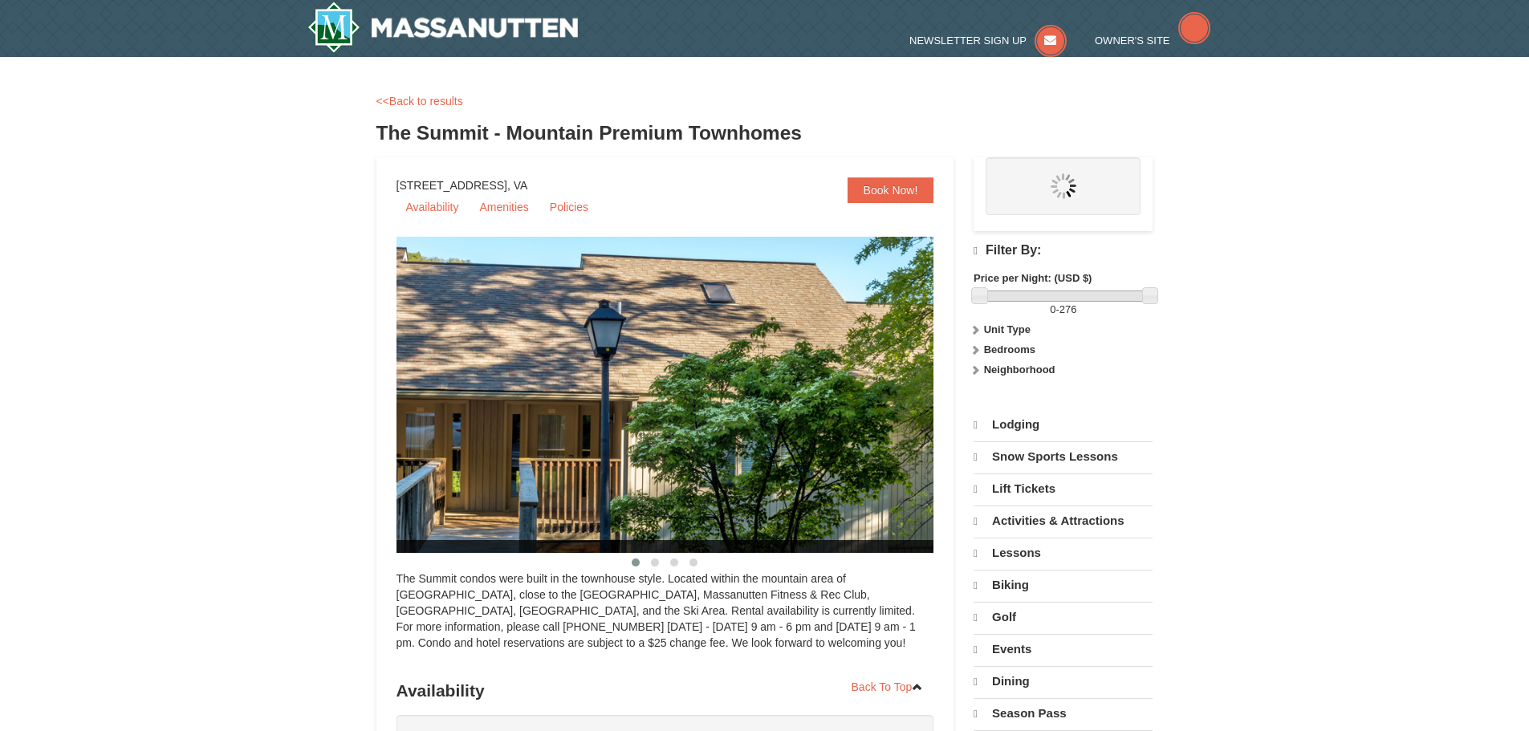
select select "9"
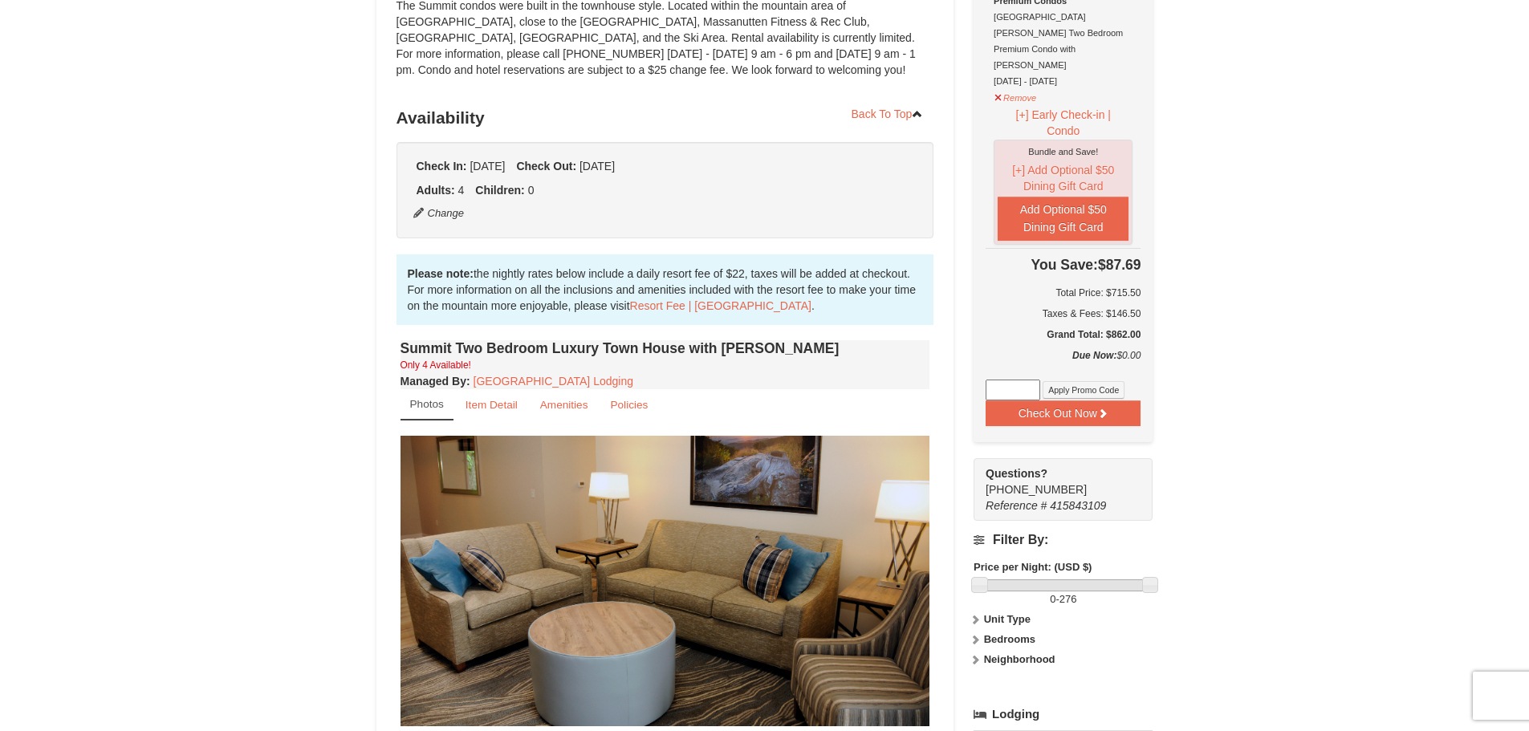
scroll to position [241, 0]
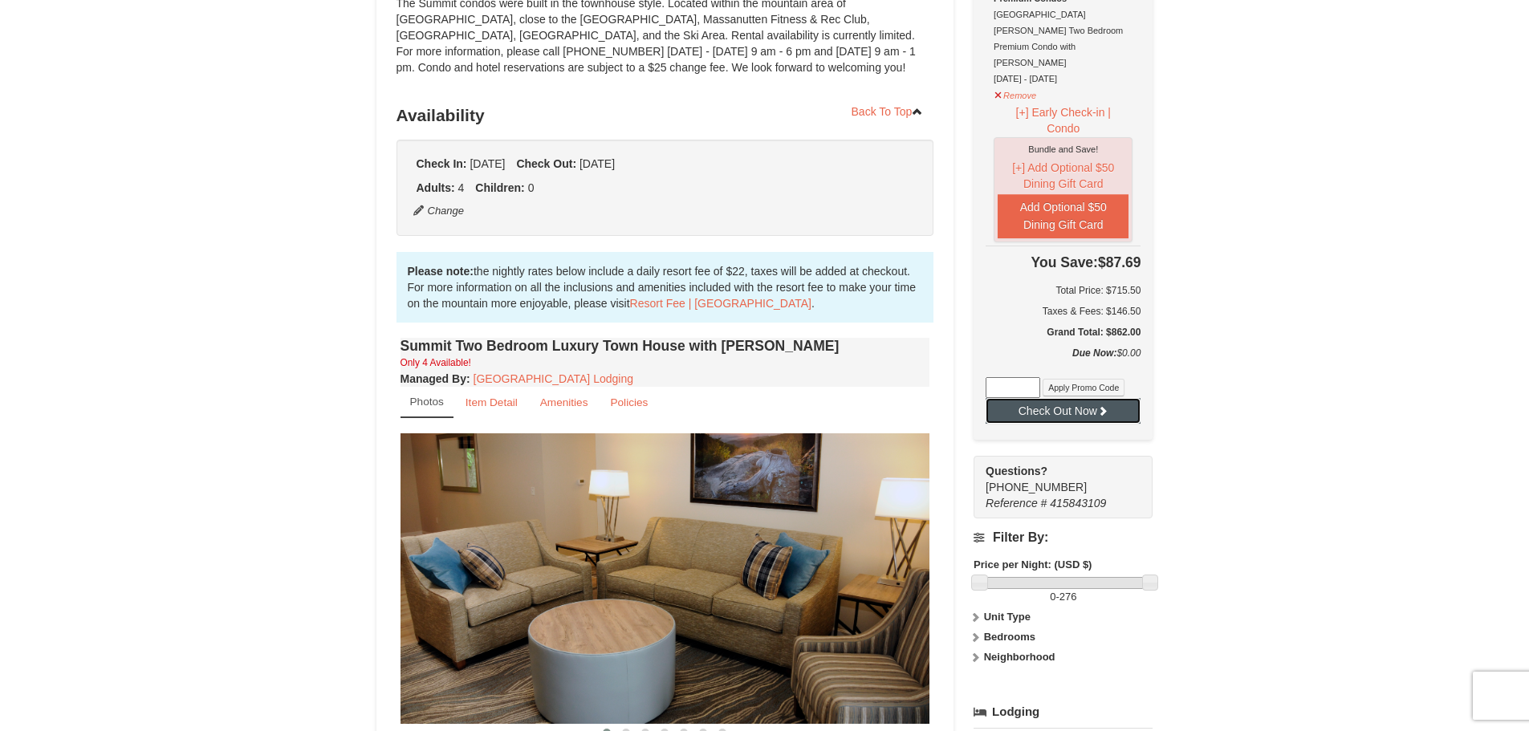
click at [1071, 398] on button "Check Out Now" at bounding box center [1063, 411] width 155 height 26
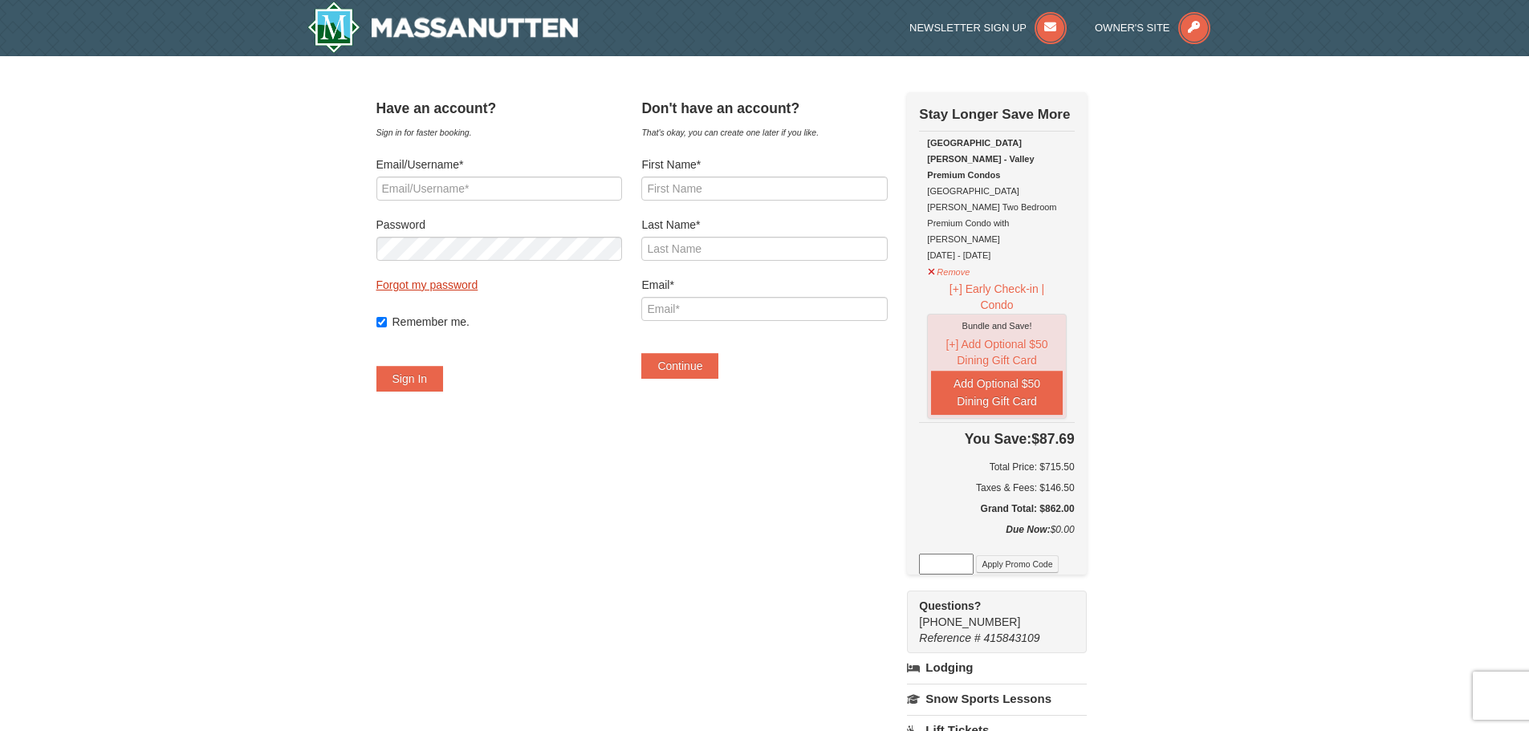
click at [455, 290] on link "Forgot my password" at bounding box center [427, 285] width 102 height 13
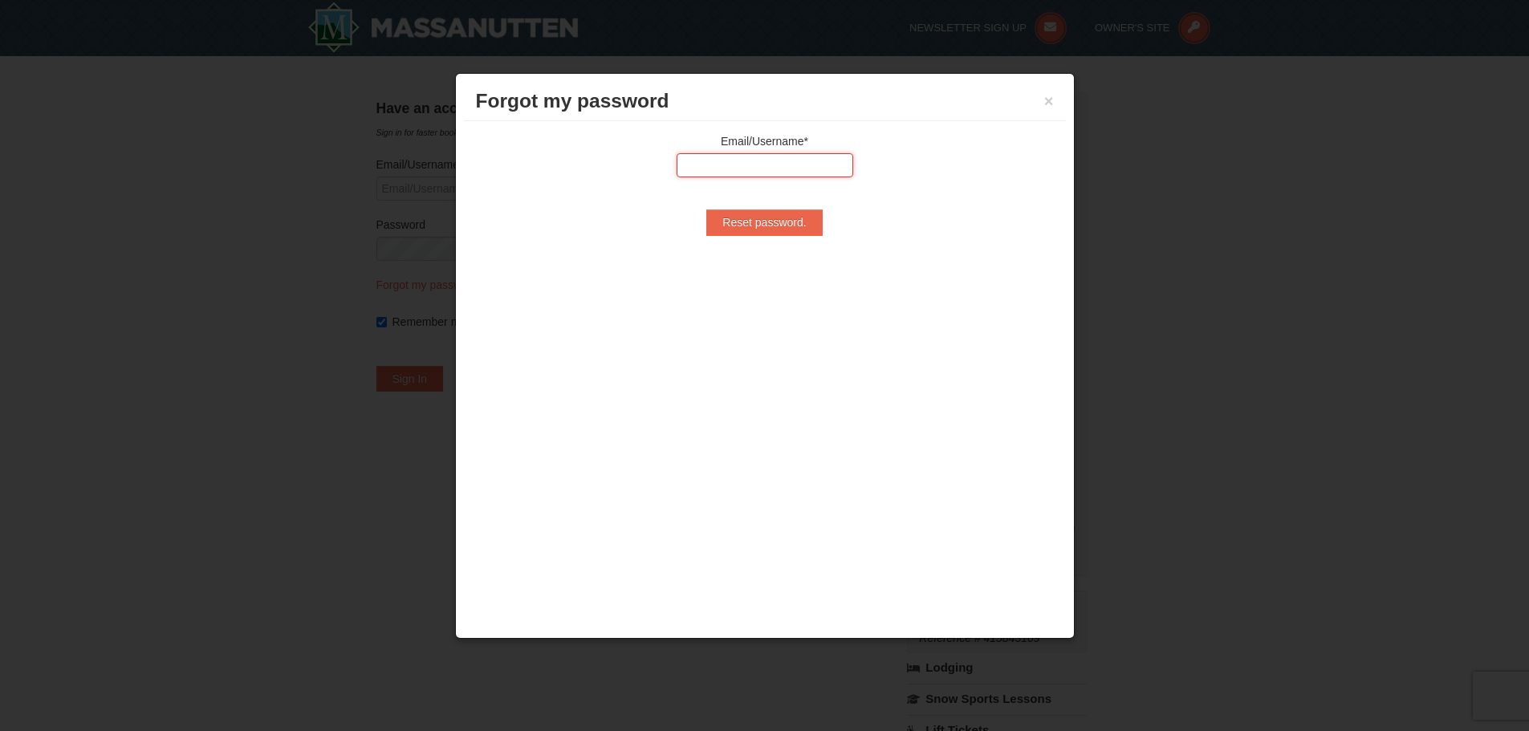
click at [700, 167] on input "text" at bounding box center [765, 165] width 177 height 24
type input "[EMAIL_ADDRESS][DOMAIN_NAME]"
click at [1048, 103] on button "×" at bounding box center [1049, 101] width 10 height 16
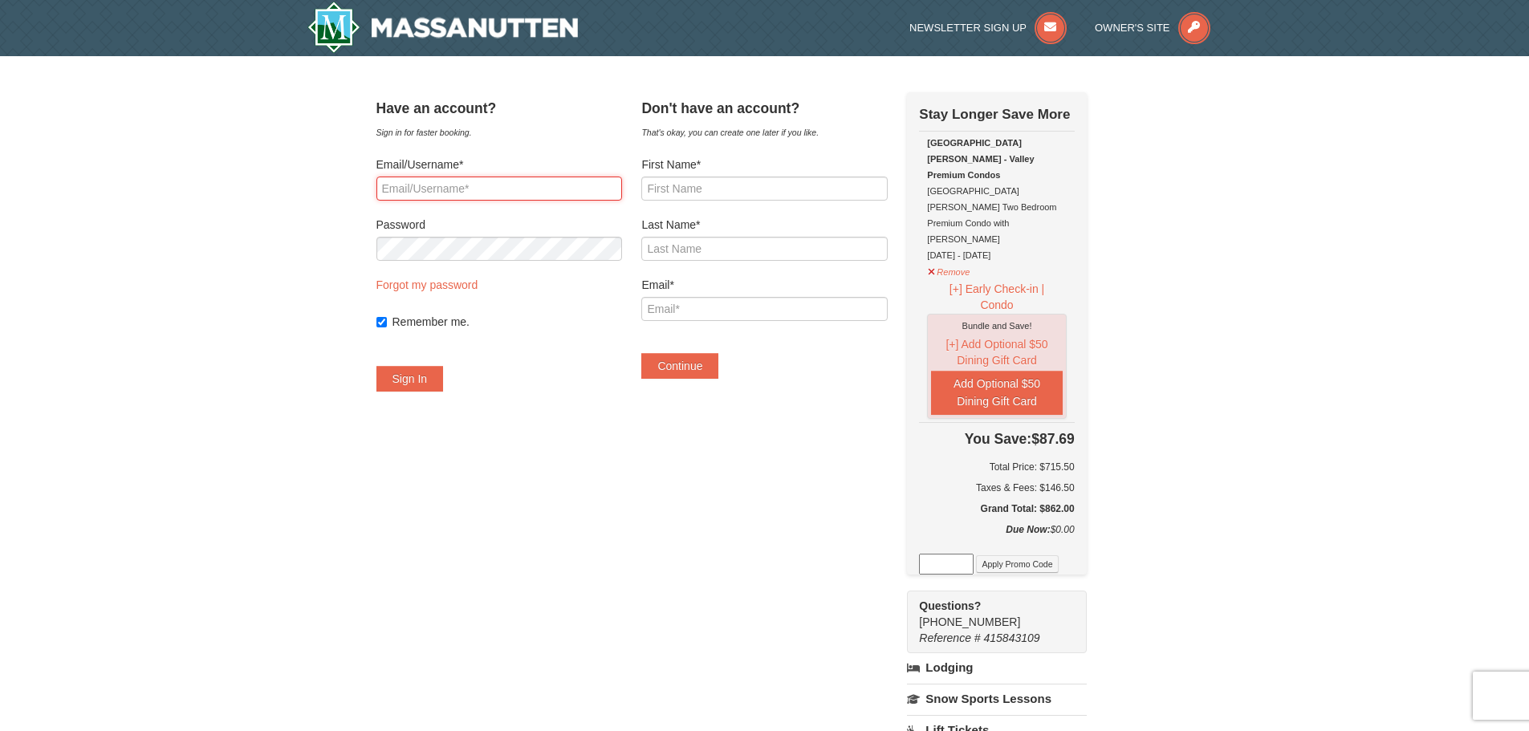
click at [453, 186] on input "Email/Username*" at bounding box center [499, 189] width 246 height 24
type input "mbotterbusch@comcast.net"
click at [424, 380] on button "Sign In" at bounding box center [409, 379] width 67 height 26
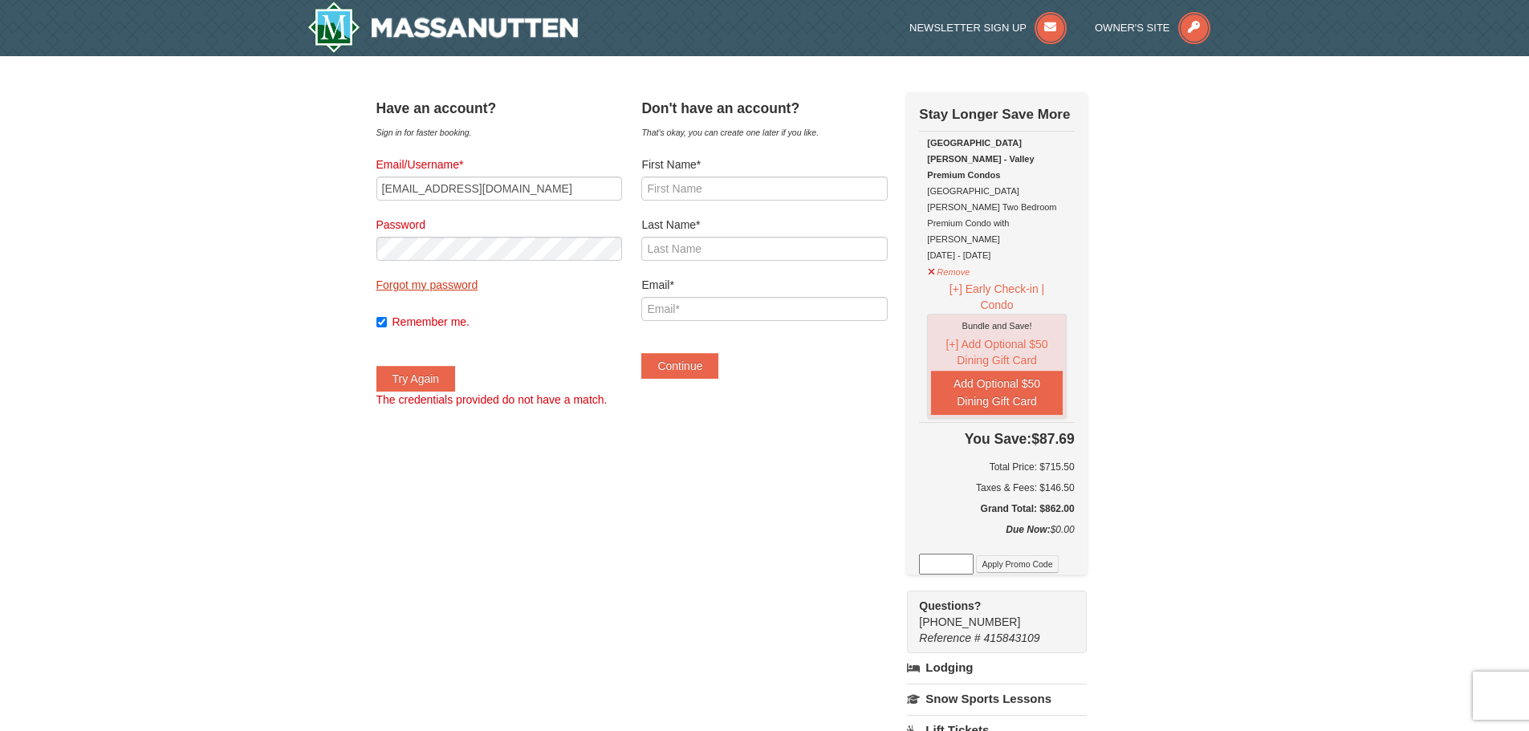
click at [441, 286] on link "Forgot my password" at bounding box center [427, 285] width 102 height 13
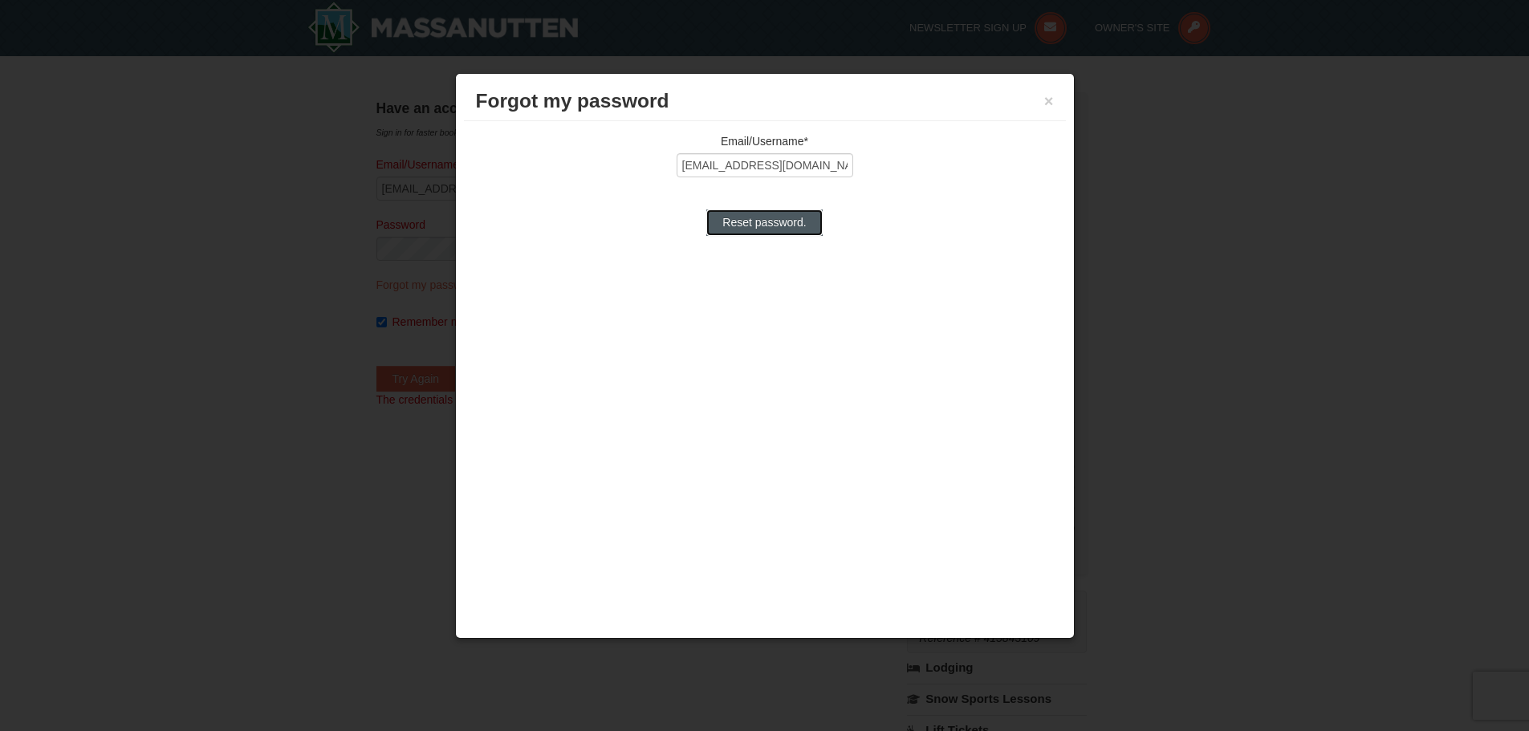
click at [765, 223] on input "Reset password." at bounding box center [764, 222] width 116 height 26
type input "Processing..."
type input "mbotterbusch@comcast.net"
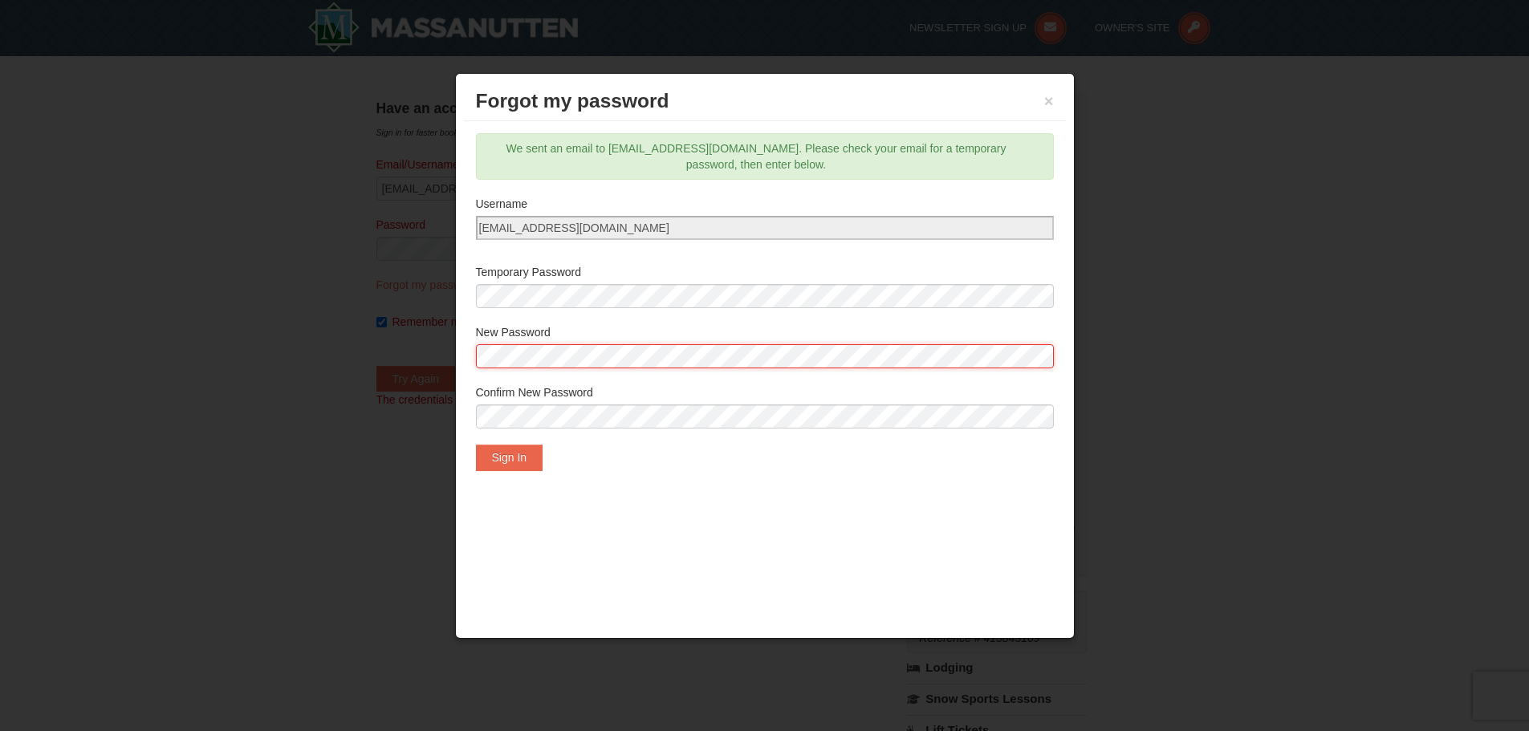
click at [437, 352] on body "Browser Not Supported We notice you are using a browser which will not provide …" at bounding box center [764, 740] width 1529 height 1480
click at [366, 433] on div at bounding box center [764, 365] width 1529 height 731
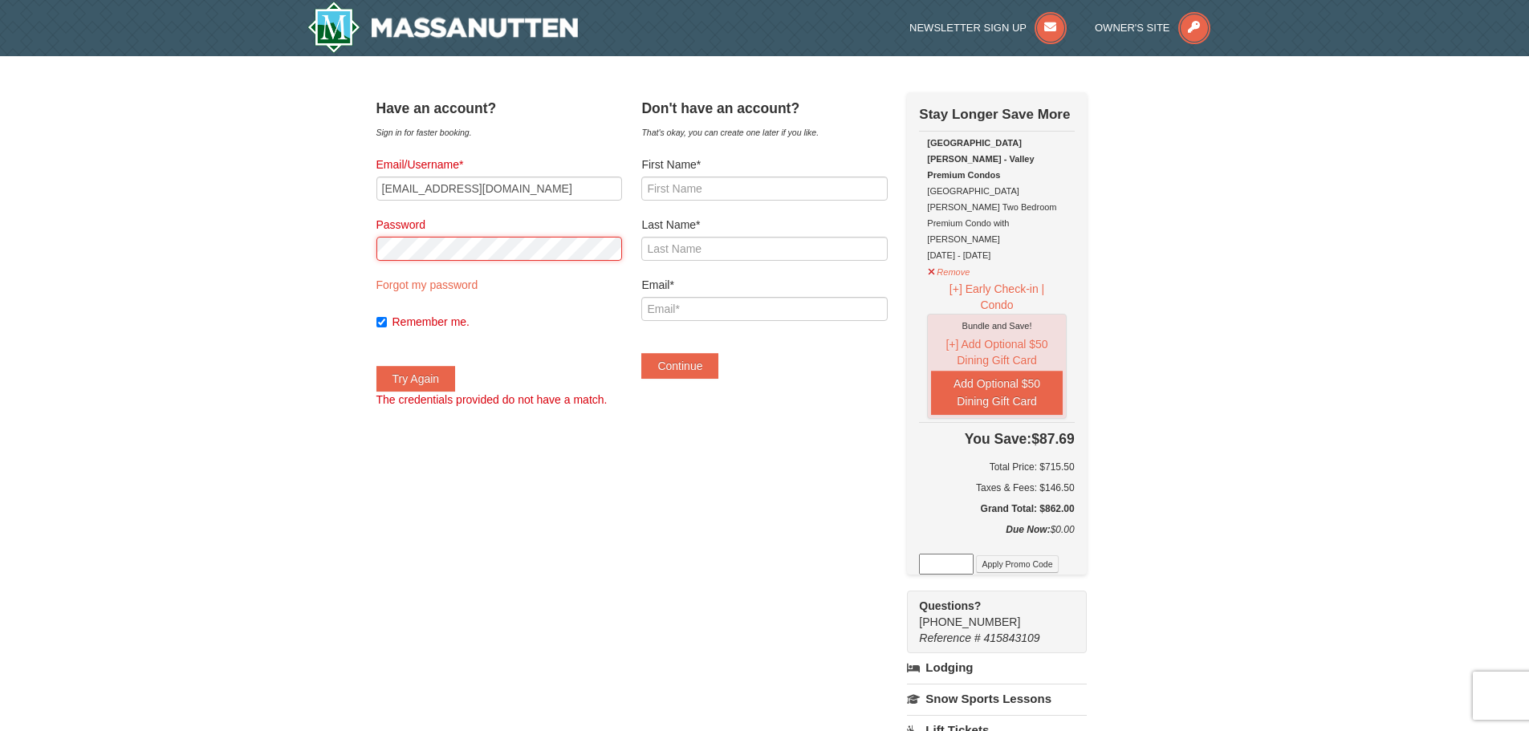
click at [348, 247] on div "× Have an account? Sign in for faster booking. Email/Username* mbotterbusch@com…" at bounding box center [764, 567] width 1529 height 1023
click at [438, 380] on button "Try Again" at bounding box center [415, 379] width 79 height 26
click at [440, 286] on link "Forgot my password" at bounding box center [427, 285] width 102 height 13
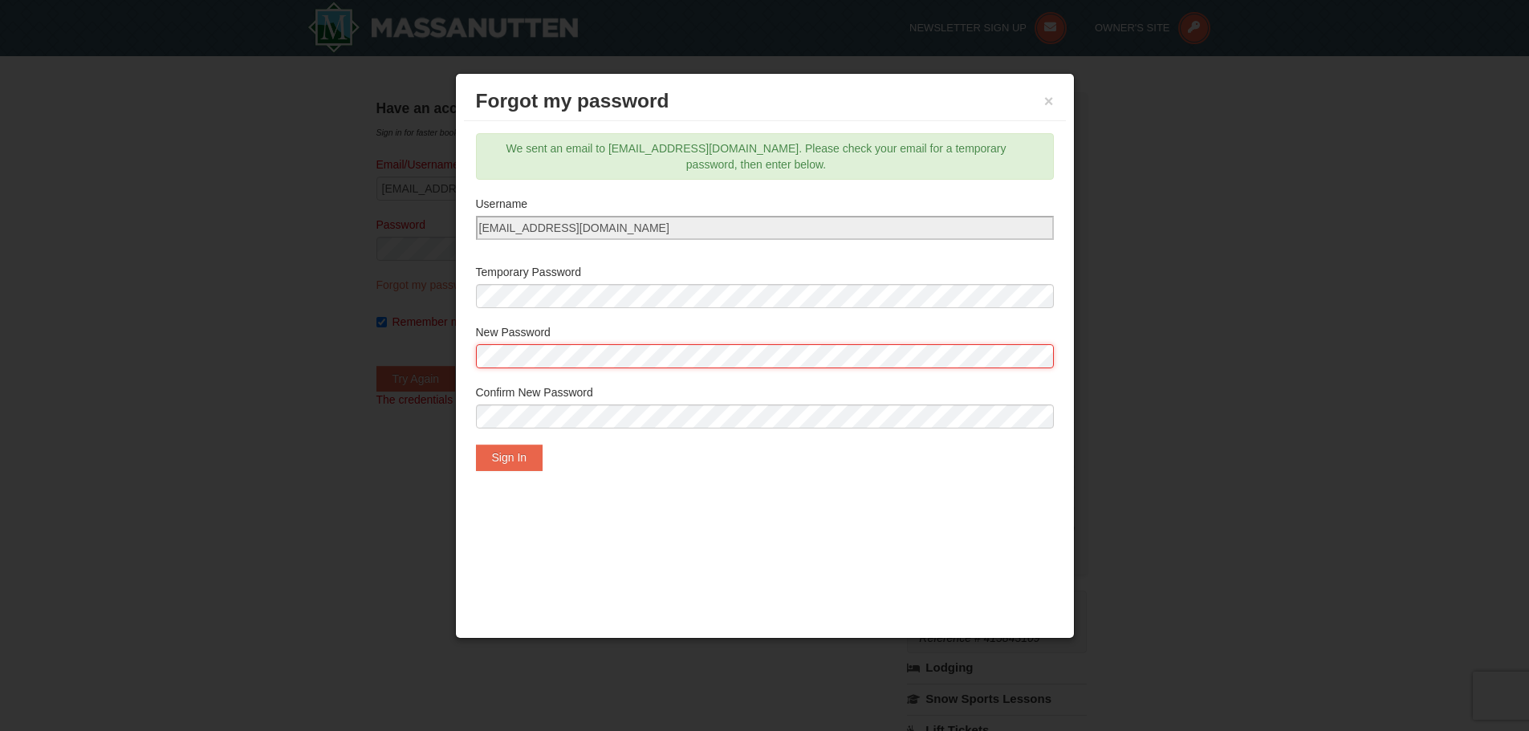
click at [441, 365] on body "Browser Not Supported We notice you are using a browser which will not provide …" at bounding box center [764, 740] width 1529 height 1480
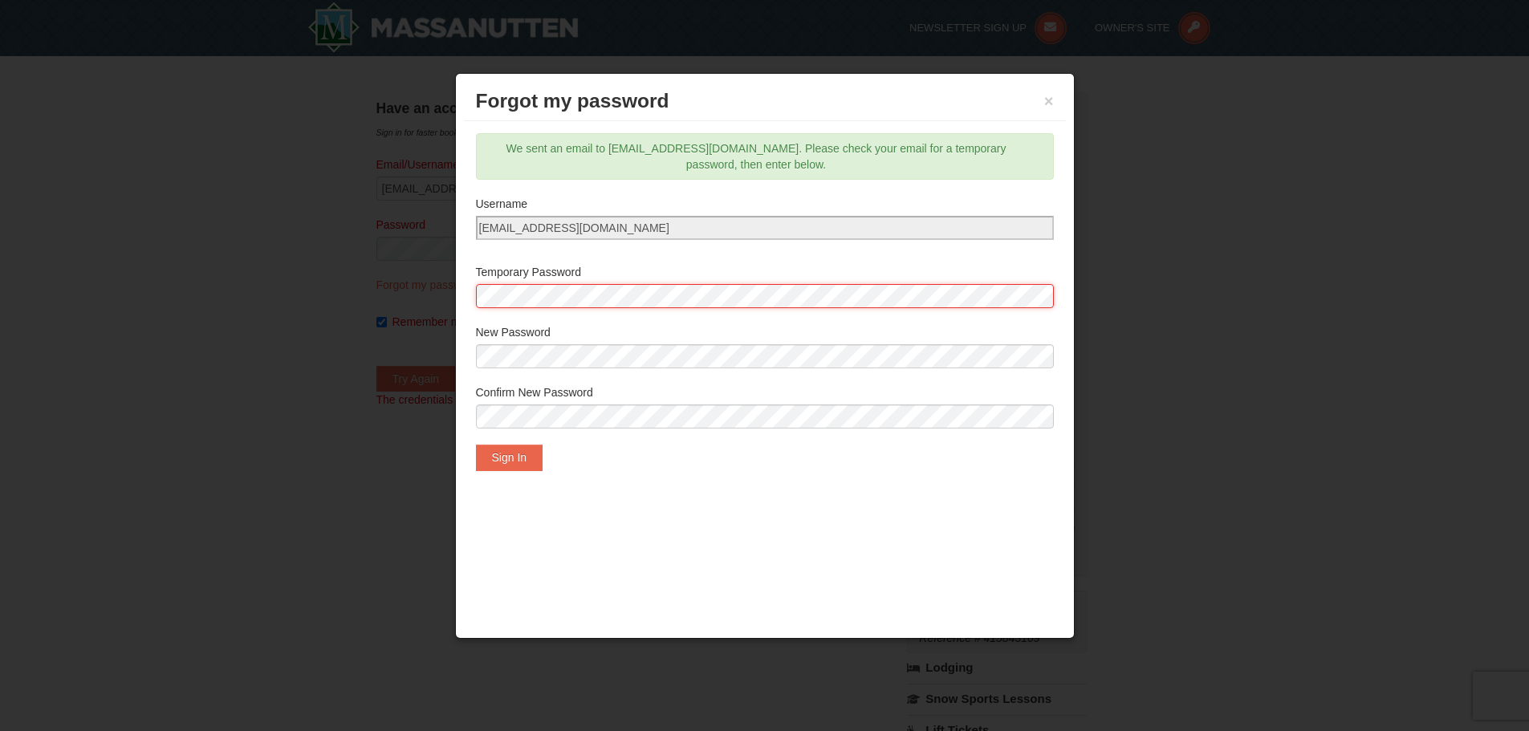
click at [468, 293] on div "Email/Username* mbotterbusch@comcast.net Reset password. We sent an email to mb…" at bounding box center [765, 301] width 602 height 361
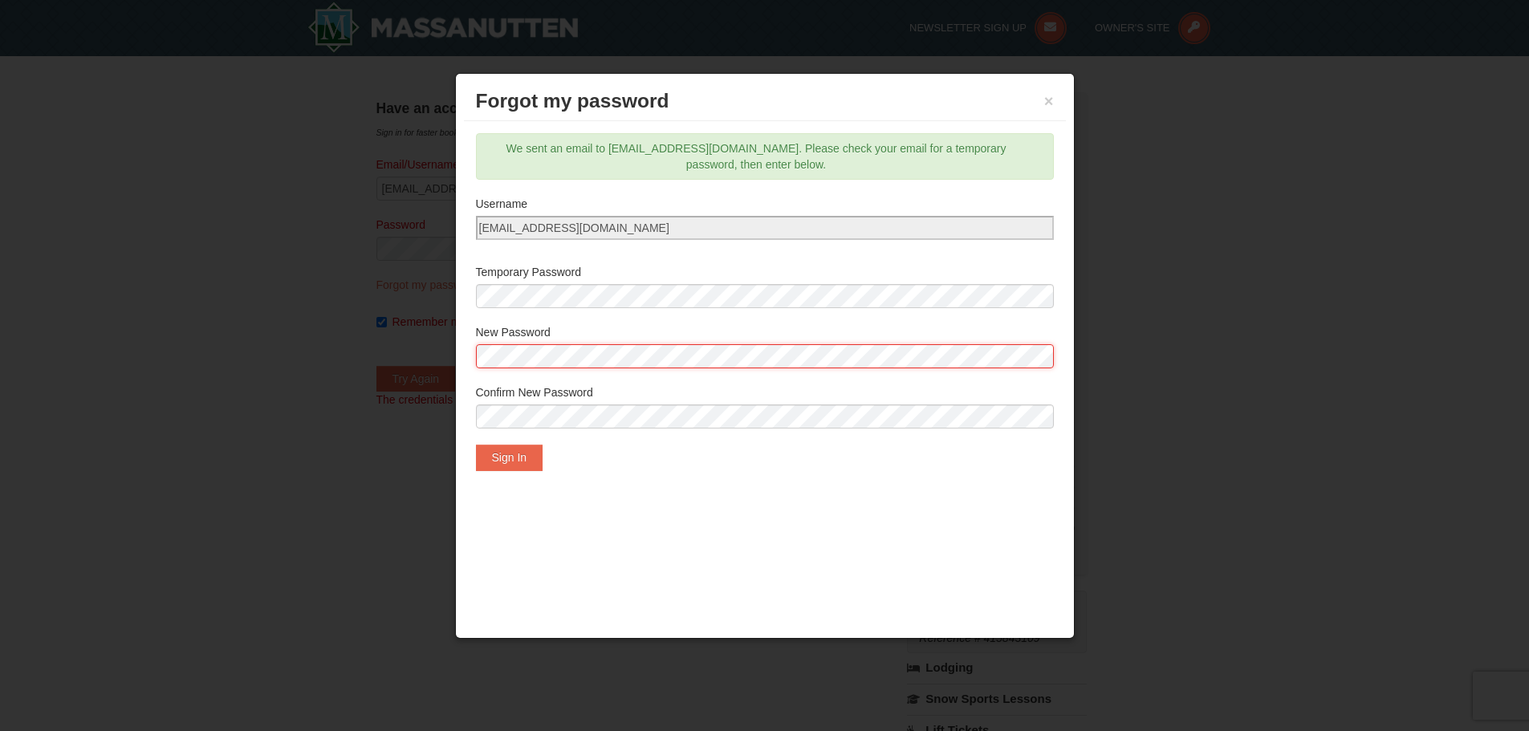
click at [424, 355] on body "Browser Not Supported We notice you are using a browser which will not provide …" at bounding box center [764, 740] width 1529 height 1480
click at [369, 429] on div at bounding box center [764, 365] width 1529 height 731
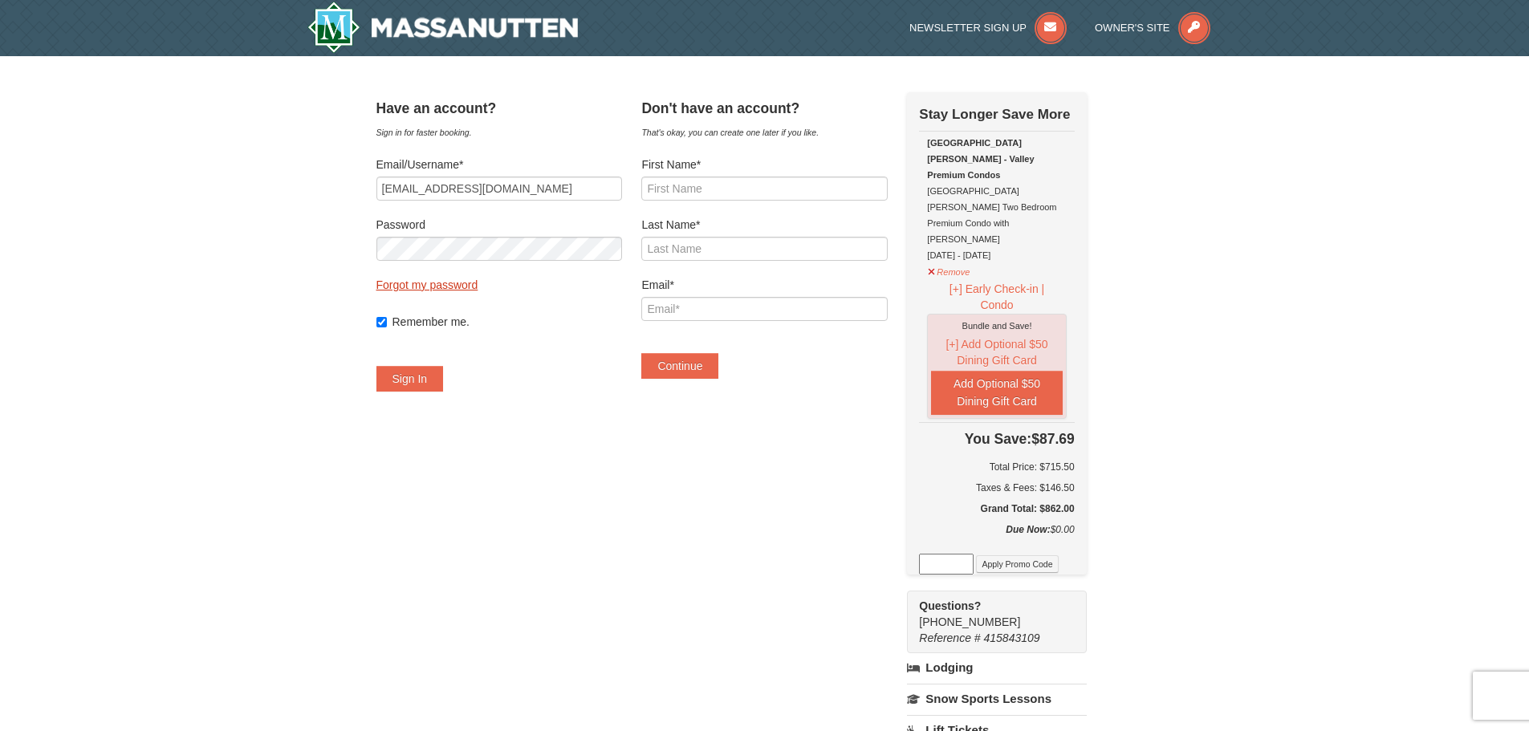
click at [454, 287] on link "Forgot my password" at bounding box center [427, 285] width 102 height 13
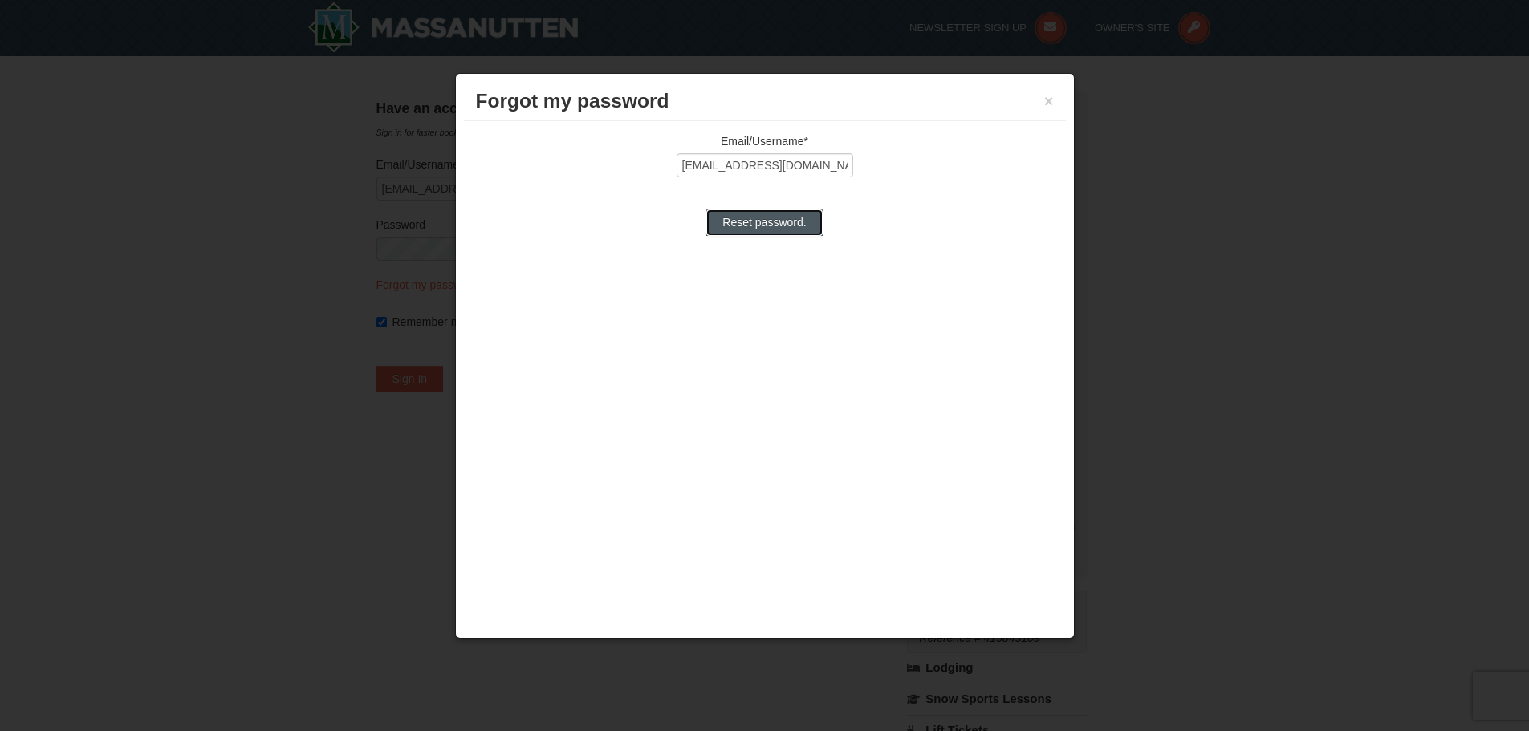
click at [748, 226] on input "Reset password." at bounding box center [764, 222] width 116 height 26
type input "Processing..."
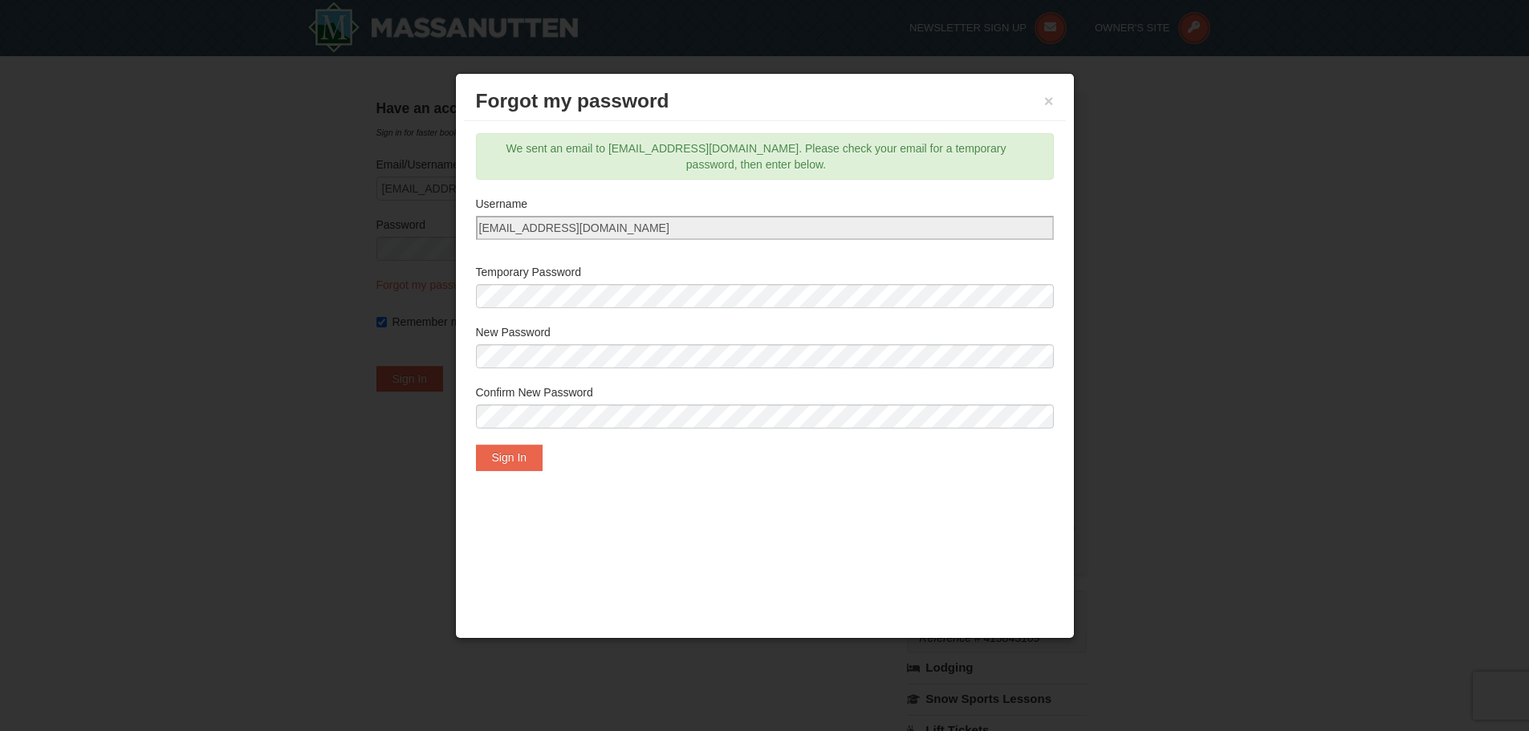
click at [291, 481] on div at bounding box center [764, 365] width 1529 height 731
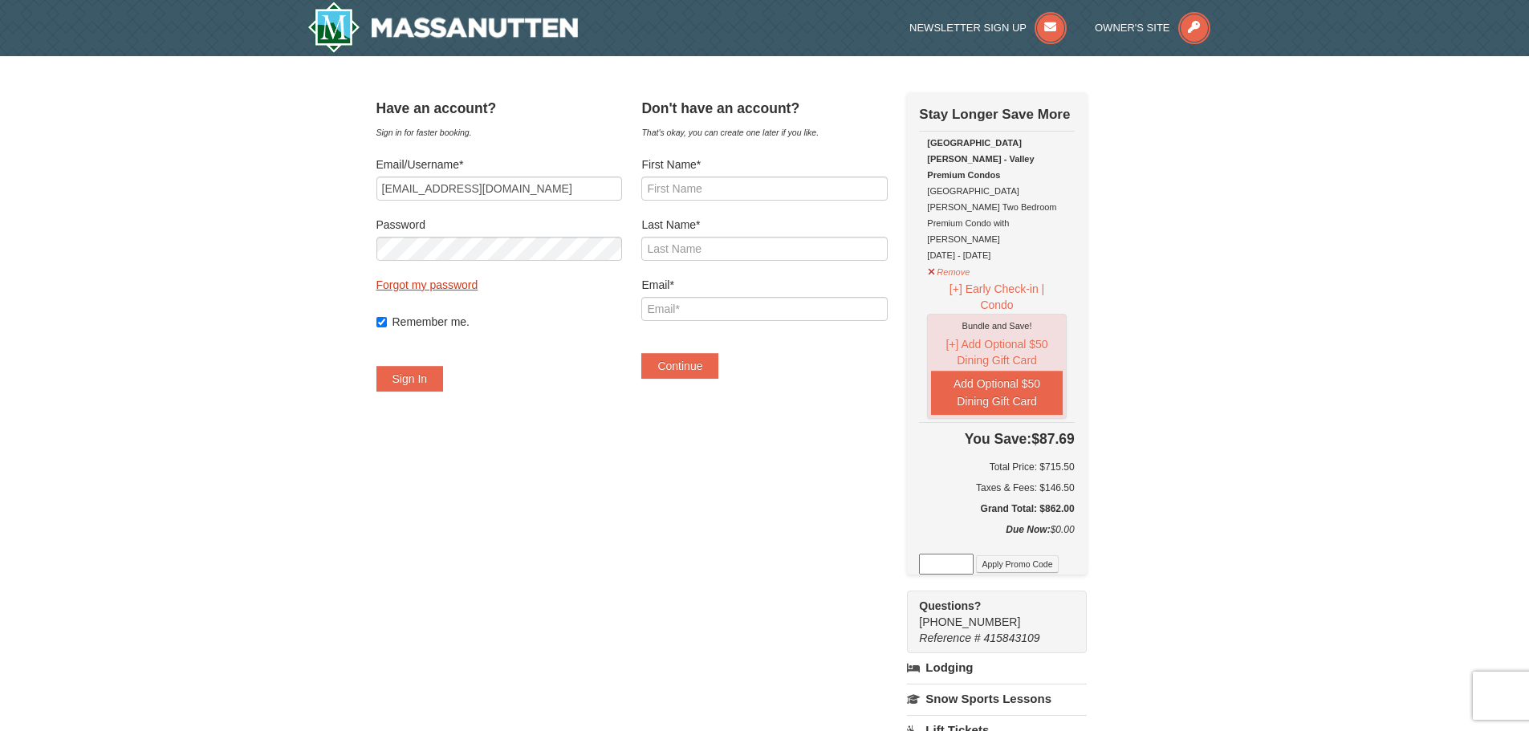
click at [450, 287] on link "Forgot my password" at bounding box center [427, 285] width 102 height 13
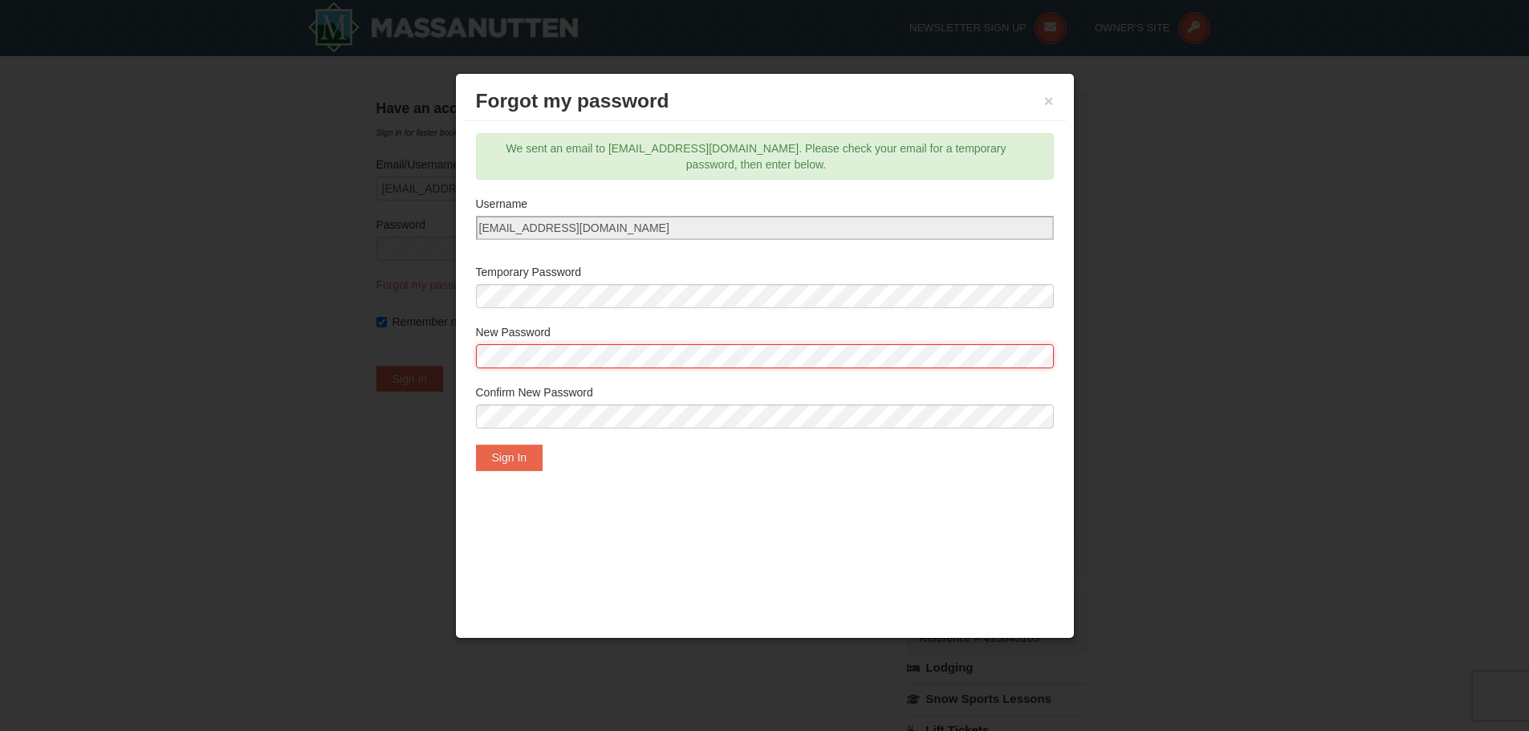
click at [448, 358] on body "Browser Not Supported We notice you are using a browser which will not provide …" at bounding box center [764, 740] width 1529 height 1480
click at [511, 456] on button "Sign In" at bounding box center [509, 458] width 67 height 26
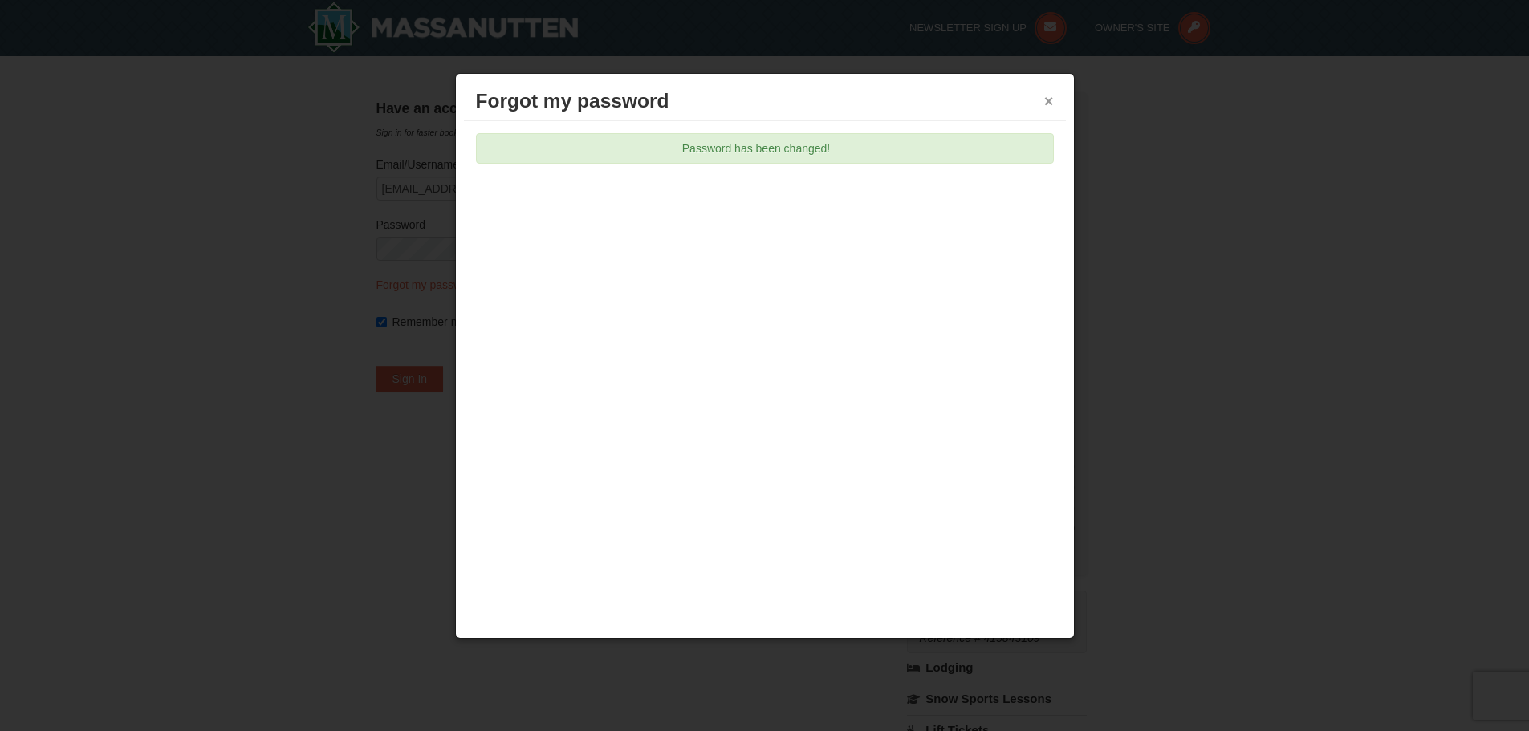
click at [1048, 102] on button "×" at bounding box center [1049, 101] width 10 height 16
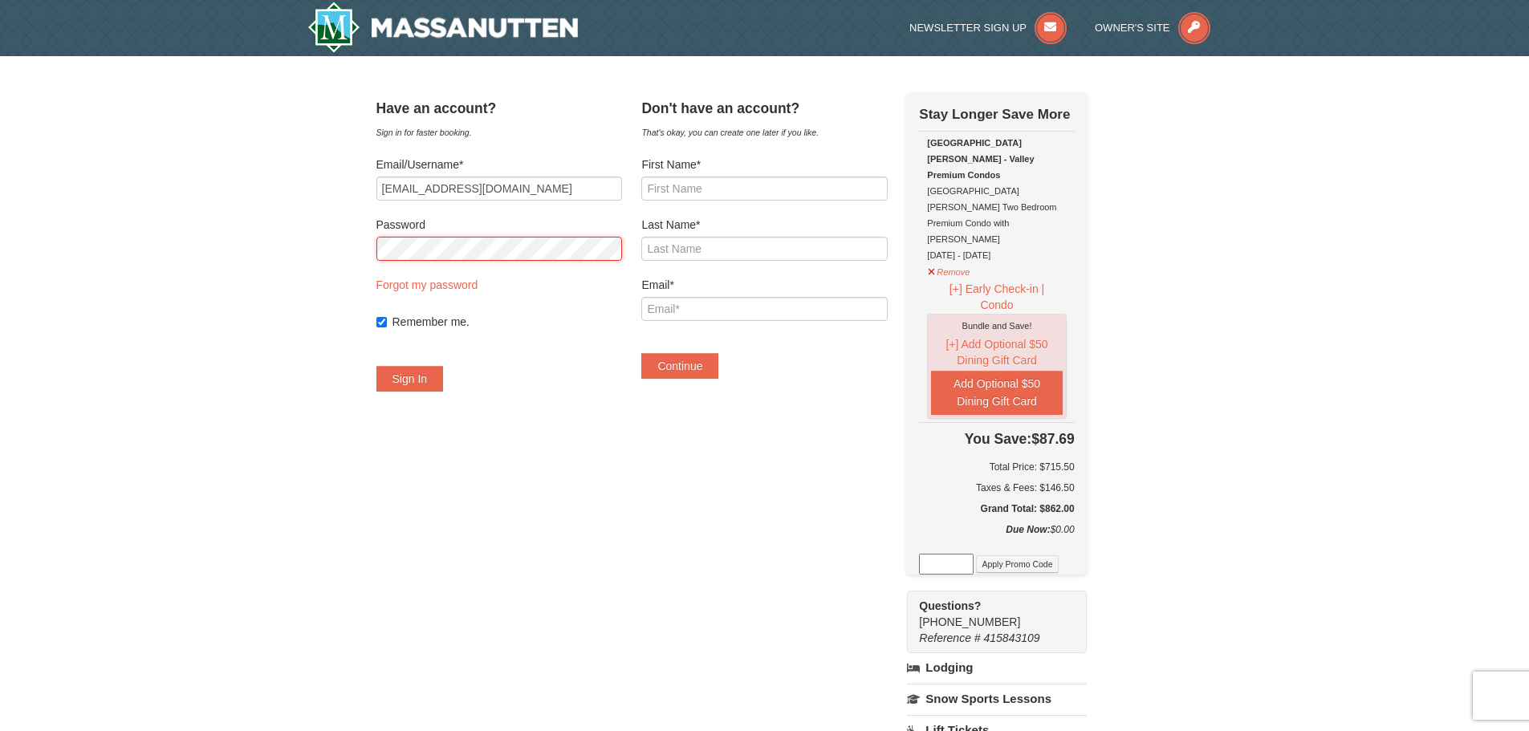
click at [380, 247] on div "Have an account? Sign in for faster booking. Email/Username* mbotterbusch@comca…" at bounding box center [764, 567] width 777 height 950
click at [357, 313] on div "× Have an account? Sign in for faster booking. Email/Username* mbotterbusch@com…" at bounding box center [764, 567] width 1529 height 1023
click at [388, 244] on div "Have an account? Sign in for faster booking. Email/Username* mbotterbusch@comca…" at bounding box center [764, 567] width 777 height 950
click at [421, 384] on button "Sign In" at bounding box center [409, 379] width 67 height 26
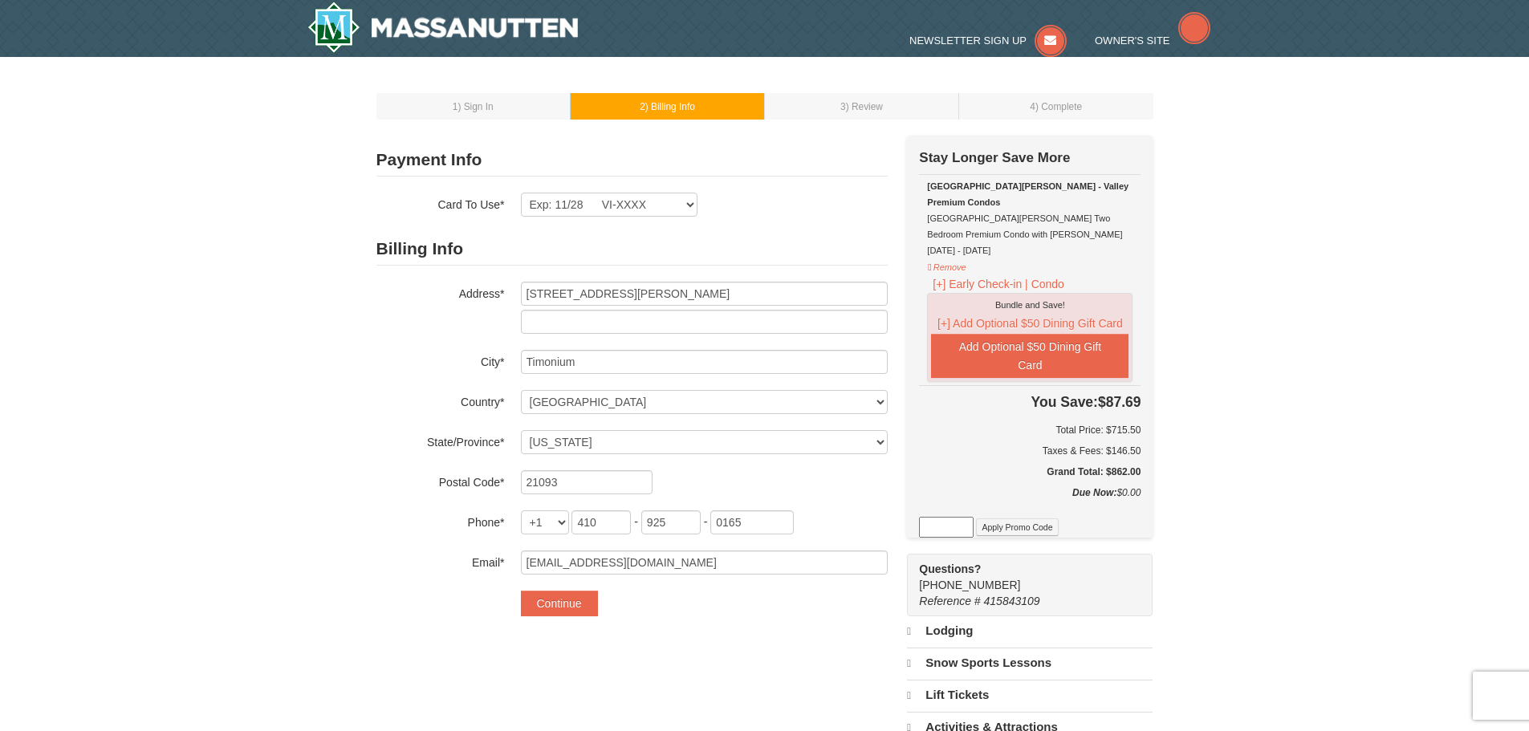
select select "MD"
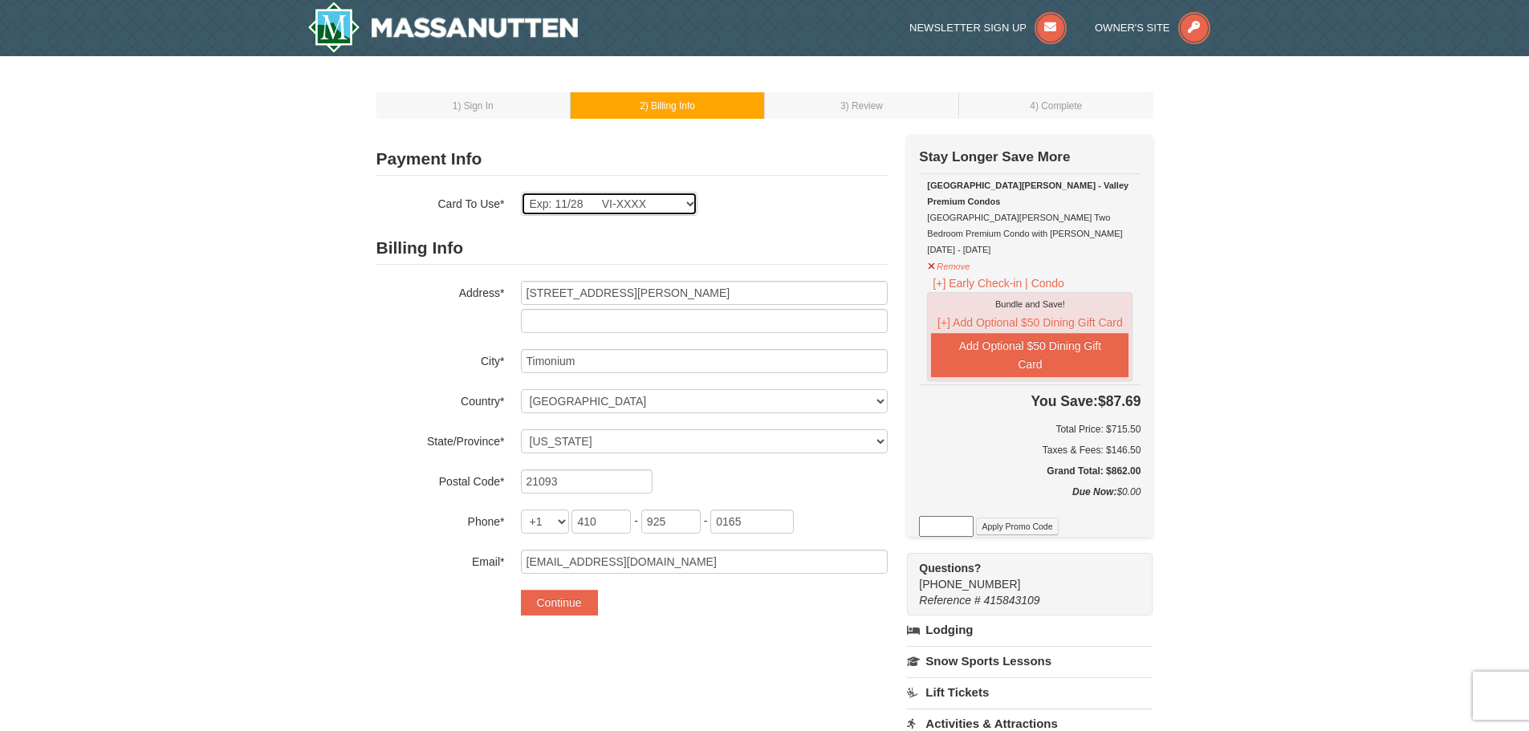
click at [693, 201] on select "Exp: 11/28 VI-XXXX New Card" at bounding box center [609, 204] width 177 height 24
select select
click at [521, 192] on select "Exp: 11/28 VI-XXXX New Card" at bounding box center [609, 204] width 177 height 24
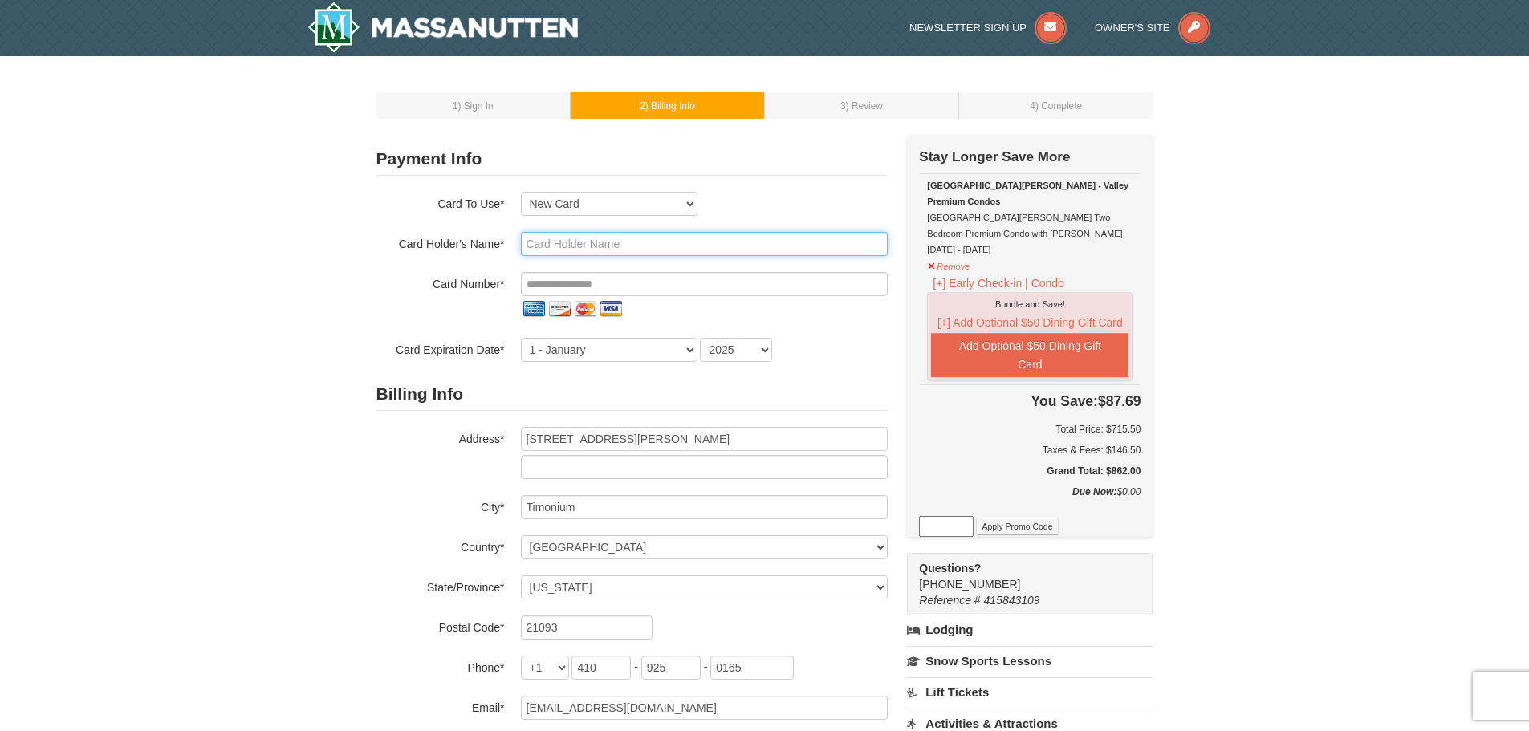
click at [551, 241] on input "text" at bounding box center [704, 244] width 367 height 24
type input "Mary Botterbusch"
type input "**********"
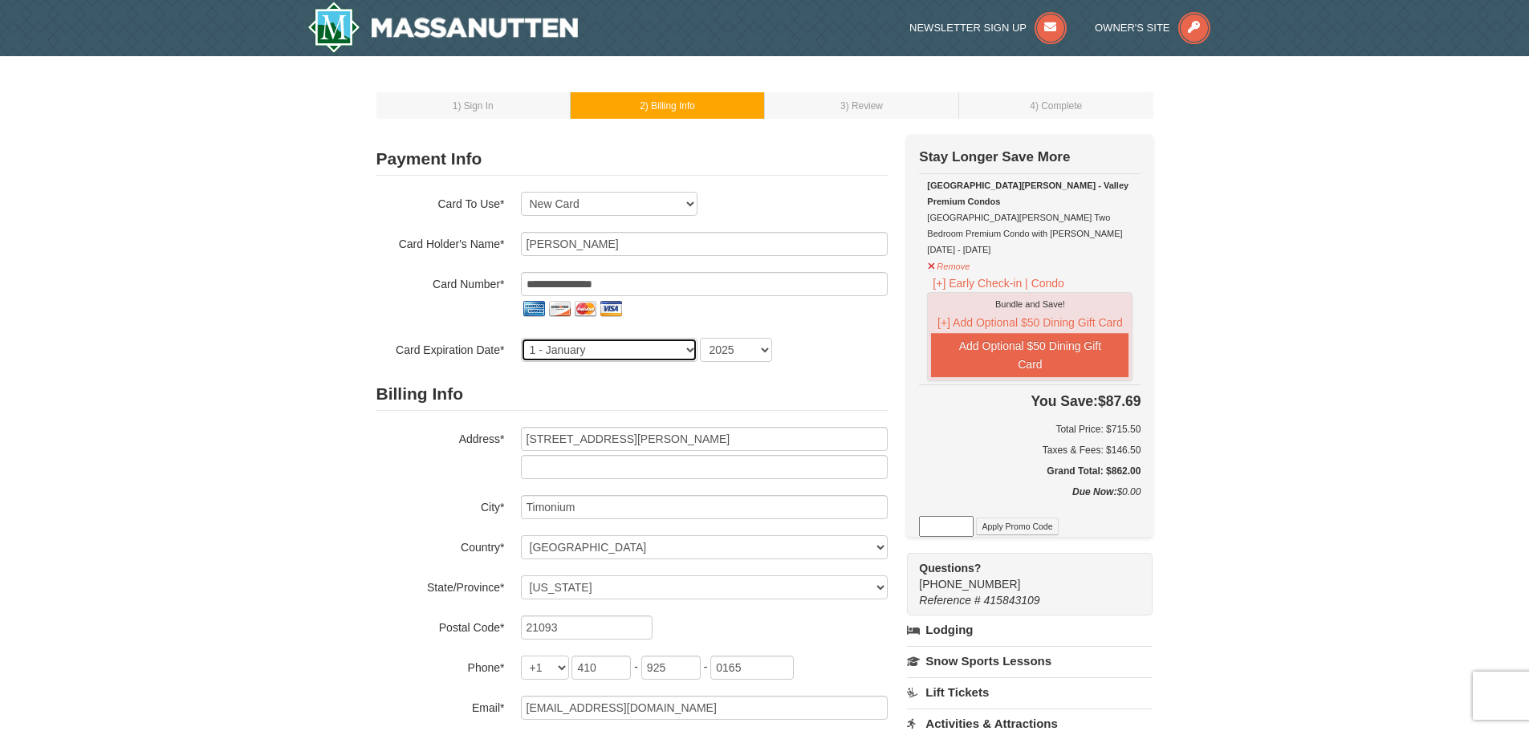
select select "4"
select select "2030"
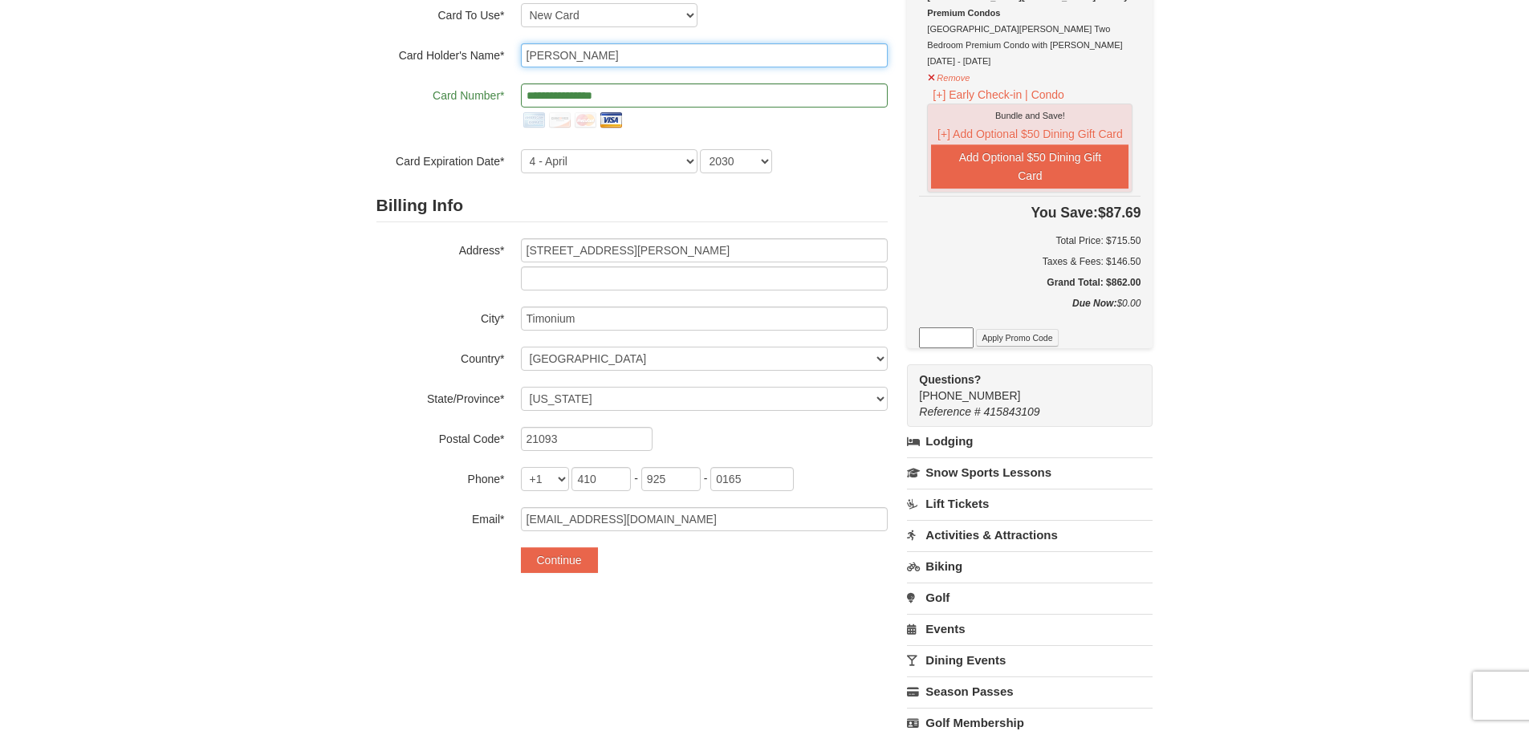
scroll to position [161, 0]
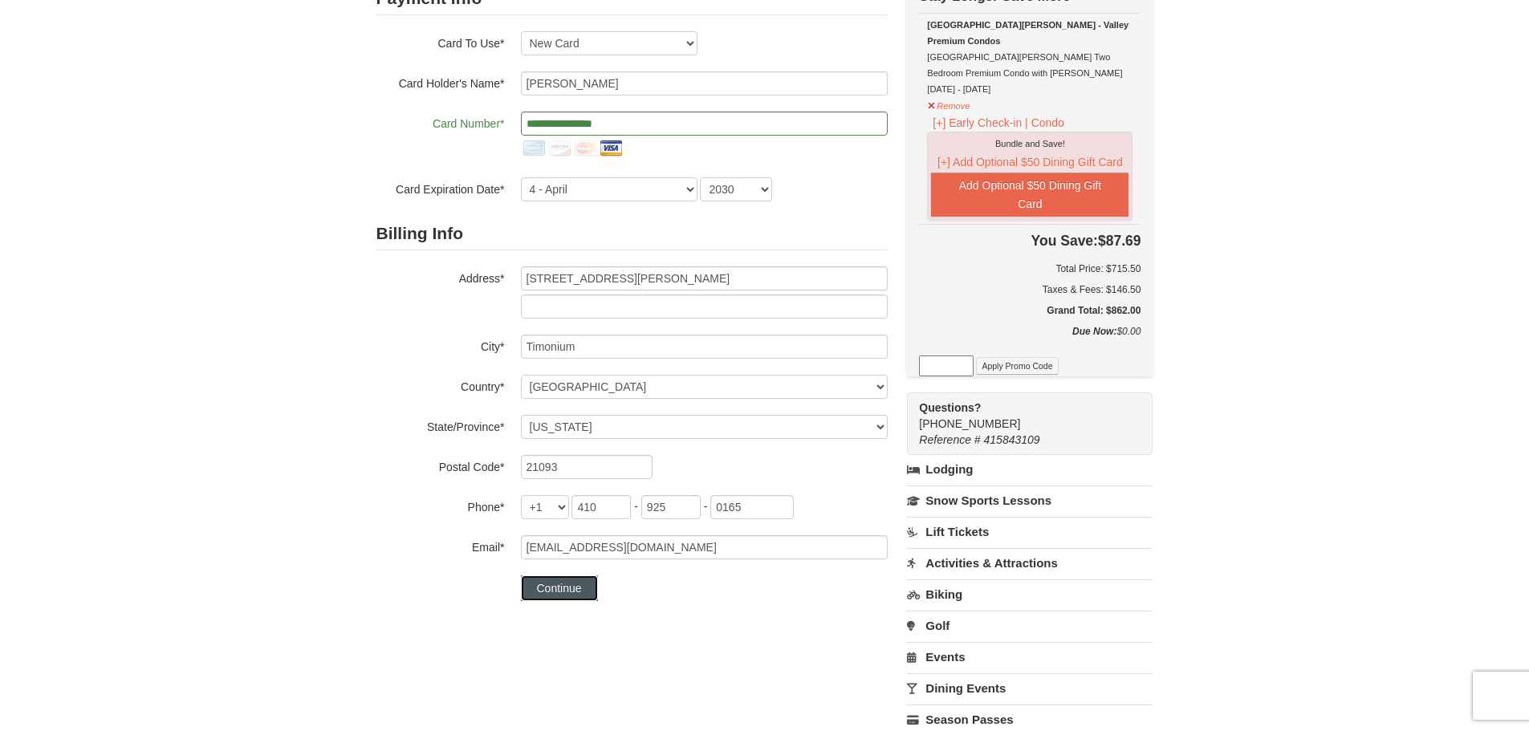
click at [563, 589] on button "Continue" at bounding box center [559, 588] width 77 height 26
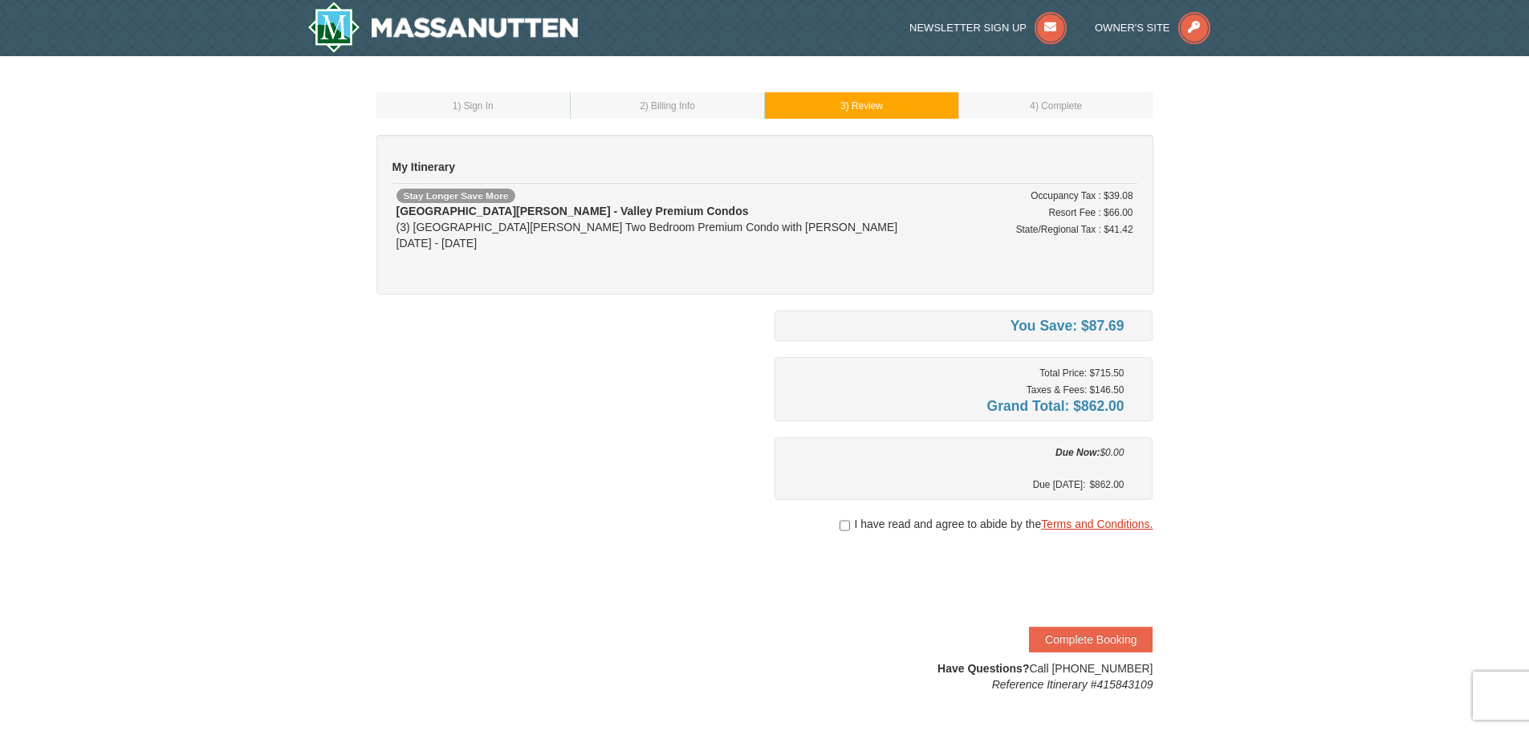
click at [1096, 525] on link "Terms and Conditions." at bounding box center [1097, 524] width 112 height 13
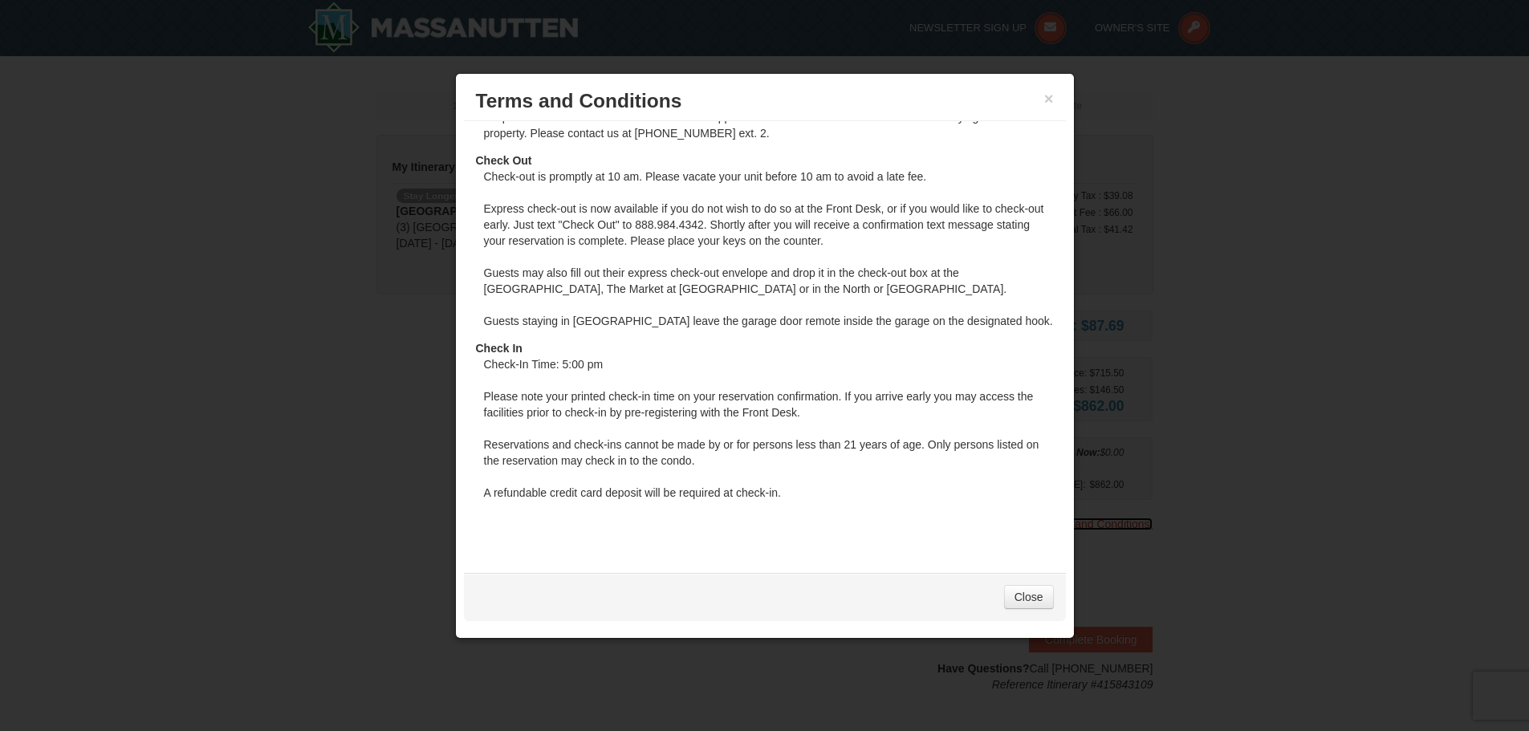
scroll to position [1035, 0]
click at [1048, 101] on button "×" at bounding box center [1049, 99] width 10 height 16
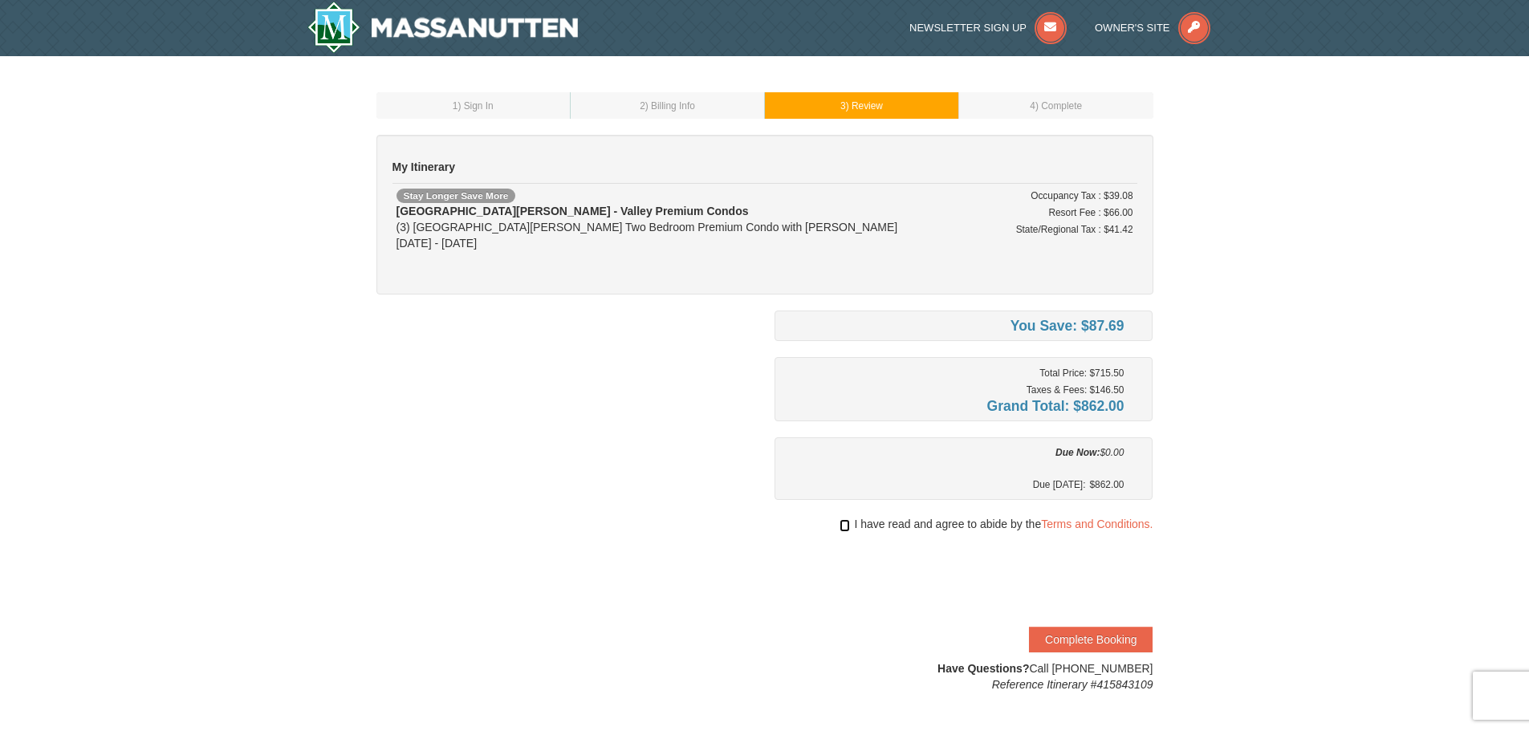
click at [844, 525] on input "checkbox" at bounding box center [845, 525] width 10 height 13
checkbox input "true"
click at [1088, 639] on button "Complete Booking" at bounding box center [1091, 640] width 124 height 26
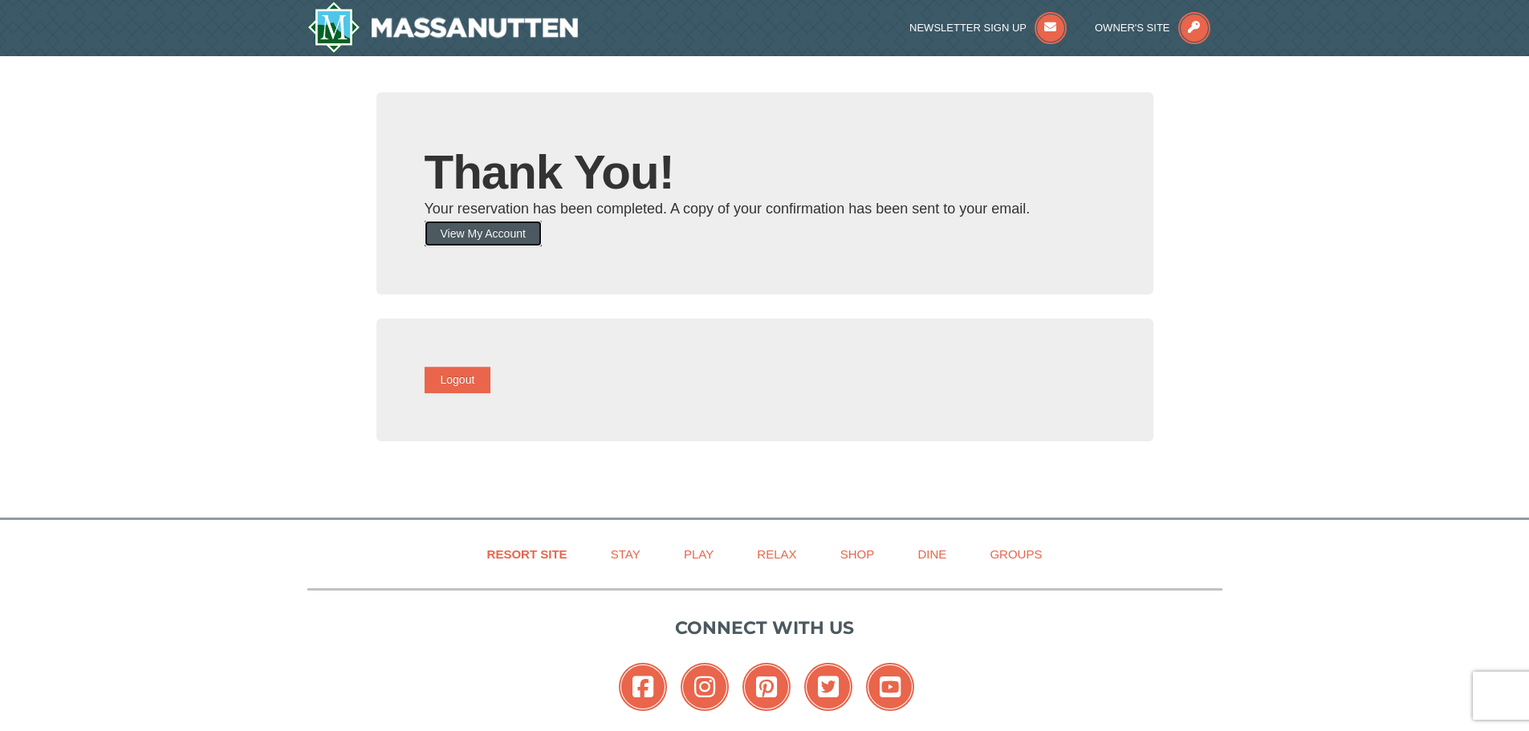
click at [499, 234] on button "View My Account" at bounding box center [483, 234] width 117 height 26
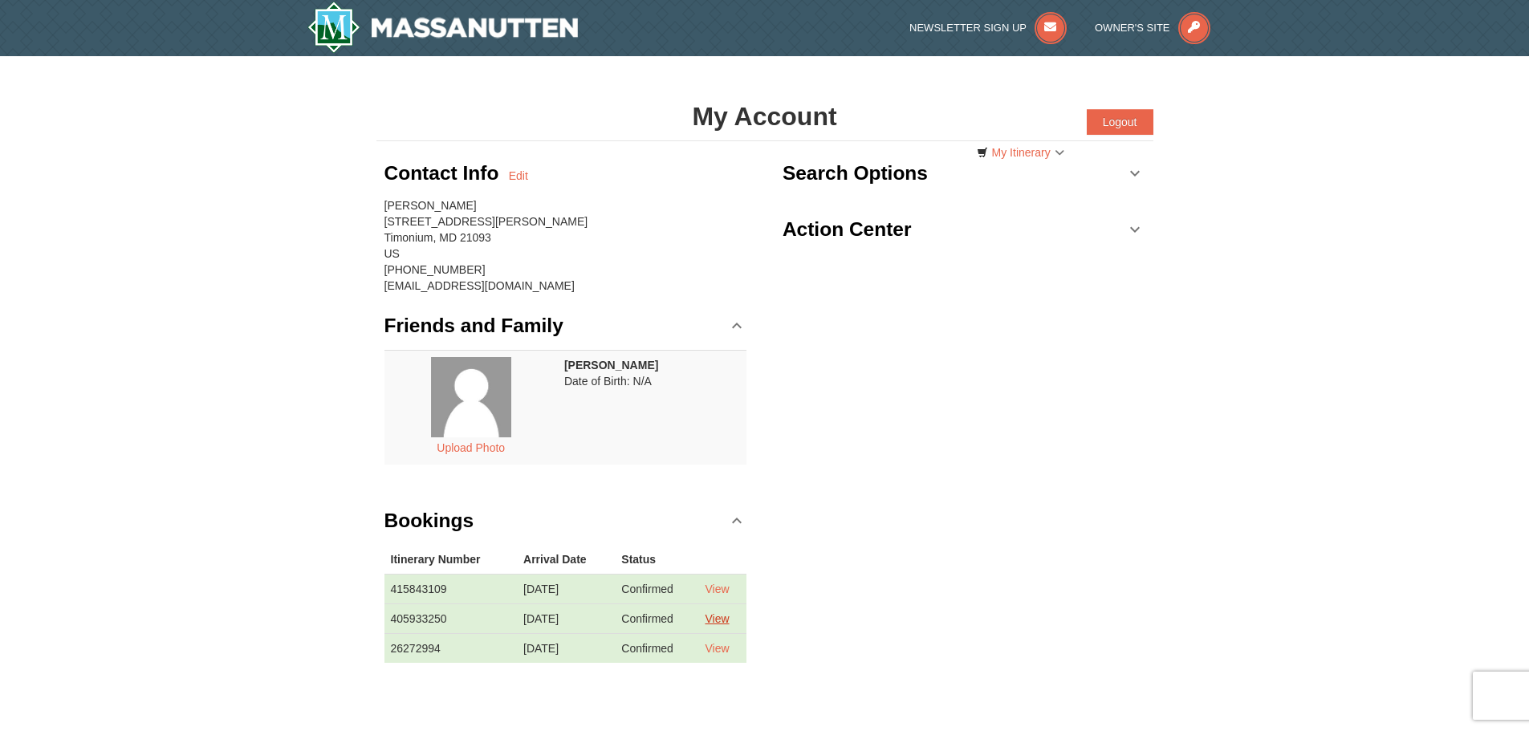
click at [729, 619] on link "View" at bounding box center [717, 618] width 24 height 13
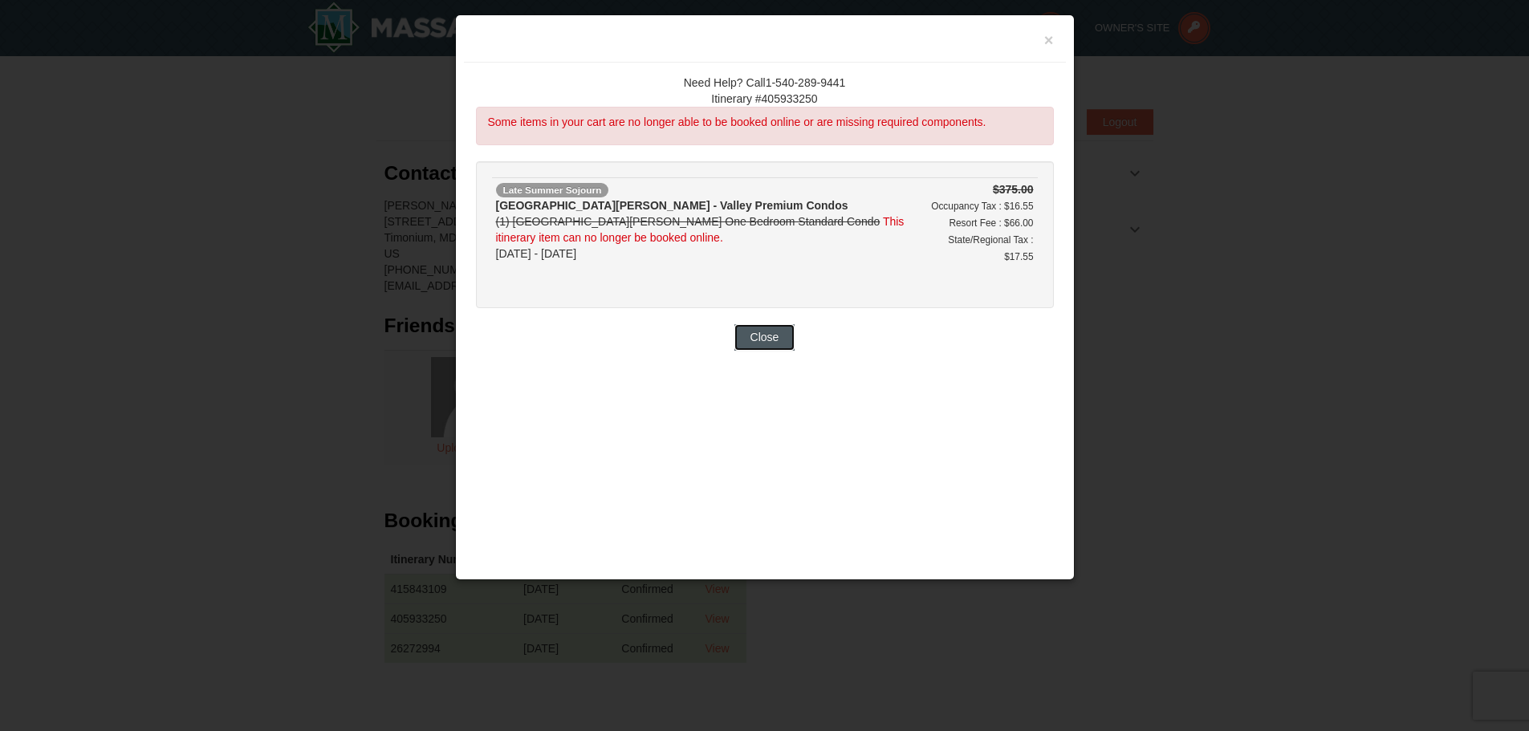
click at [762, 337] on button "Close" at bounding box center [764, 337] width 61 height 26
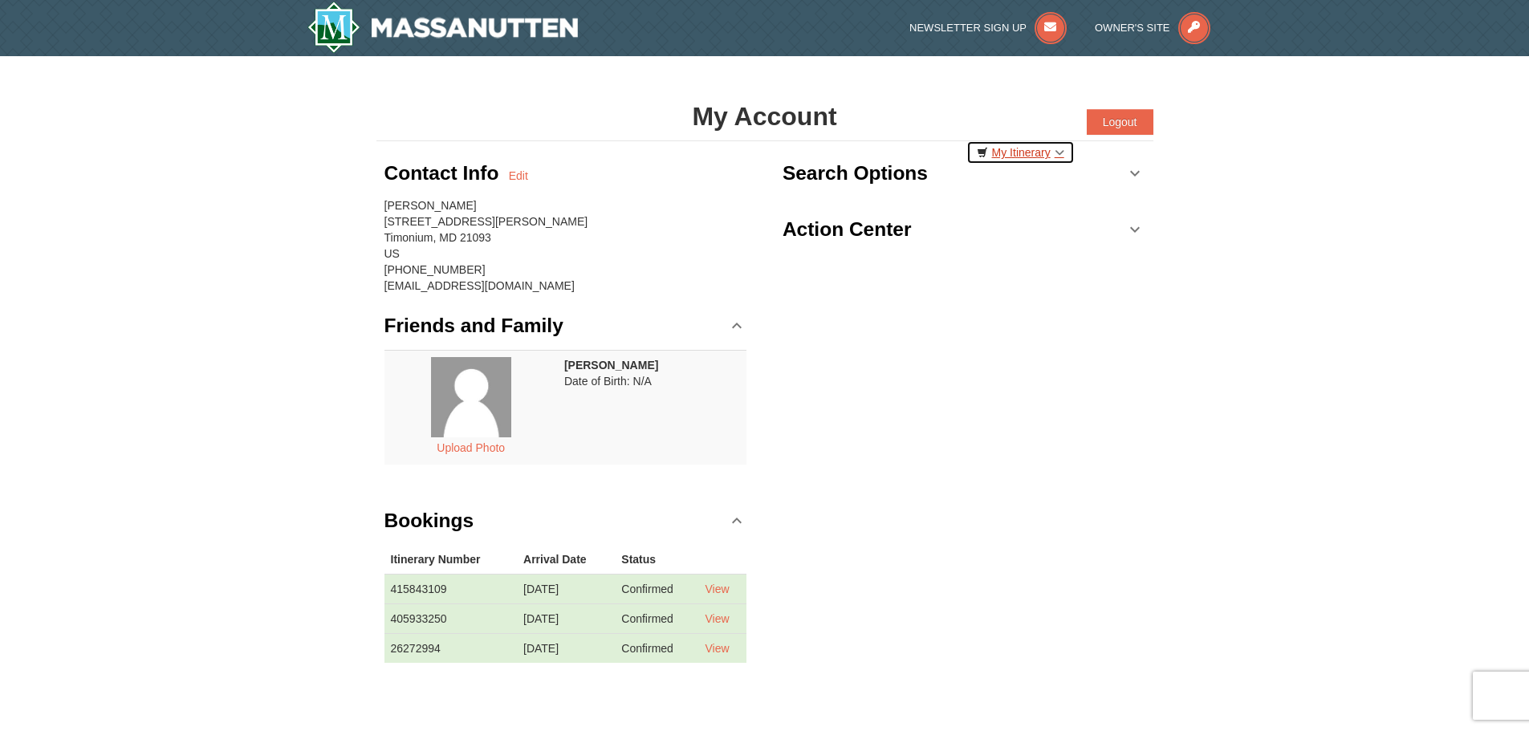
click at [1023, 157] on link "My Itinerary" at bounding box center [1020, 152] width 108 height 24
click at [722, 587] on link "View" at bounding box center [717, 589] width 24 height 13
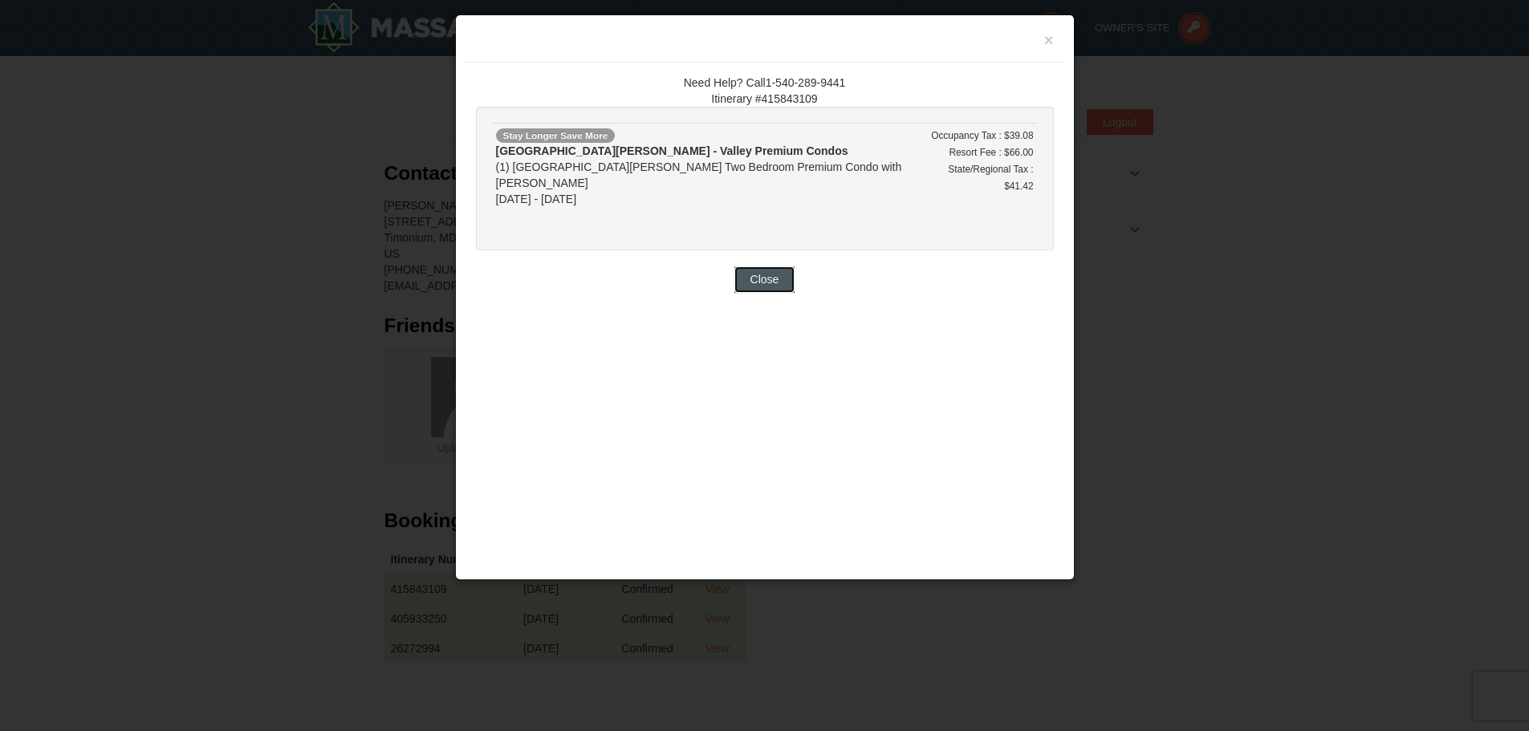
click at [774, 266] on button "Close" at bounding box center [764, 279] width 61 height 26
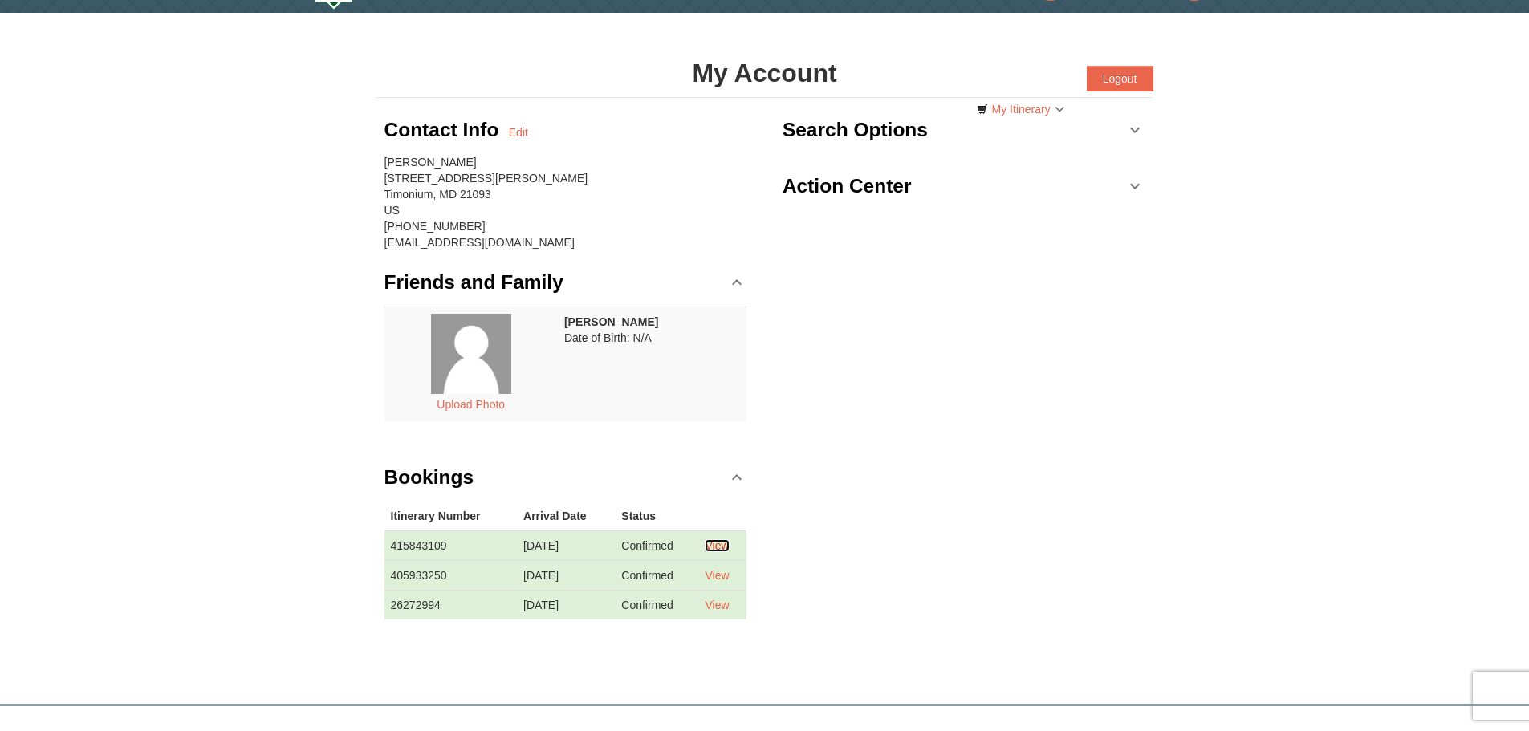
scroll to position [80, 0]
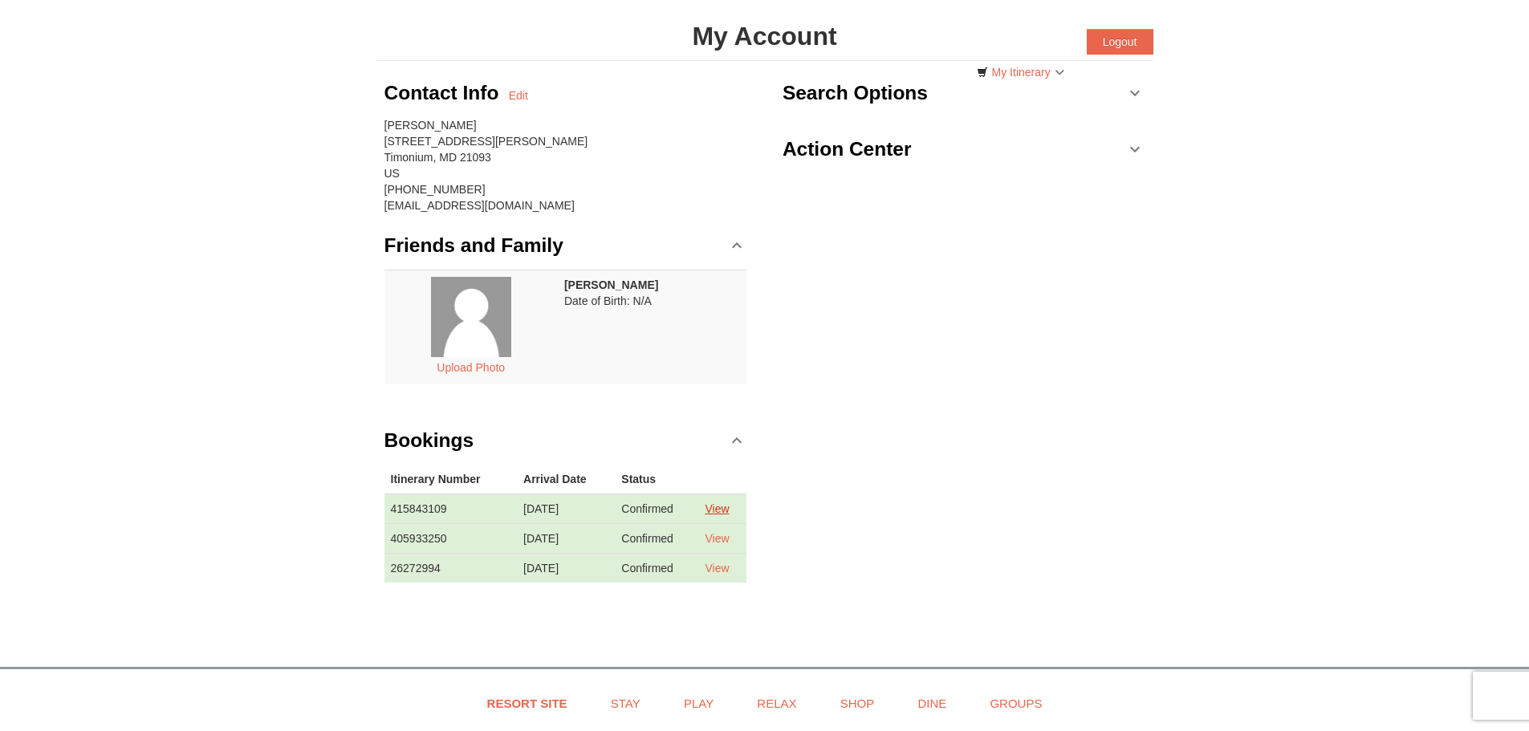
click at [729, 509] on link "View" at bounding box center [717, 508] width 24 height 13
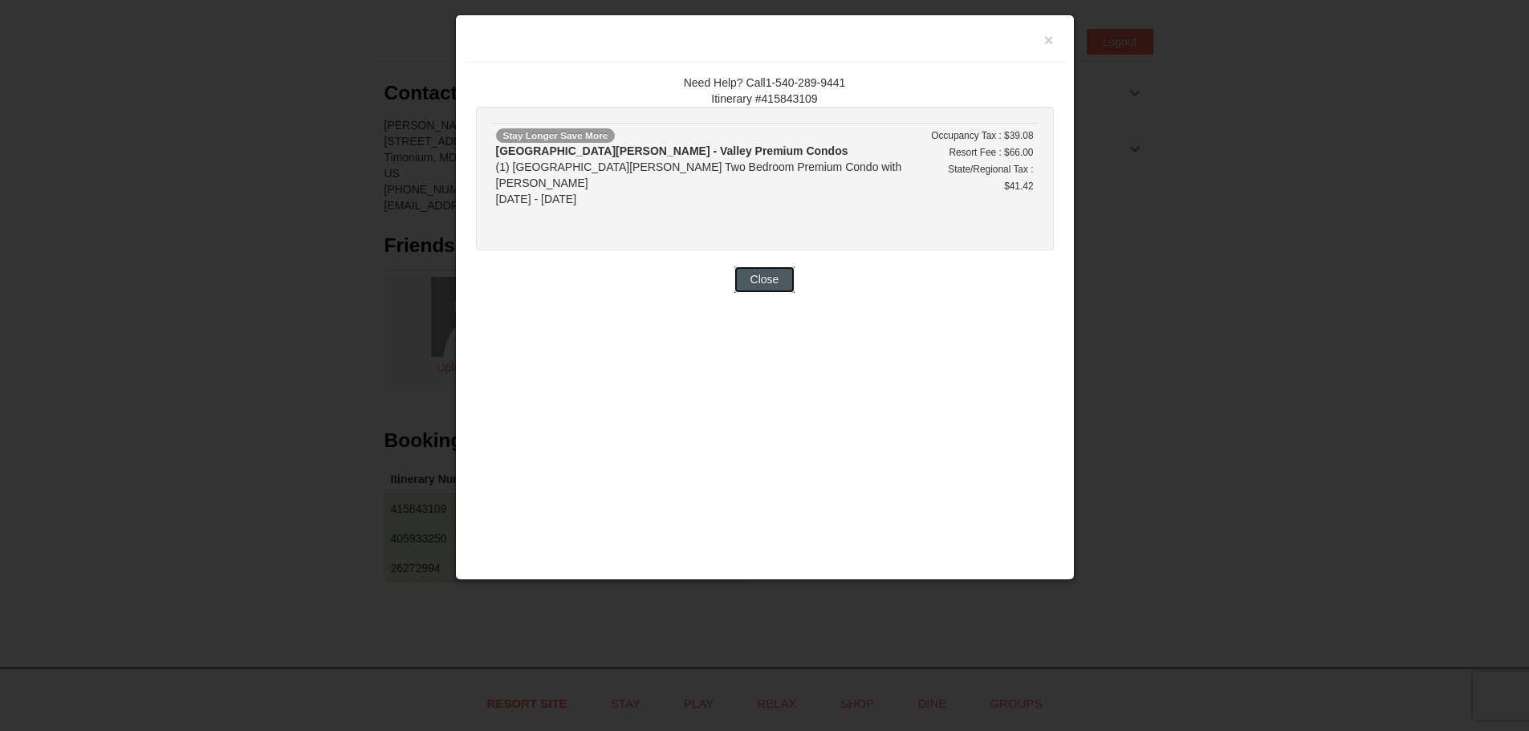
click at [760, 266] on button "Close" at bounding box center [764, 279] width 61 height 26
